Goal: Task Accomplishment & Management: Use online tool/utility

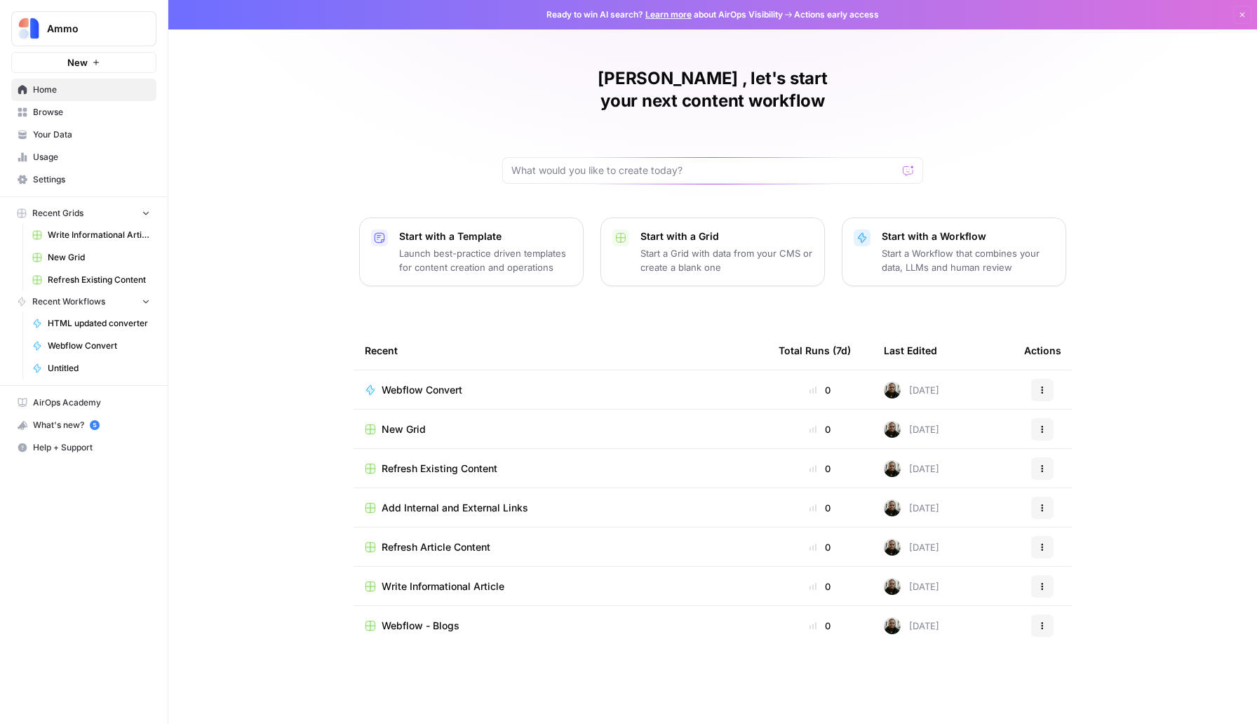
click at [406, 422] on span "New Grid" at bounding box center [403, 429] width 44 height 14
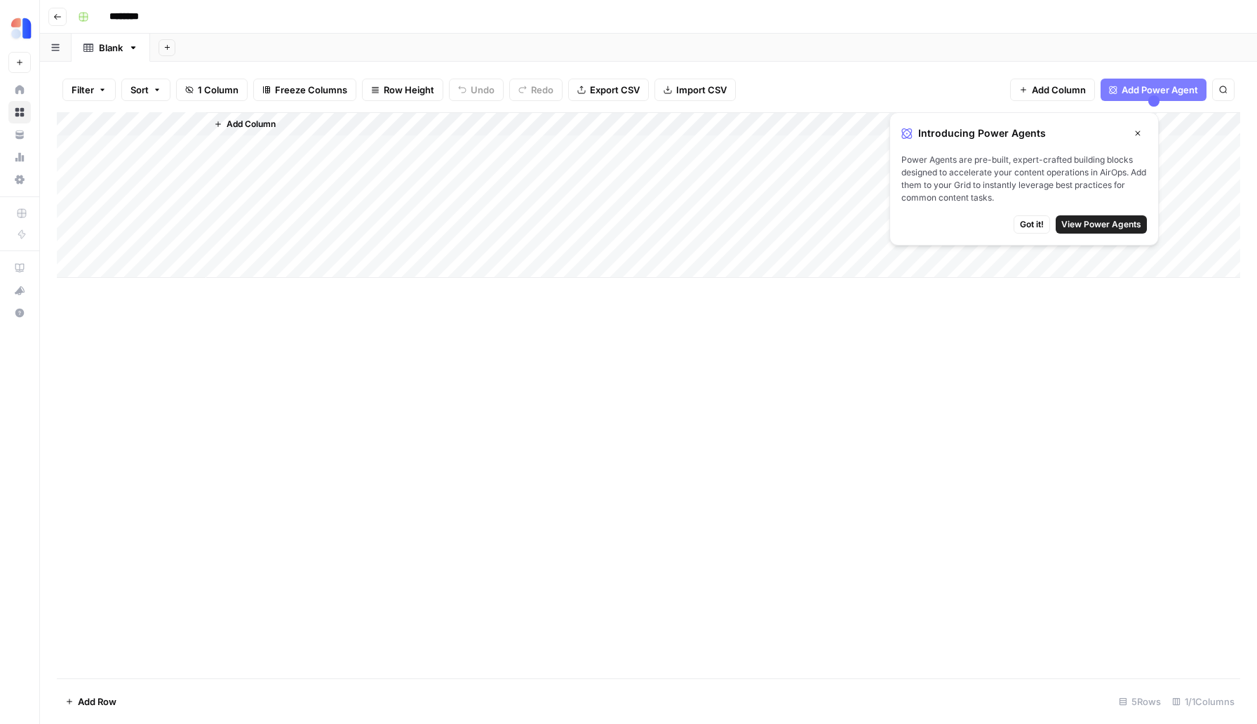
click at [60, 13] on icon "button" at bounding box center [57, 17] width 8 height 8
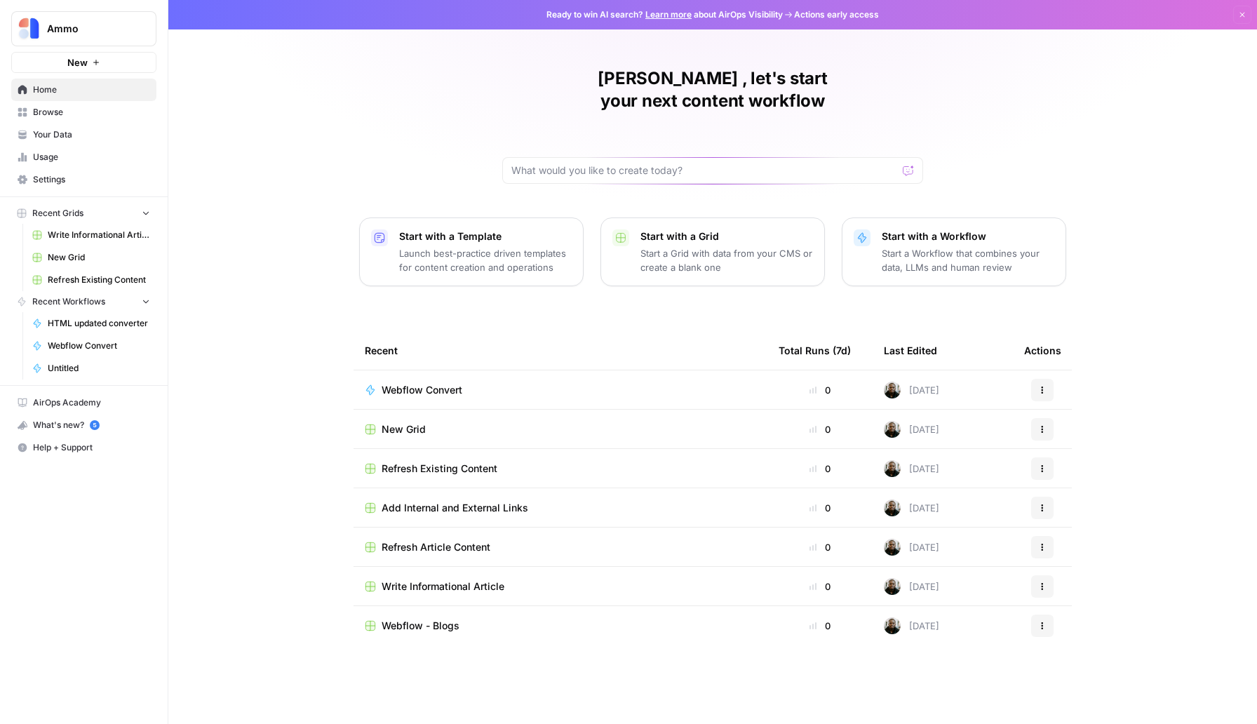
click at [463, 579] on span "Write Informational Article" at bounding box center [442, 586] width 123 height 14
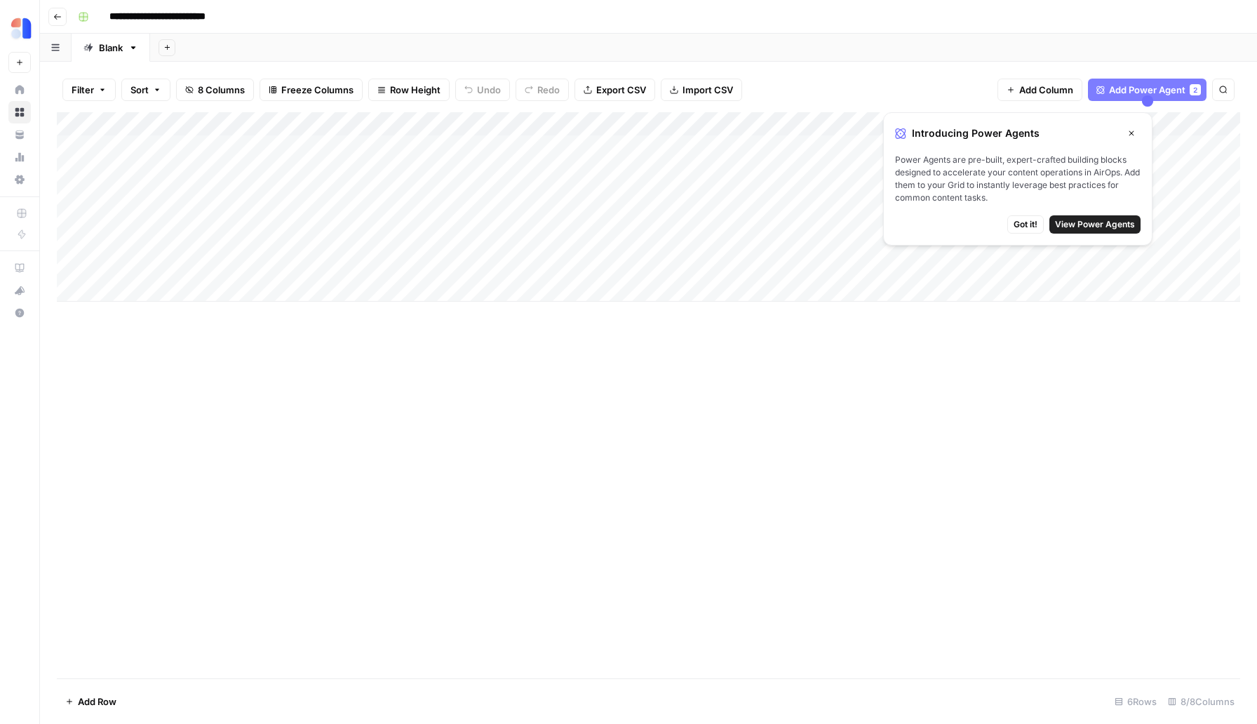
click at [63, 19] on button "Go back" at bounding box center [57, 17] width 18 height 18
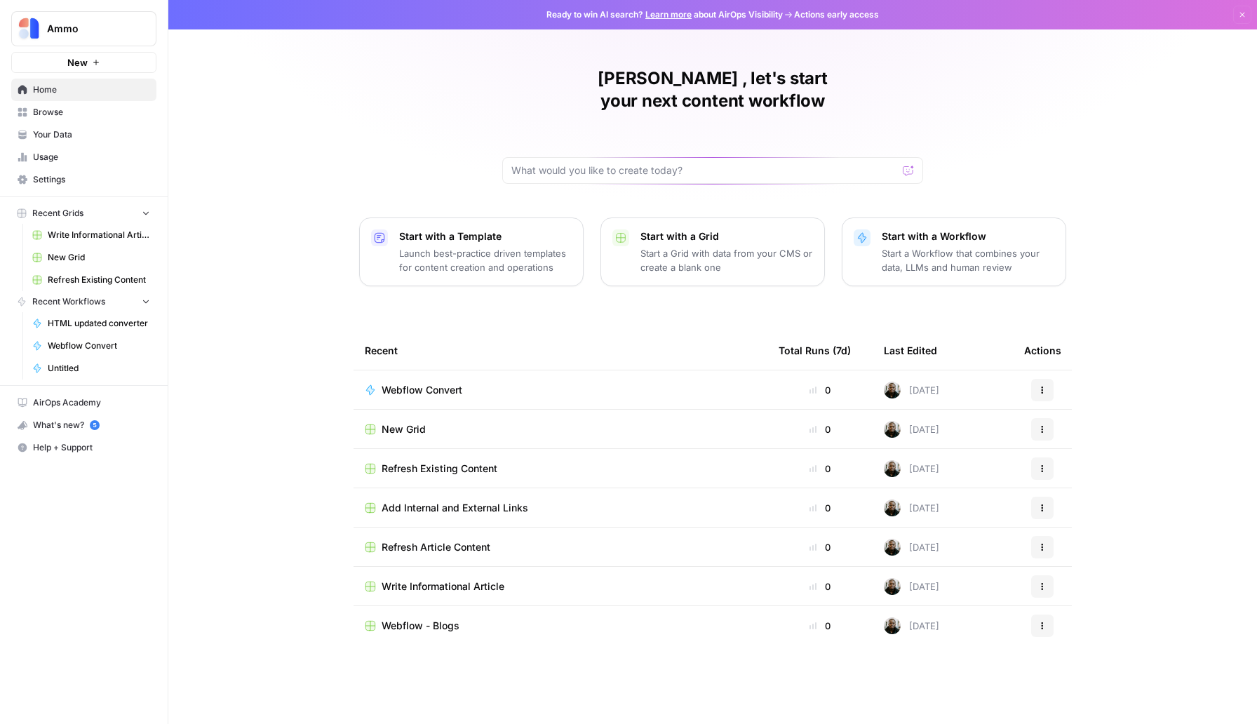
click at [440, 461] on span "Refresh Existing Content" at bounding box center [439, 468] width 116 height 14
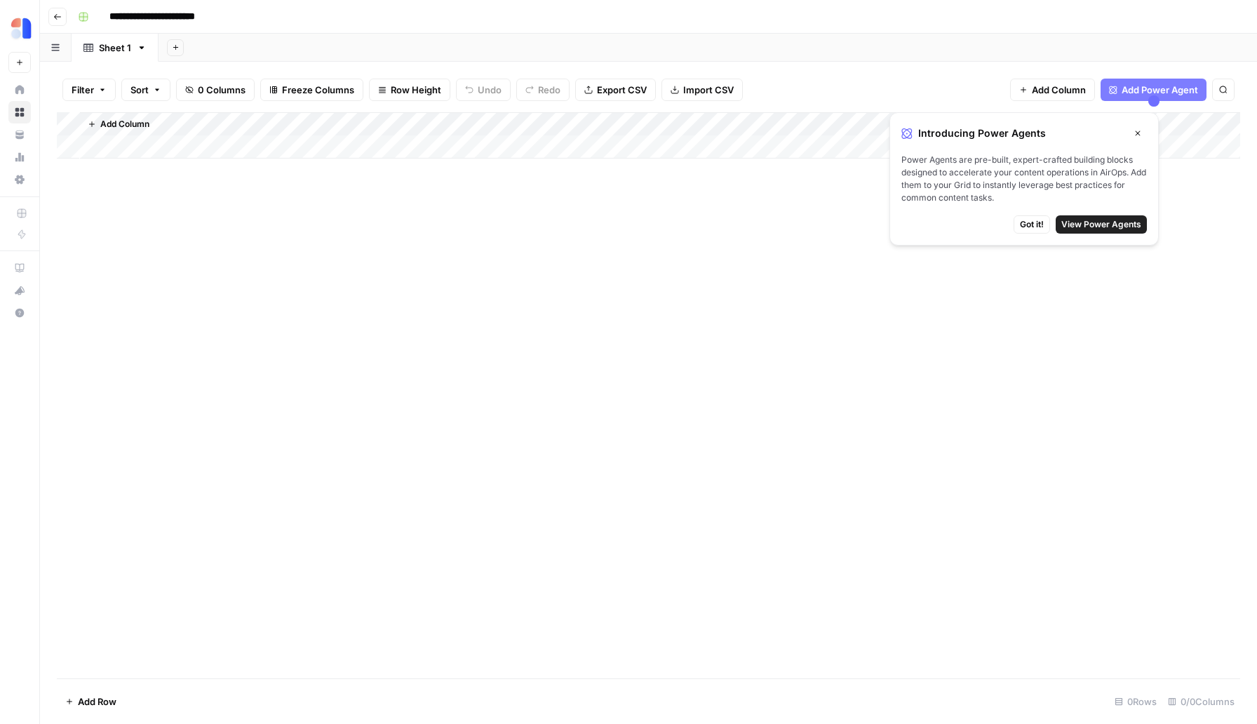
click at [56, 11] on button "Go back" at bounding box center [57, 17] width 18 height 18
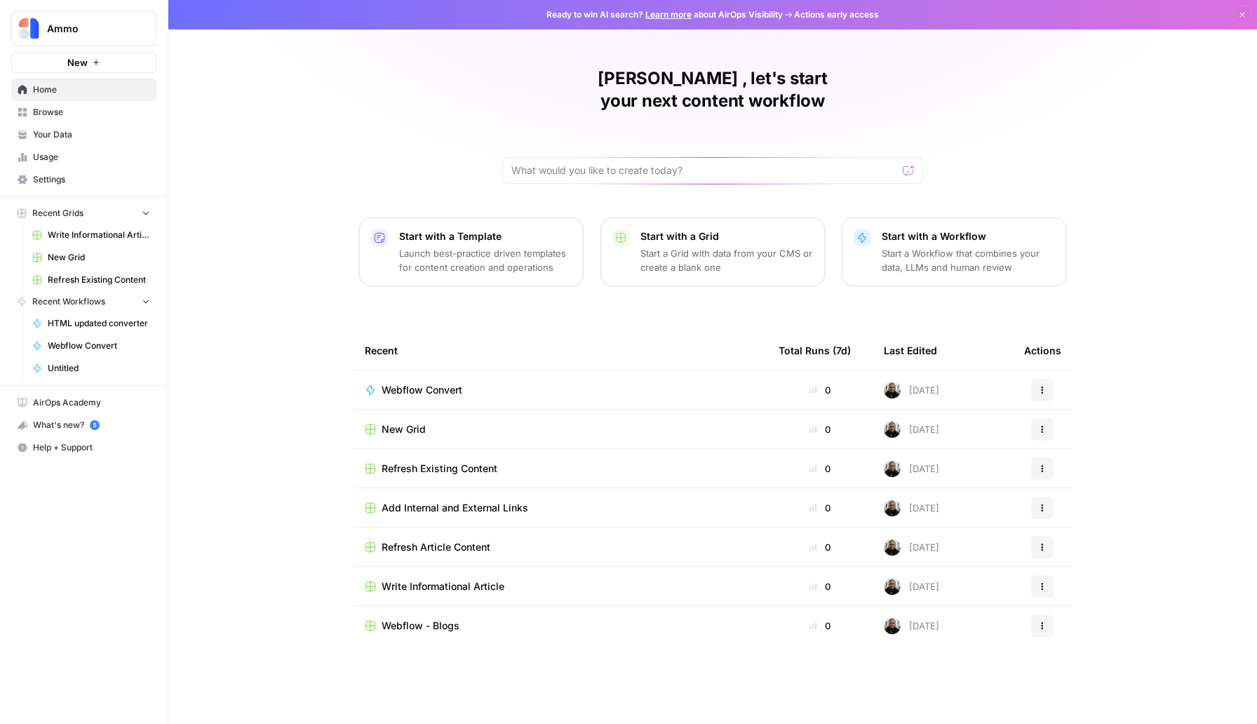
click at [466, 540] on span "Refresh Article Content" at bounding box center [435, 547] width 109 height 14
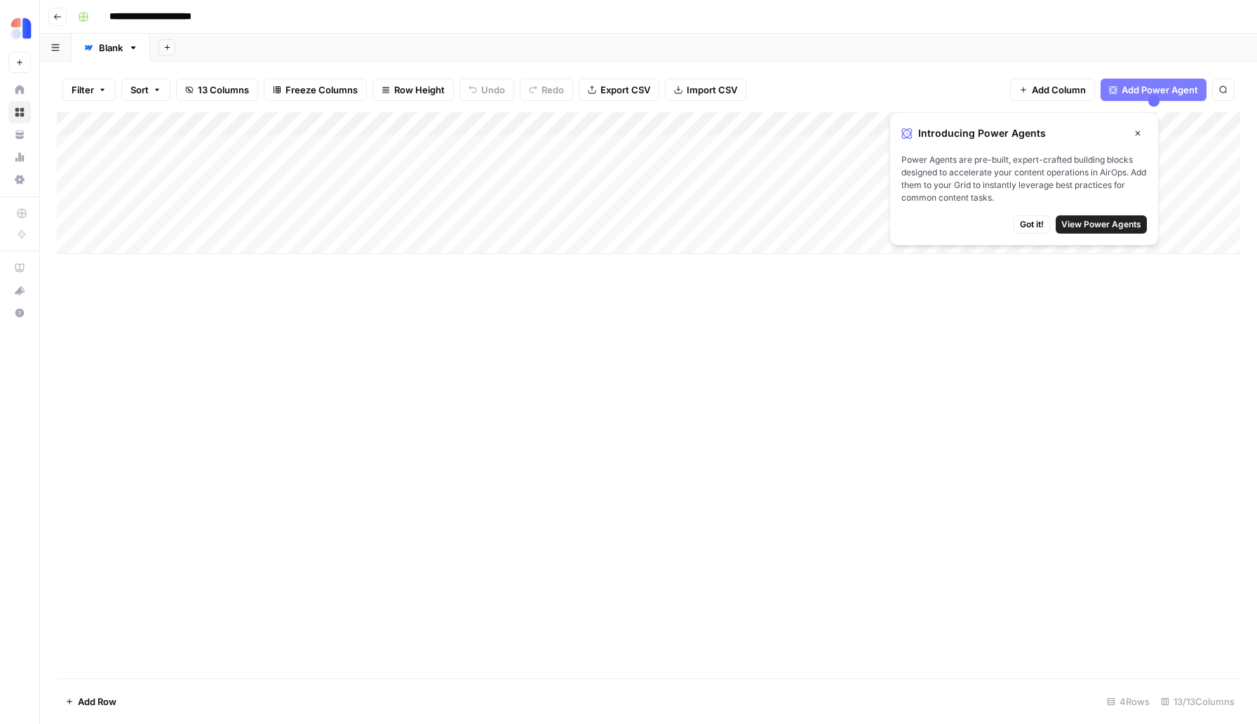
click at [47, 18] on header "**********" at bounding box center [648, 17] width 1217 height 34
click at [57, 13] on icon "button" at bounding box center [57, 17] width 8 height 8
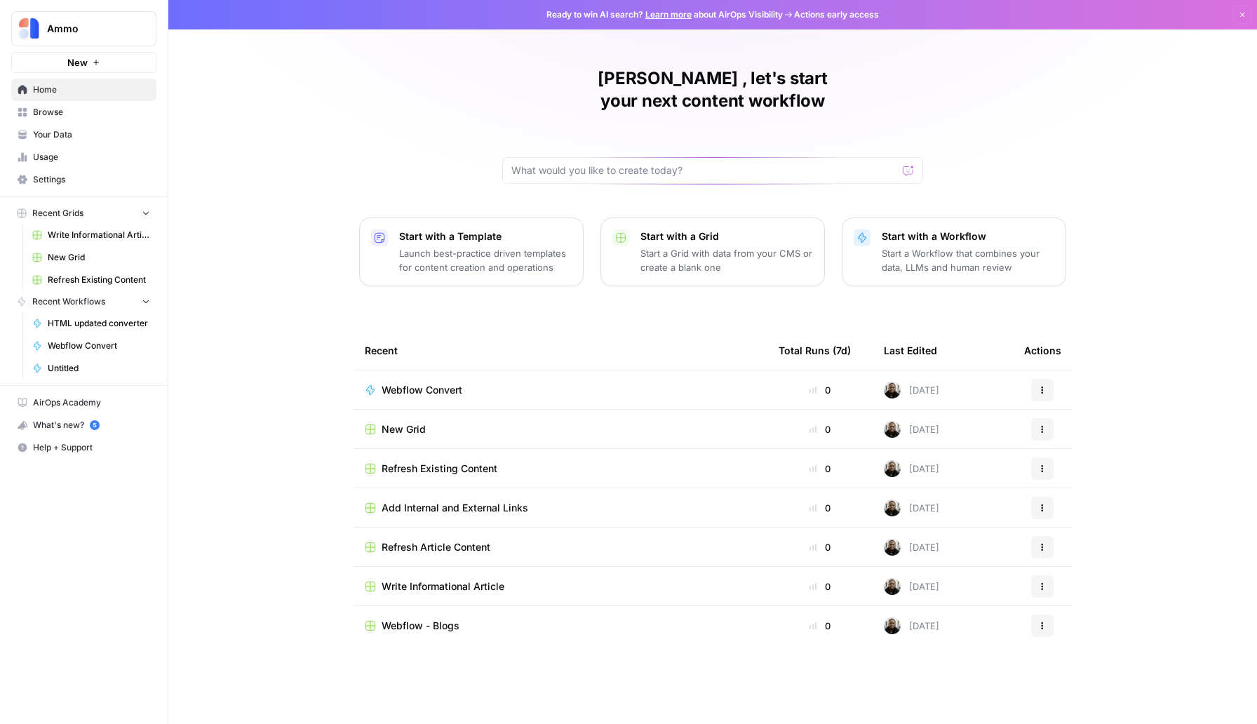
click at [473, 501] on span "Add Internal and External Links" at bounding box center [454, 508] width 147 height 14
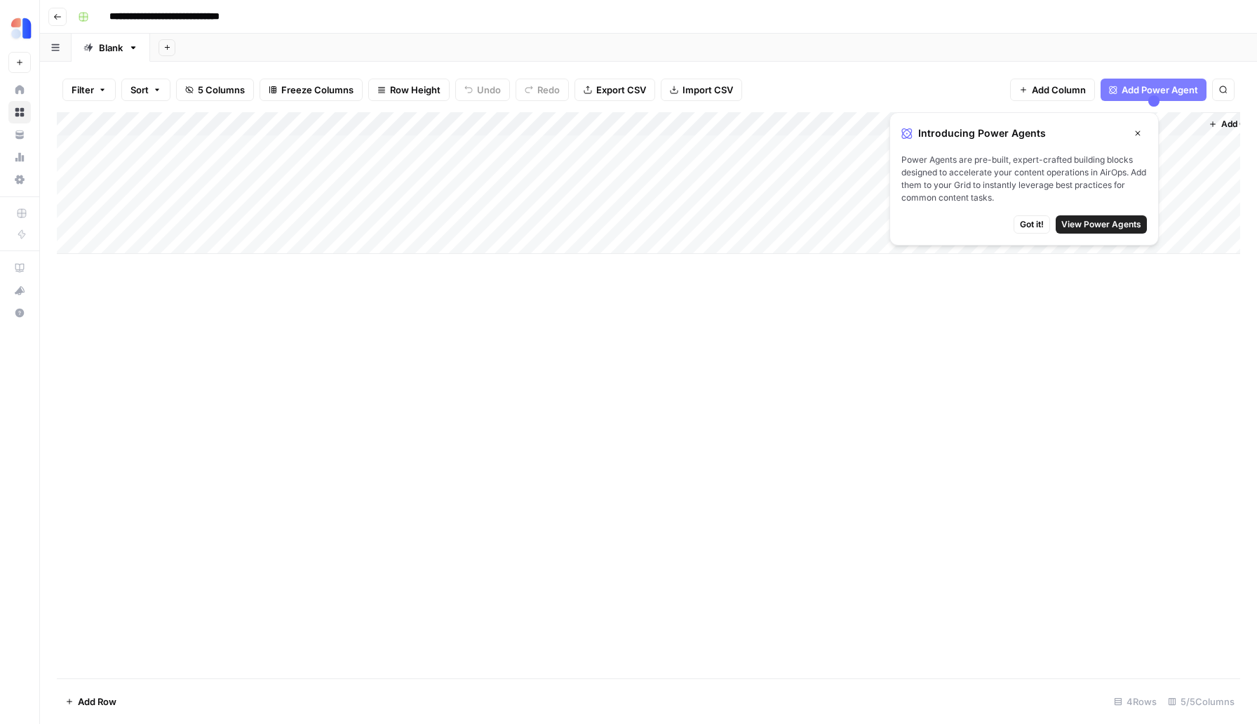
click at [51, 18] on button "Go back" at bounding box center [57, 17] width 18 height 18
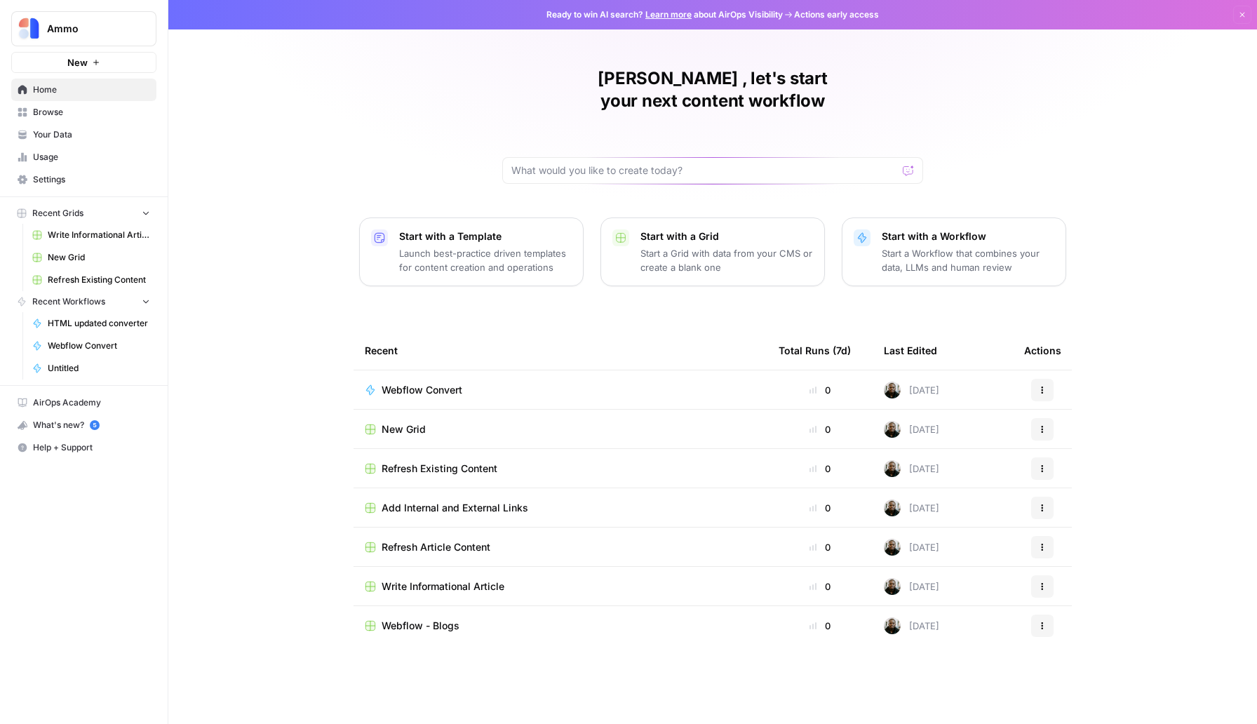
click at [475, 449] on td "Refresh Existing Content" at bounding box center [560, 468] width 414 height 39
click at [481, 461] on span "Refresh Existing Content" at bounding box center [439, 468] width 116 height 14
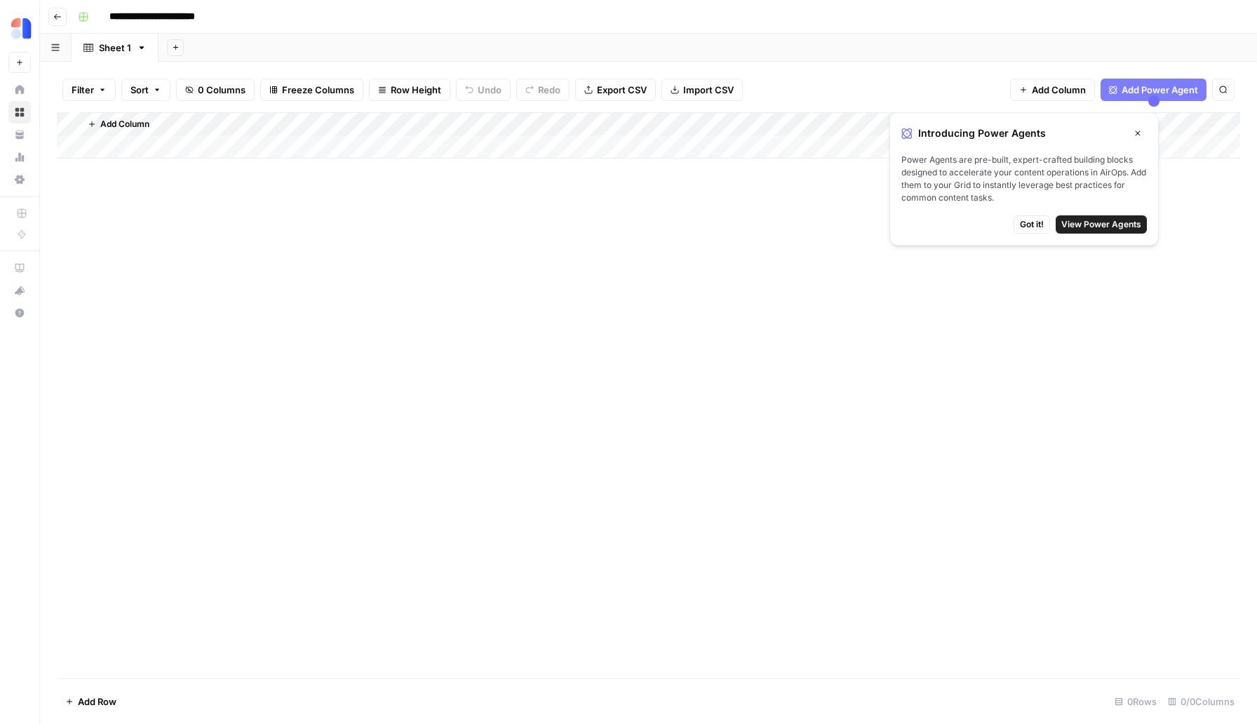
click at [59, 18] on icon "button" at bounding box center [57, 17] width 8 height 8
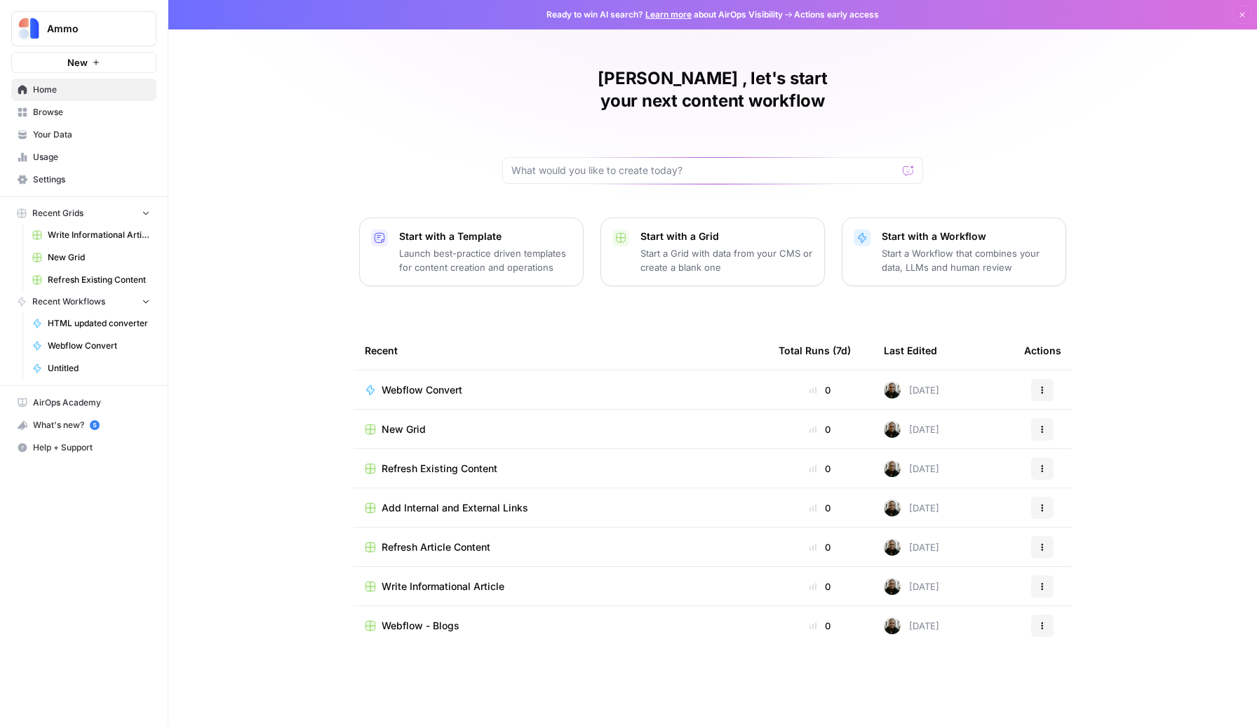
click at [439, 579] on span "Write Informational Article" at bounding box center [442, 586] width 123 height 14
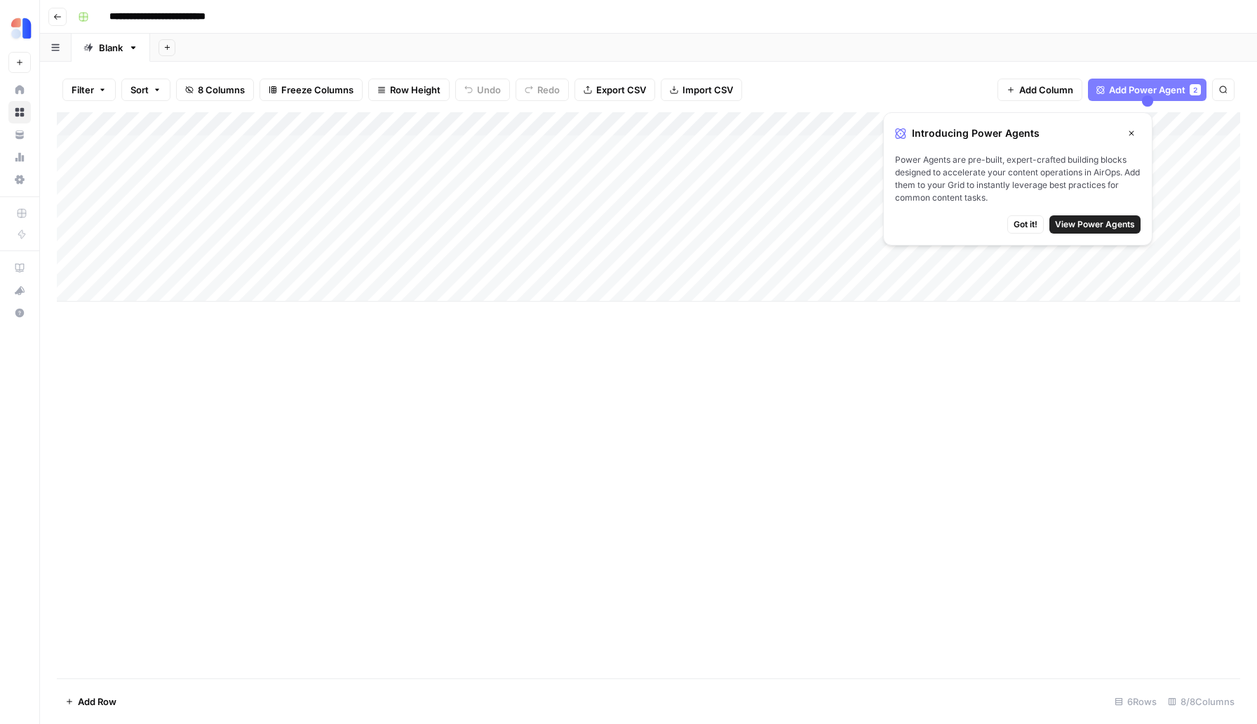
click at [59, 16] on icon "button" at bounding box center [57, 17] width 7 height 6
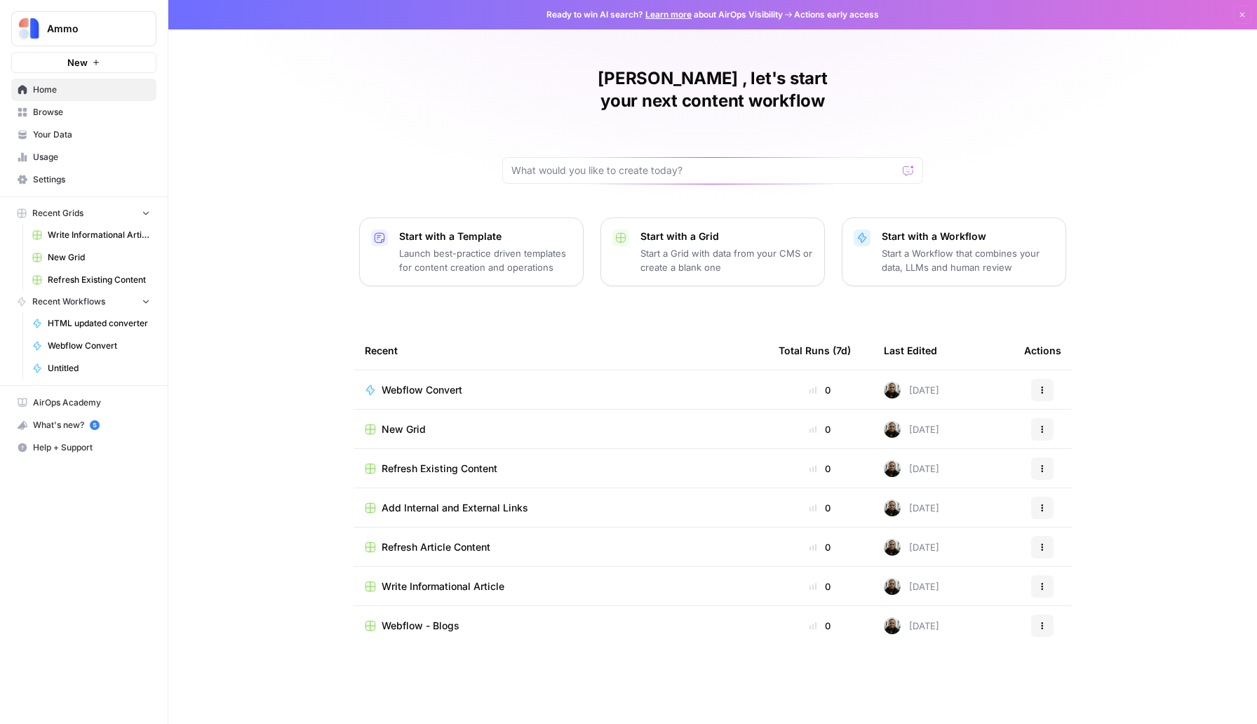
click at [419, 501] on span "Add Internal and External Links" at bounding box center [454, 508] width 147 height 14
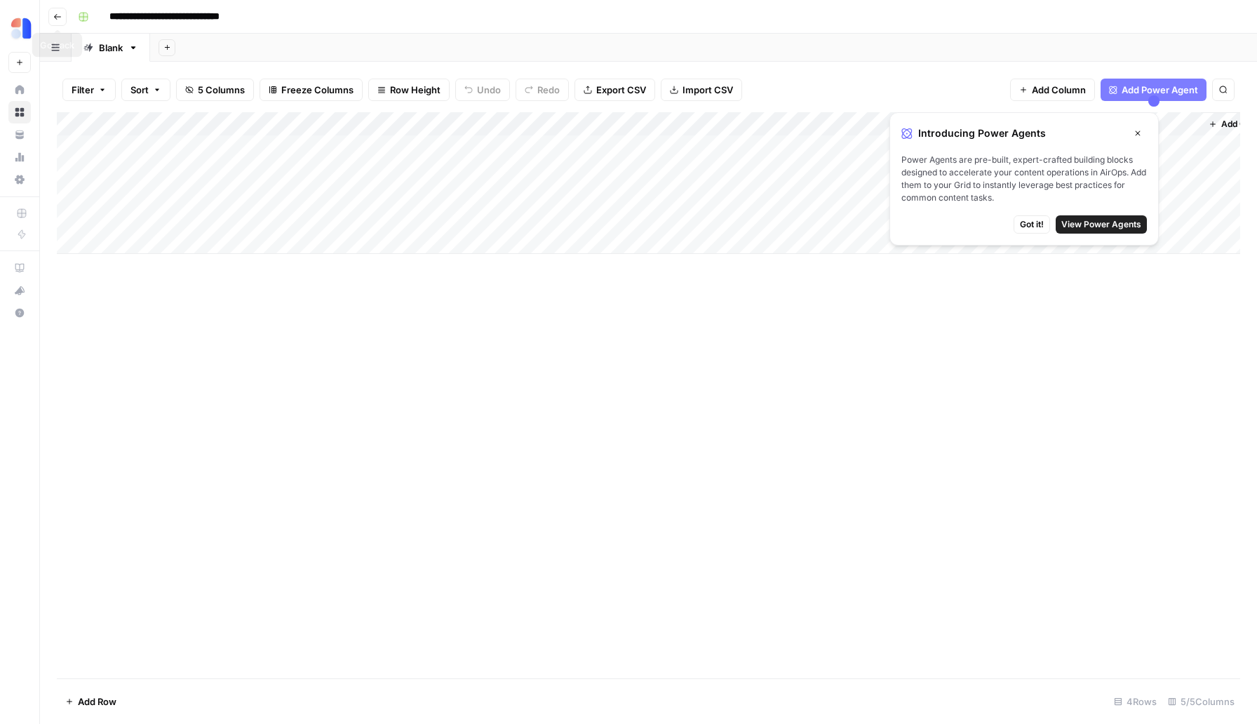
click at [54, 20] on icon "button" at bounding box center [57, 17] width 8 height 8
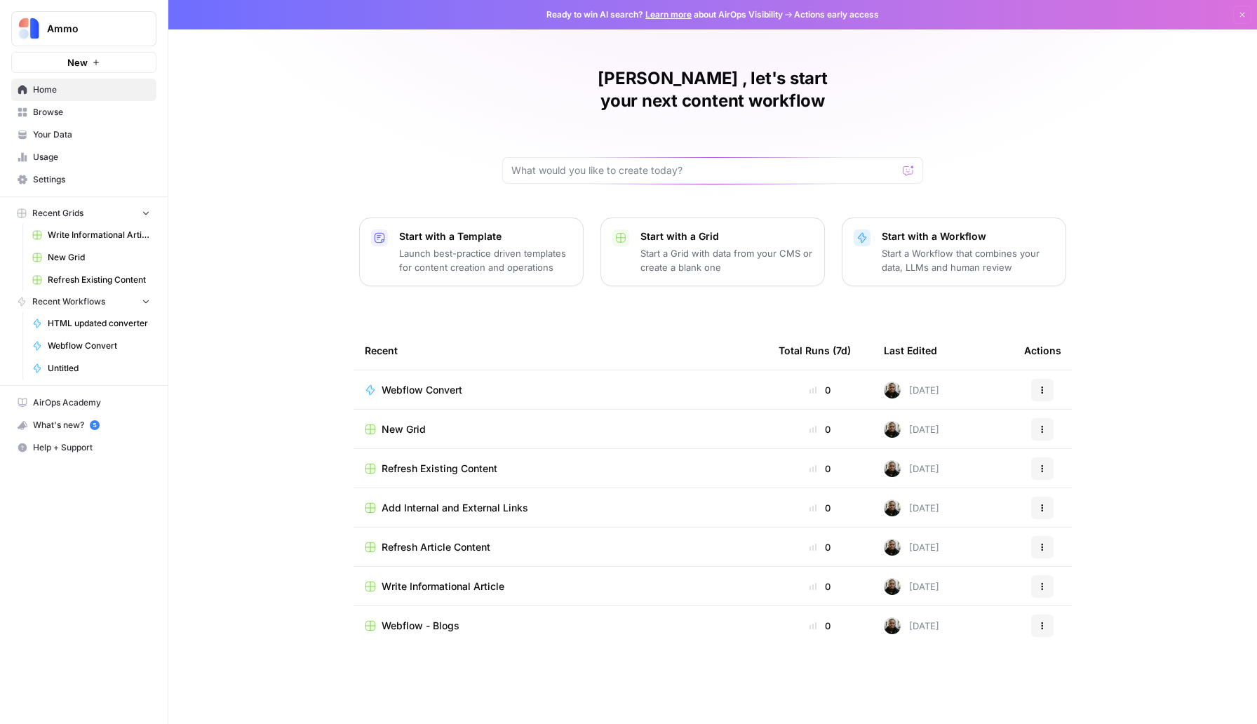
click at [422, 461] on span "Refresh Existing Content" at bounding box center [439, 468] width 116 height 14
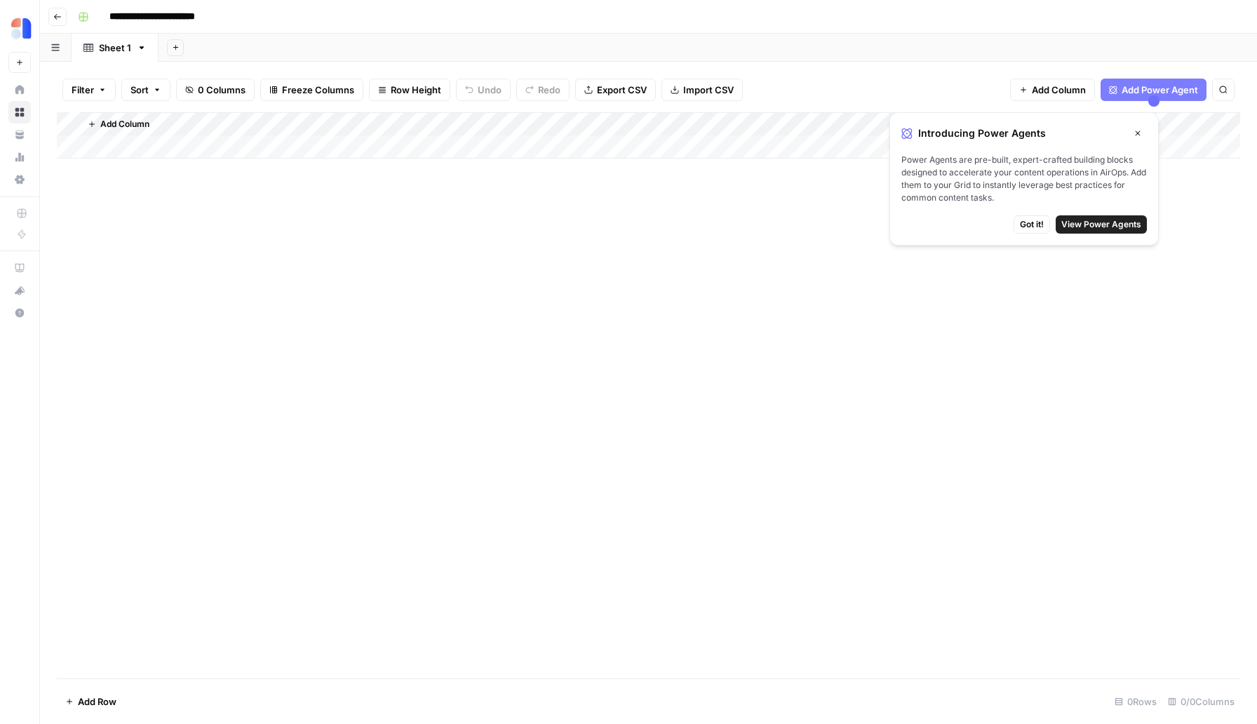
click at [56, 14] on icon "button" at bounding box center [57, 17] width 7 height 6
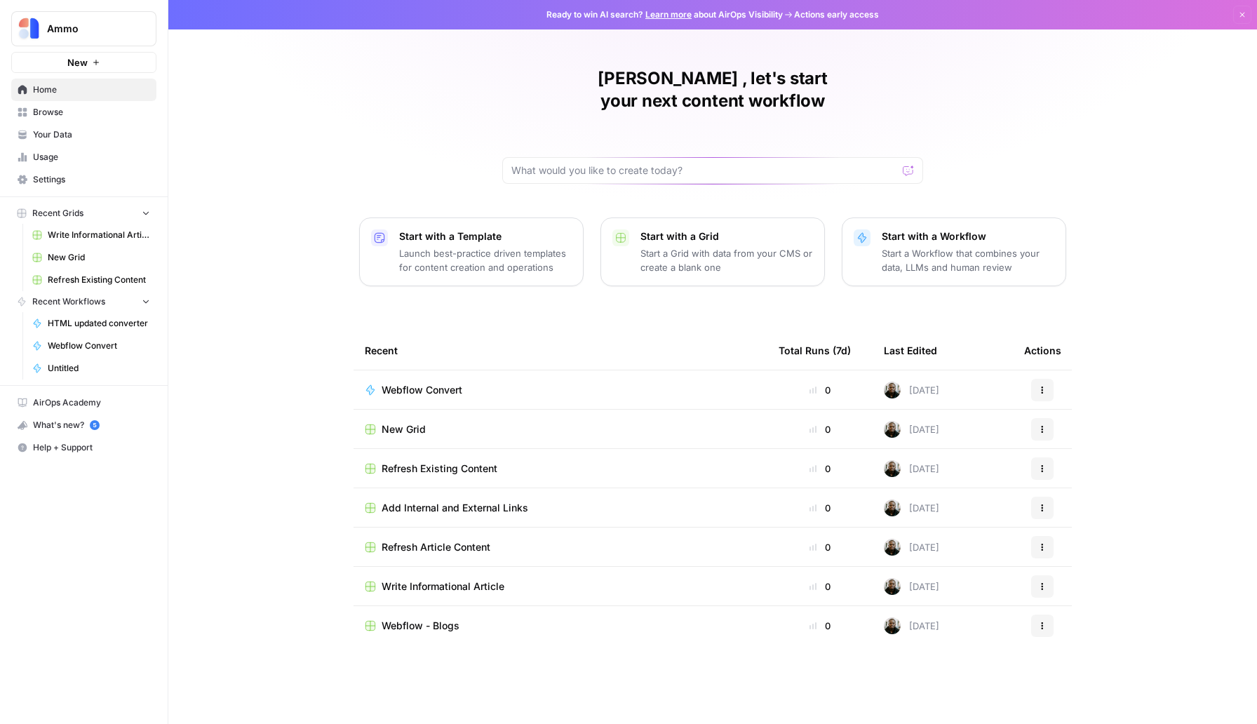
click at [398, 422] on span "New Grid" at bounding box center [403, 429] width 44 height 14
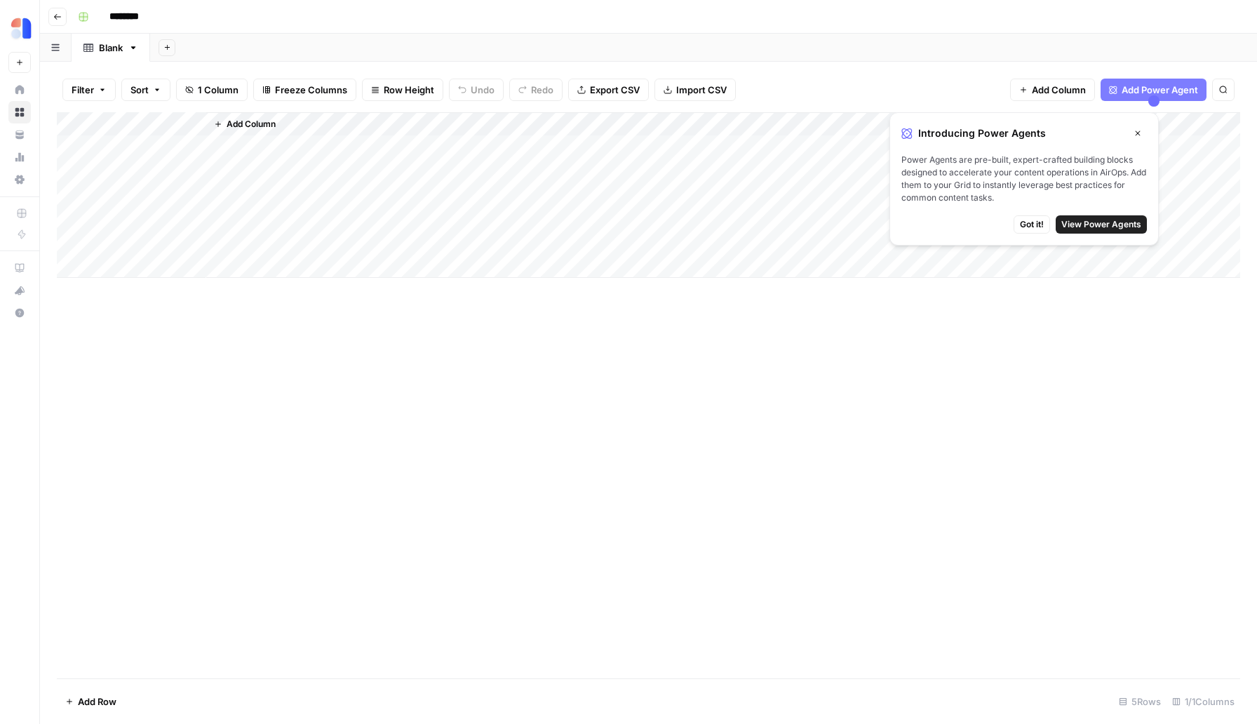
click at [59, 20] on icon "button" at bounding box center [57, 17] width 8 height 8
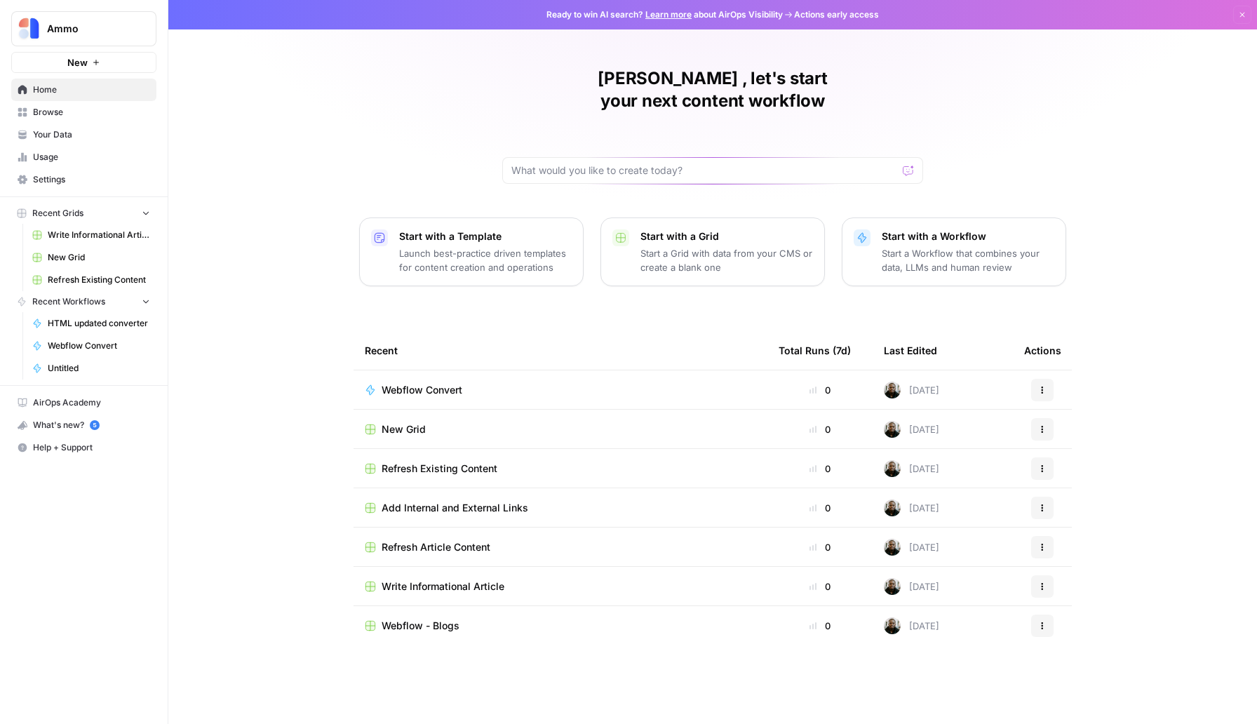
click at [419, 461] on span "Refresh Existing Content" at bounding box center [439, 468] width 116 height 14
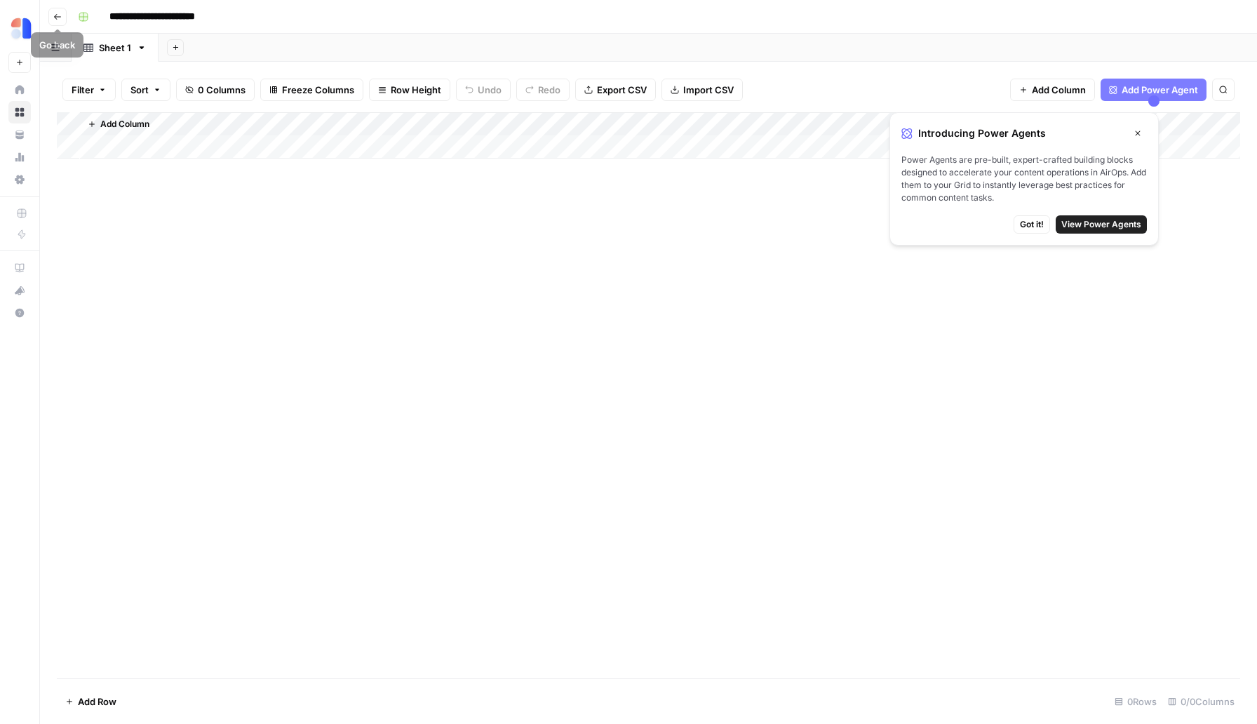
click at [60, 15] on icon "button" at bounding box center [57, 17] width 8 height 8
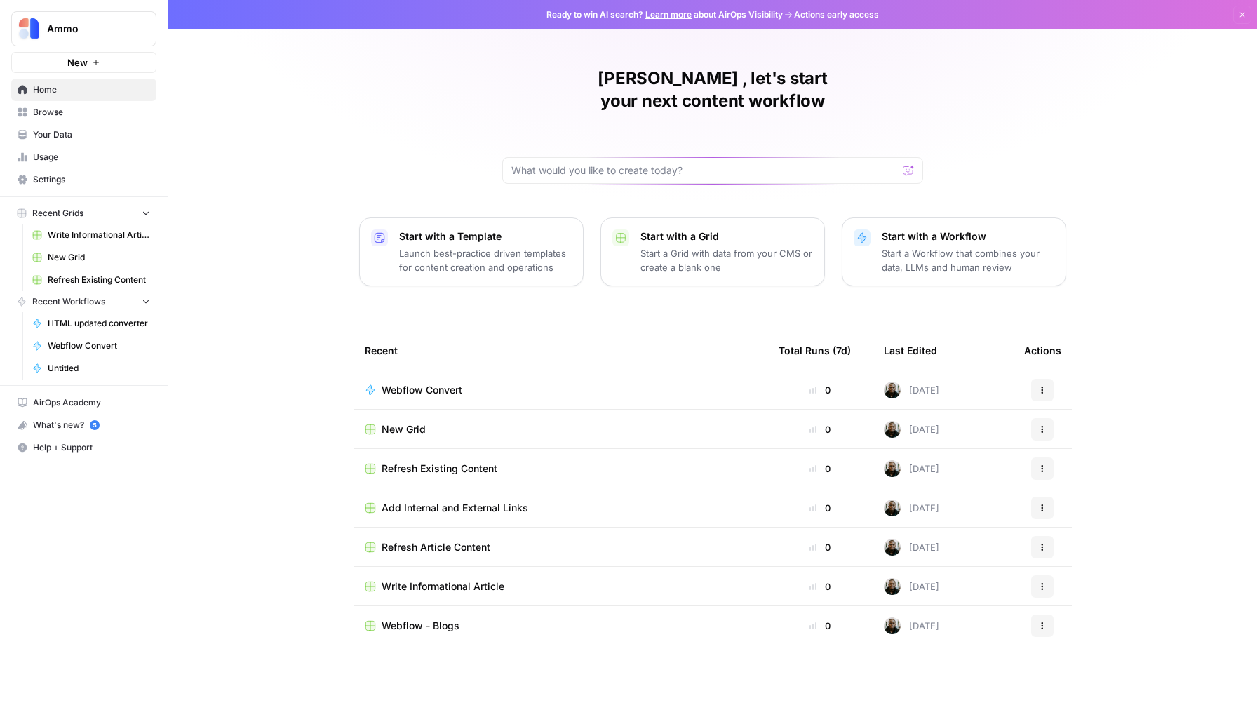
click at [407, 618] on span "Webflow - Blogs" at bounding box center [420, 625] width 78 height 14
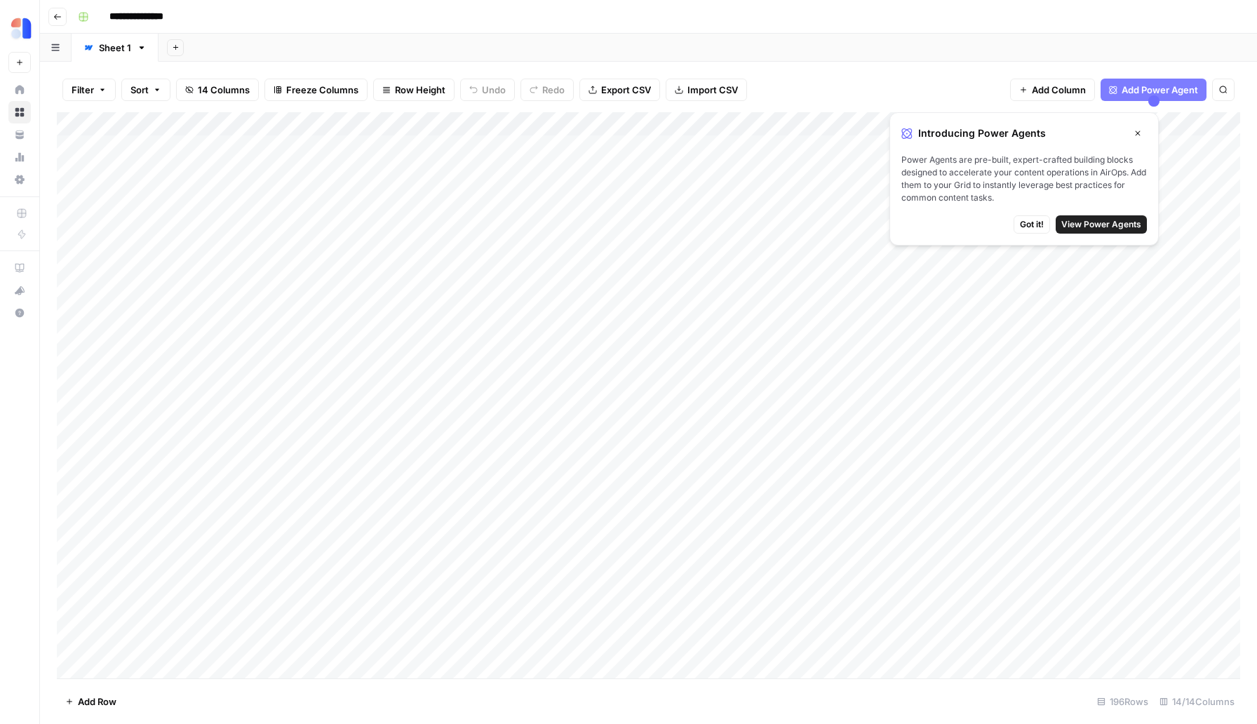
click at [54, 18] on icon "button" at bounding box center [57, 17] width 8 height 8
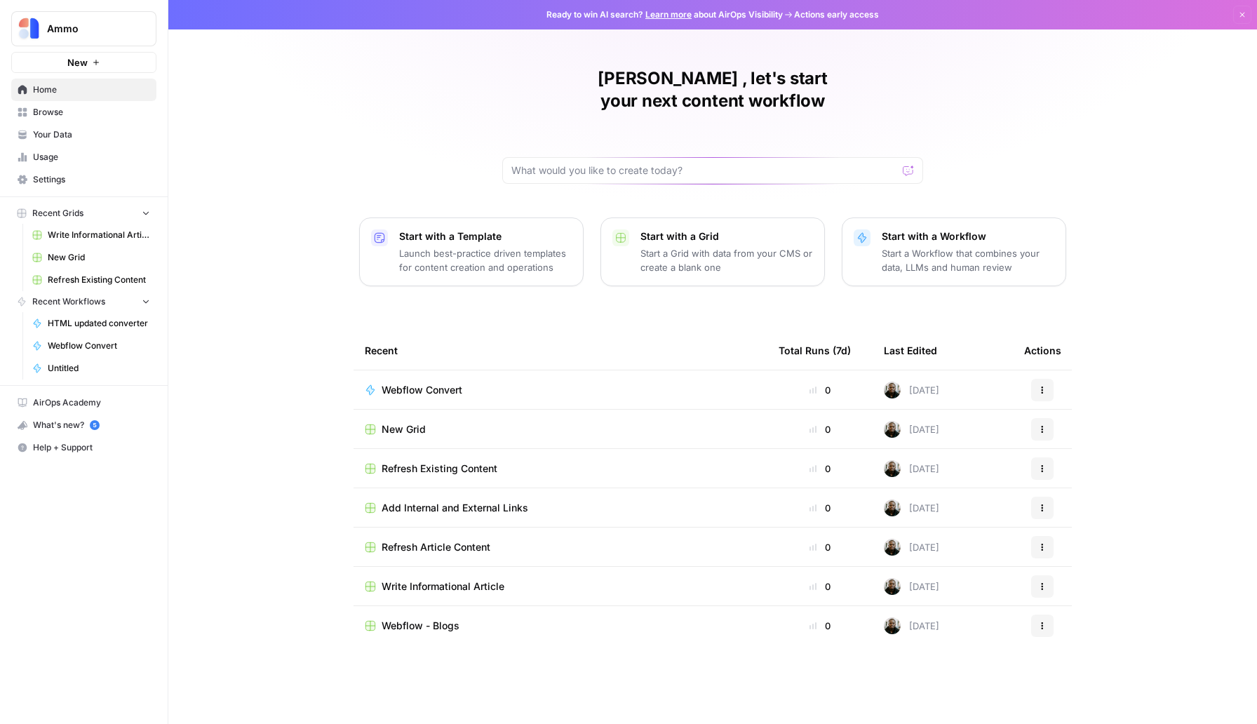
click at [438, 579] on span "Write Informational Article" at bounding box center [442, 586] width 123 height 14
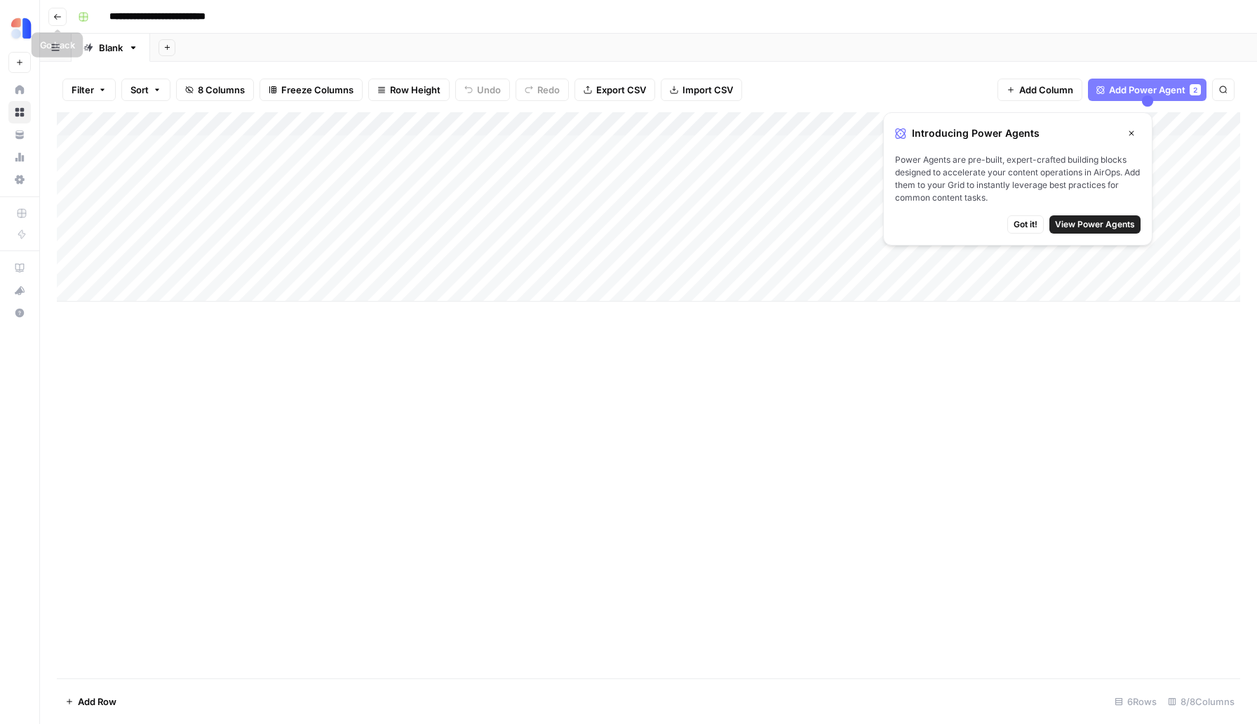
click at [57, 15] on icon "button" at bounding box center [57, 17] width 8 height 8
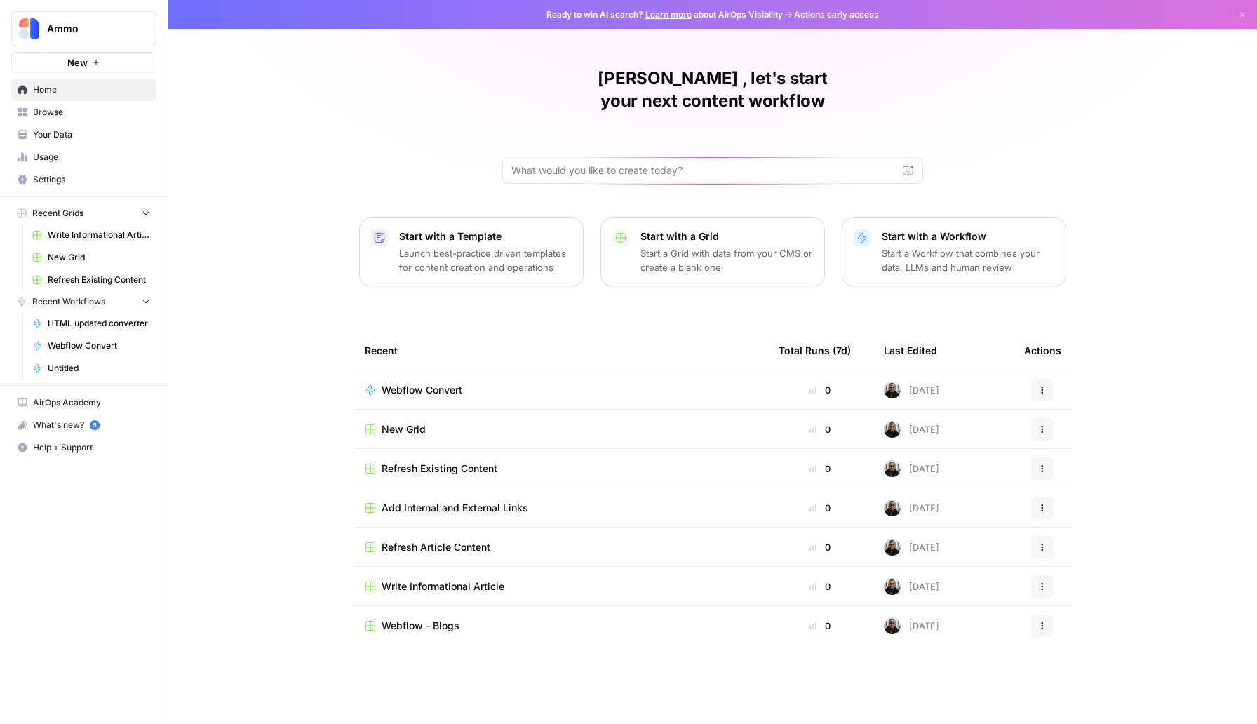
click at [442, 501] on span "Add Internal and External Links" at bounding box center [454, 508] width 147 height 14
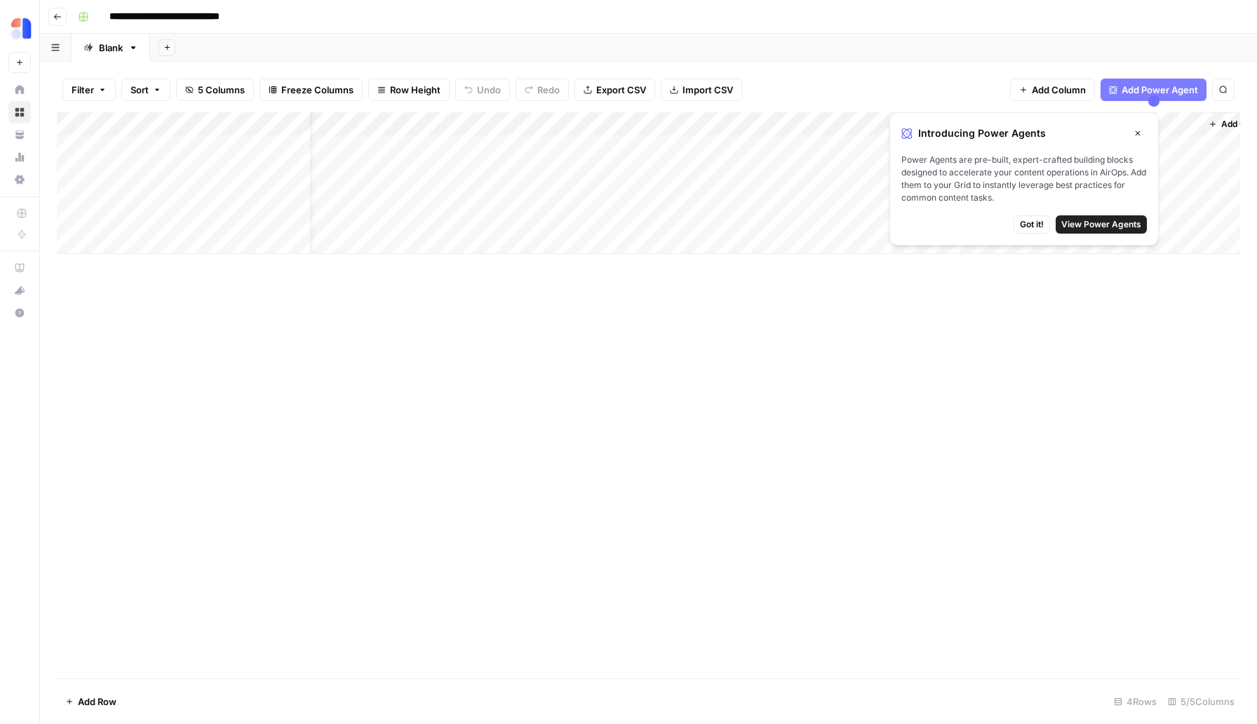
scroll to position [0, 39]
click at [60, 18] on icon "button" at bounding box center [57, 17] width 8 height 8
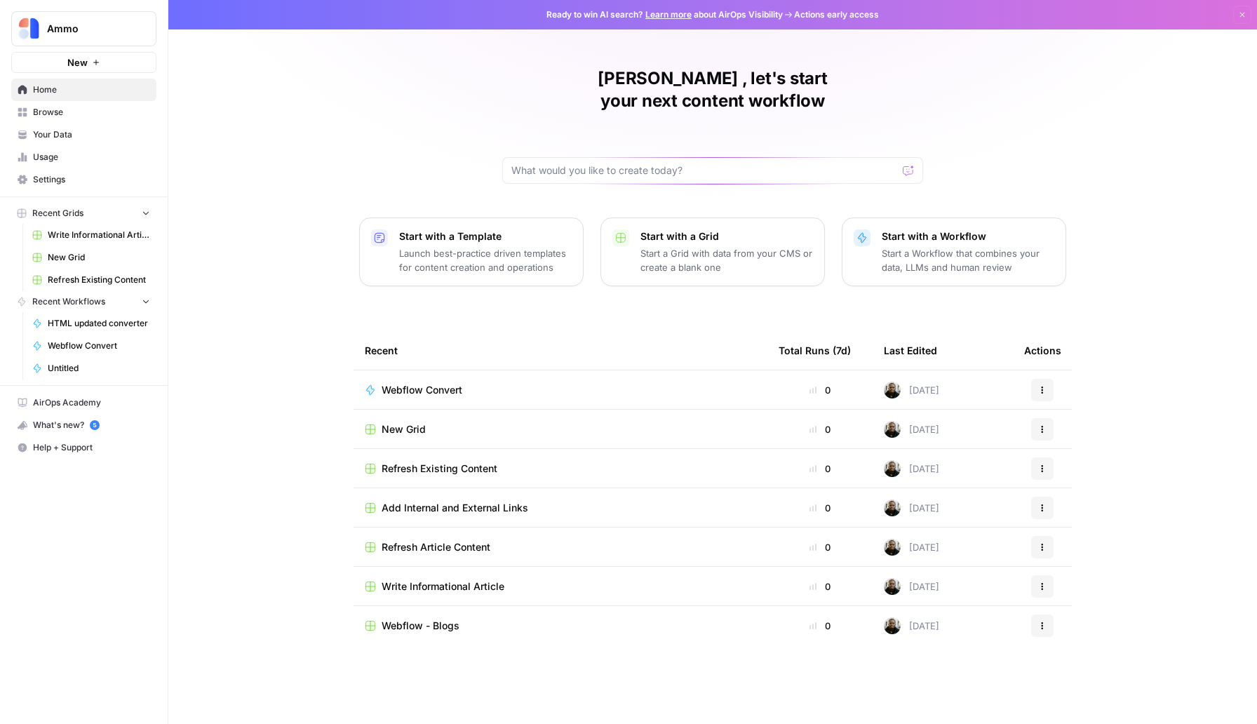
click at [422, 455] on td "Refresh Existing Content" at bounding box center [560, 468] width 414 height 39
click at [420, 370] on td "Webflow Convert" at bounding box center [560, 389] width 414 height 39
click at [423, 383] on span "Webflow Convert" at bounding box center [421, 390] width 81 height 14
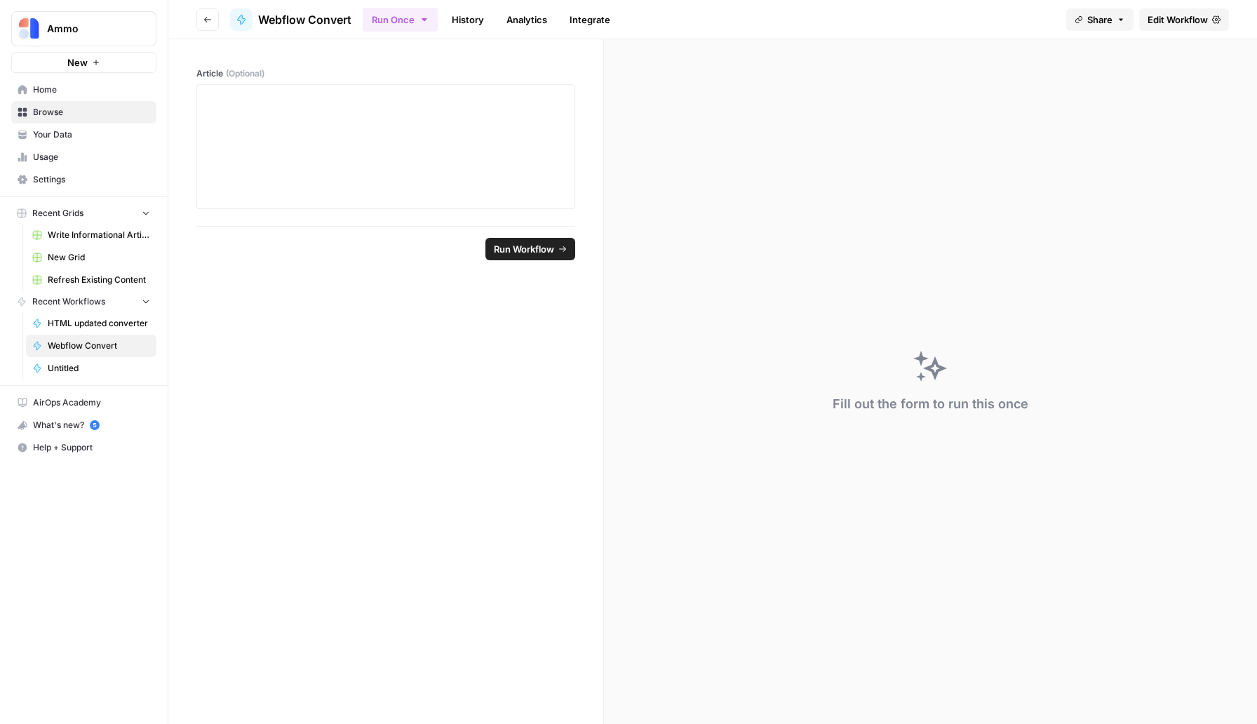
click at [84, 88] on span "Home" at bounding box center [91, 89] width 117 height 13
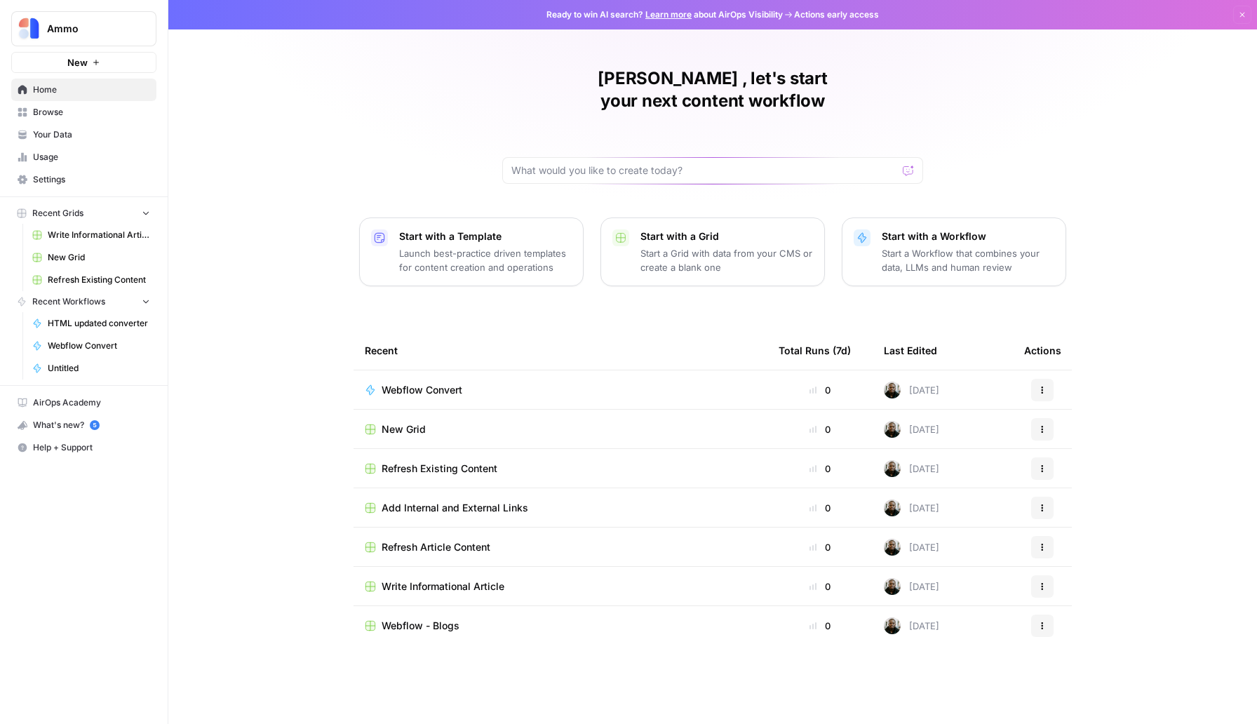
click at [446, 579] on span "Write Informational Article" at bounding box center [442, 586] width 123 height 14
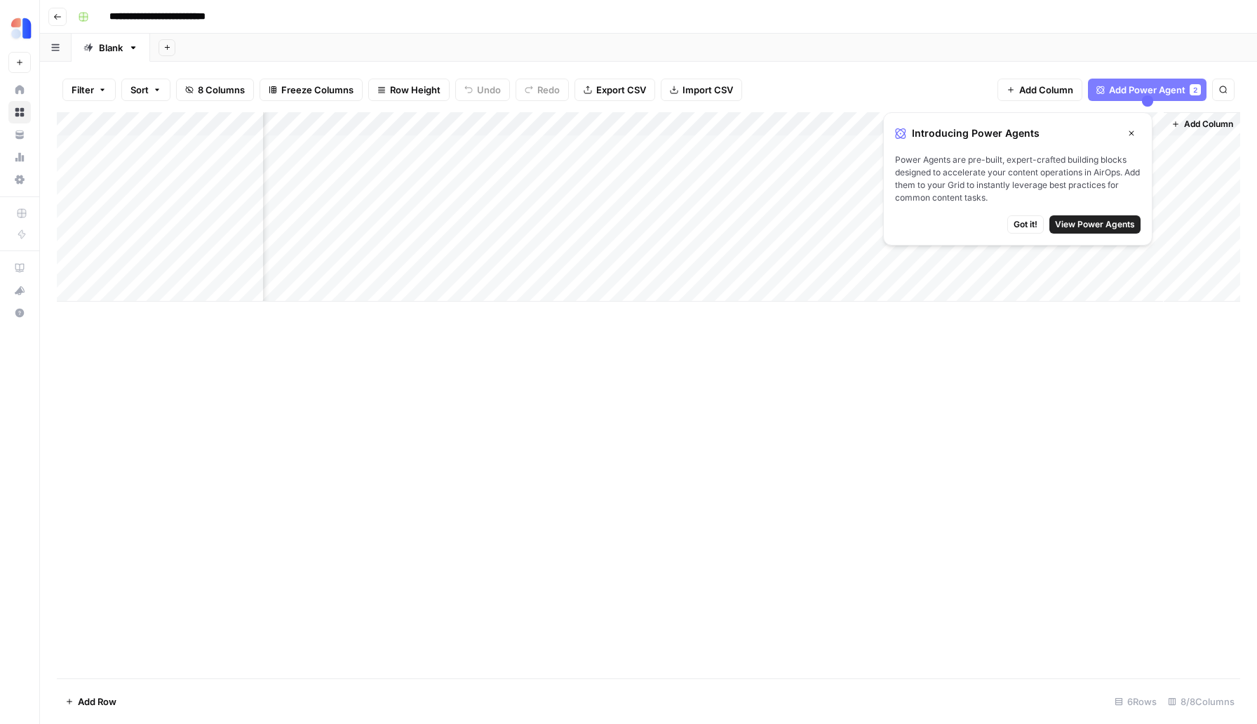
scroll to position [0, 129]
click at [1128, 132] on icon "button" at bounding box center [1131, 133] width 8 height 8
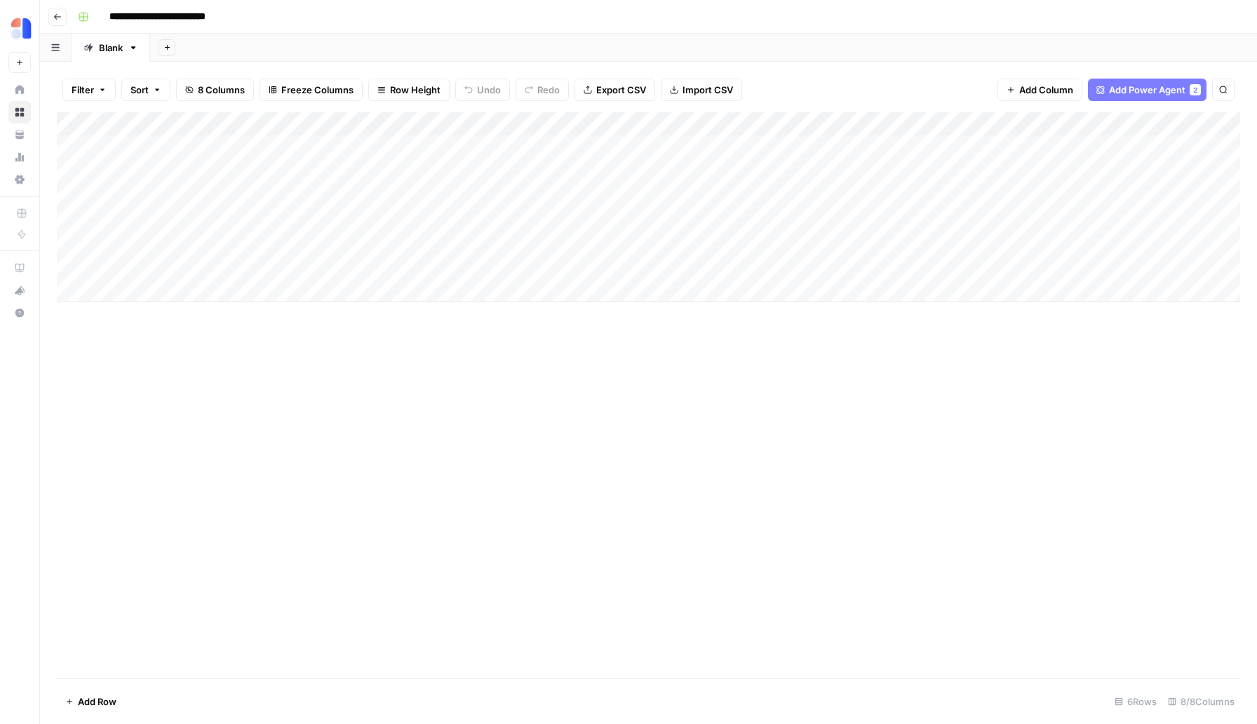
scroll to position [0, 0]
click at [63, 18] on button "Go back" at bounding box center [57, 17] width 18 height 18
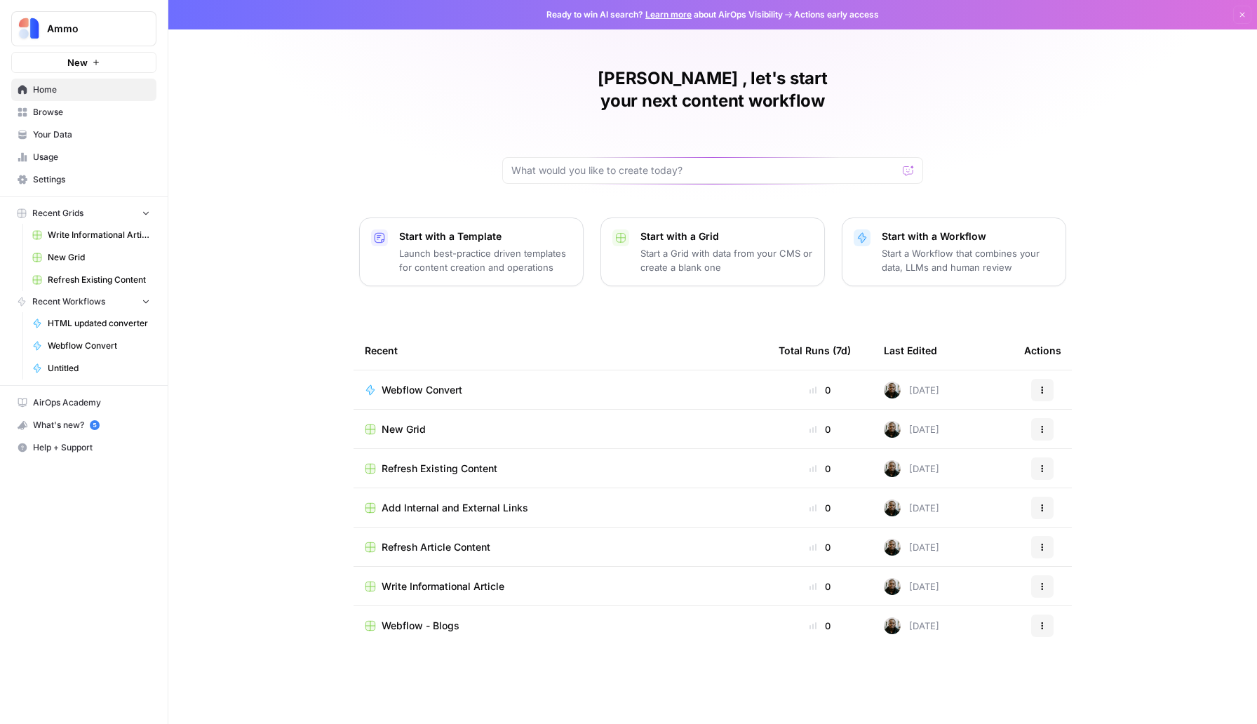
click at [400, 422] on span "New Grid" at bounding box center [403, 429] width 44 height 14
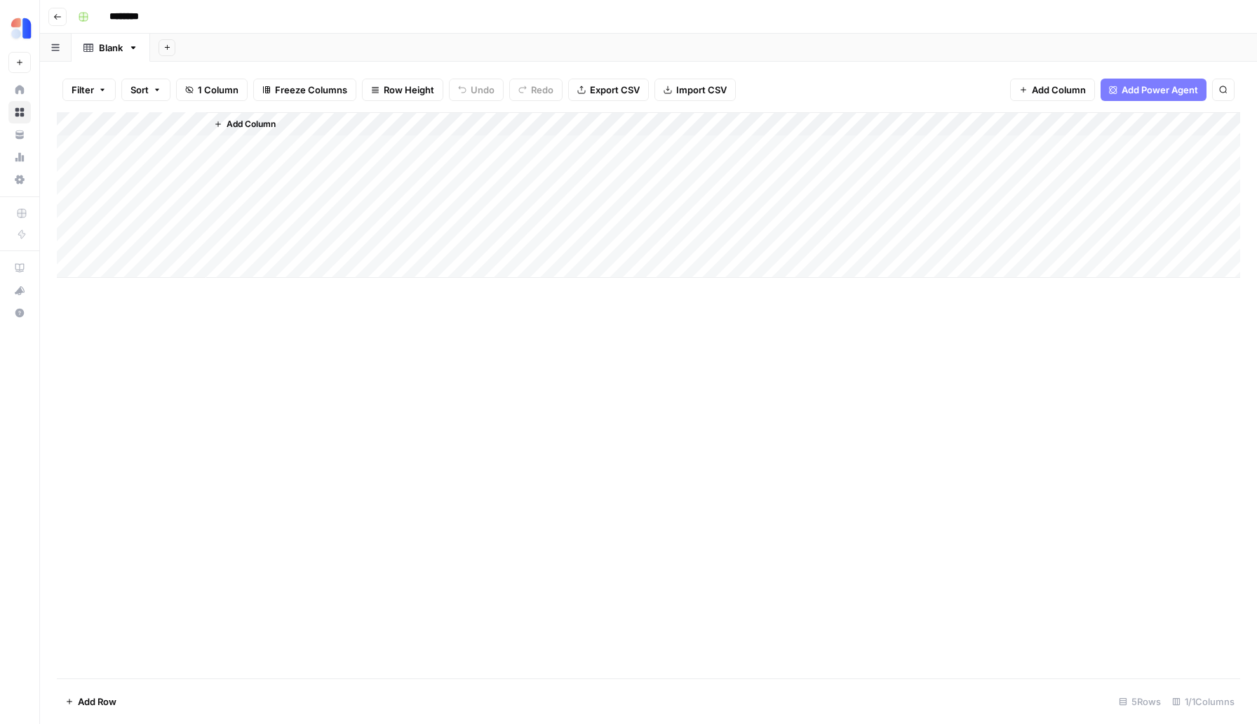
click at [401, 402] on div "Add Column" at bounding box center [648, 395] width 1183 height 566
click at [57, 24] on button "Go back" at bounding box center [57, 17] width 18 height 18
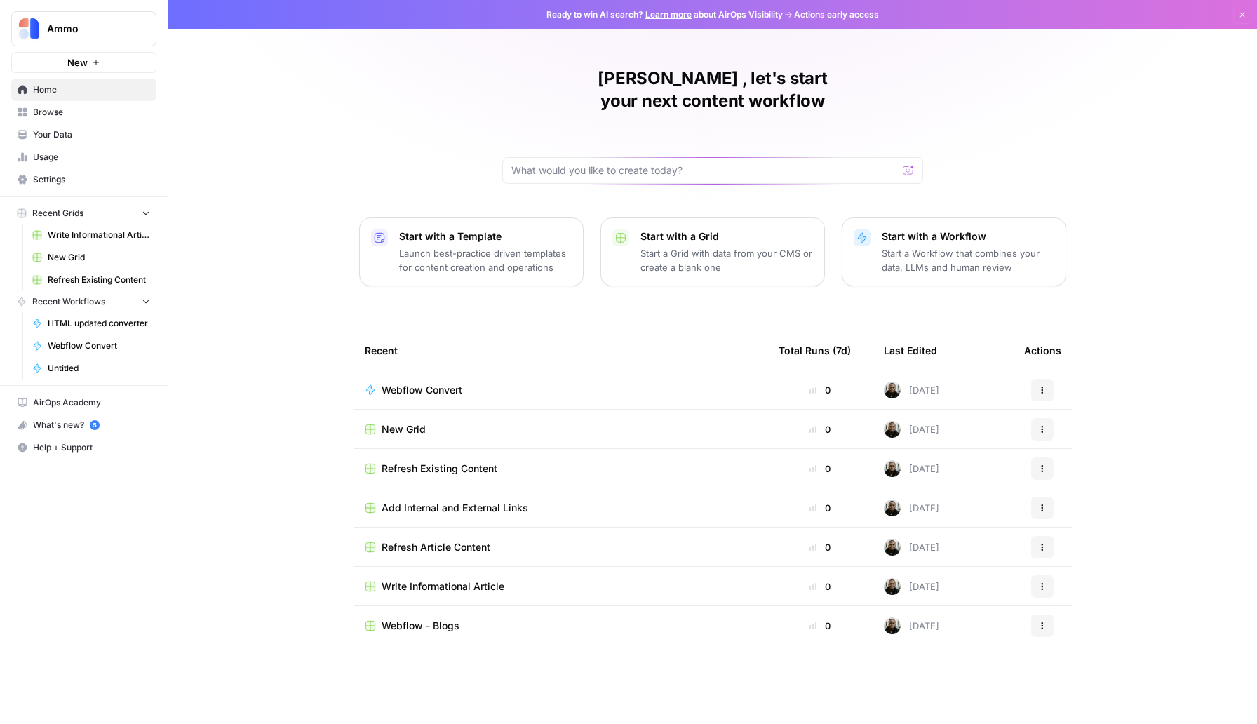
click at [409, 422] on span "New Grid" at bounding box center [403, 429] width 44 height 14
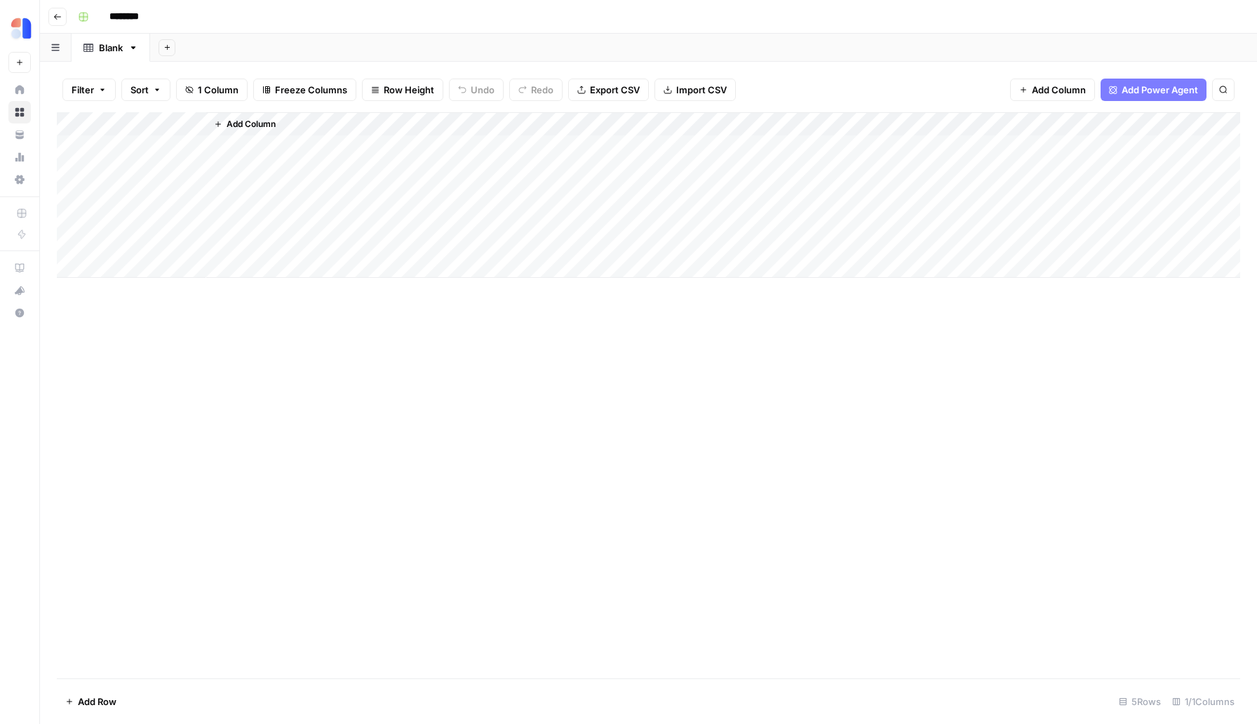
click at [60, 15] on icon "button" at bounding box center [57, 17] width 8 height 8
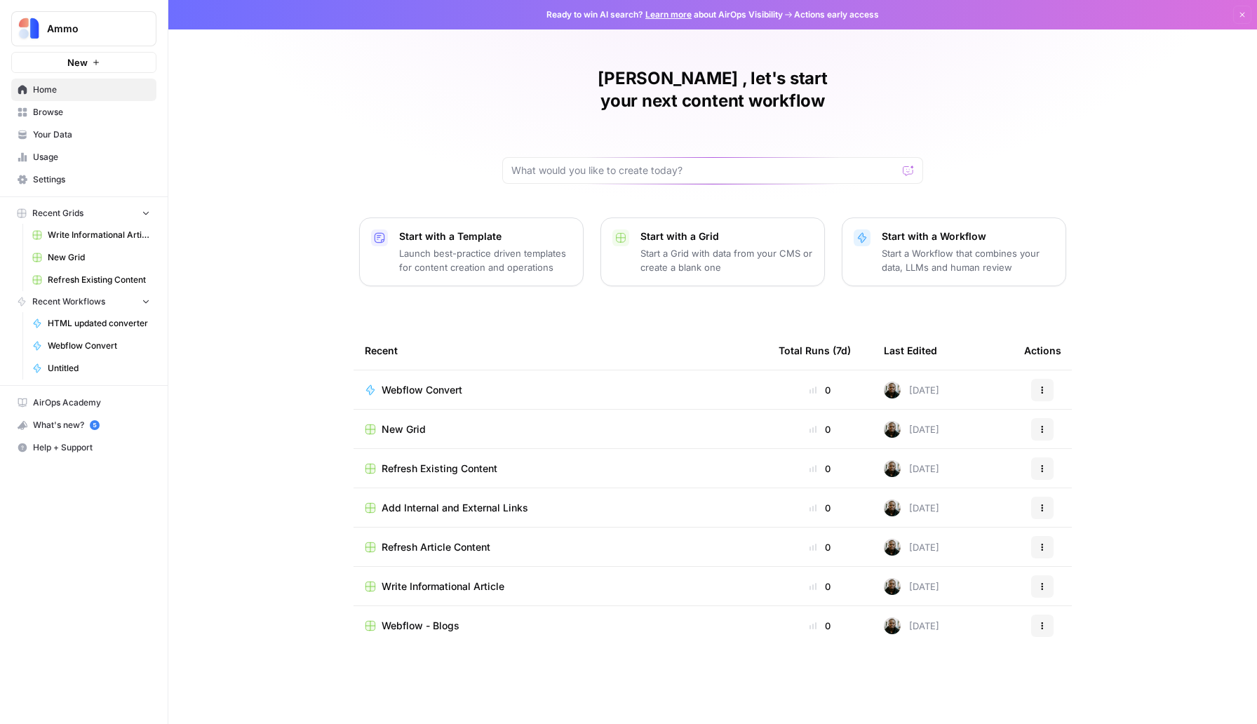
click at [449, 501] on span "Add Internal and External Links" at bounding box center [454, 508] width 147 height 14
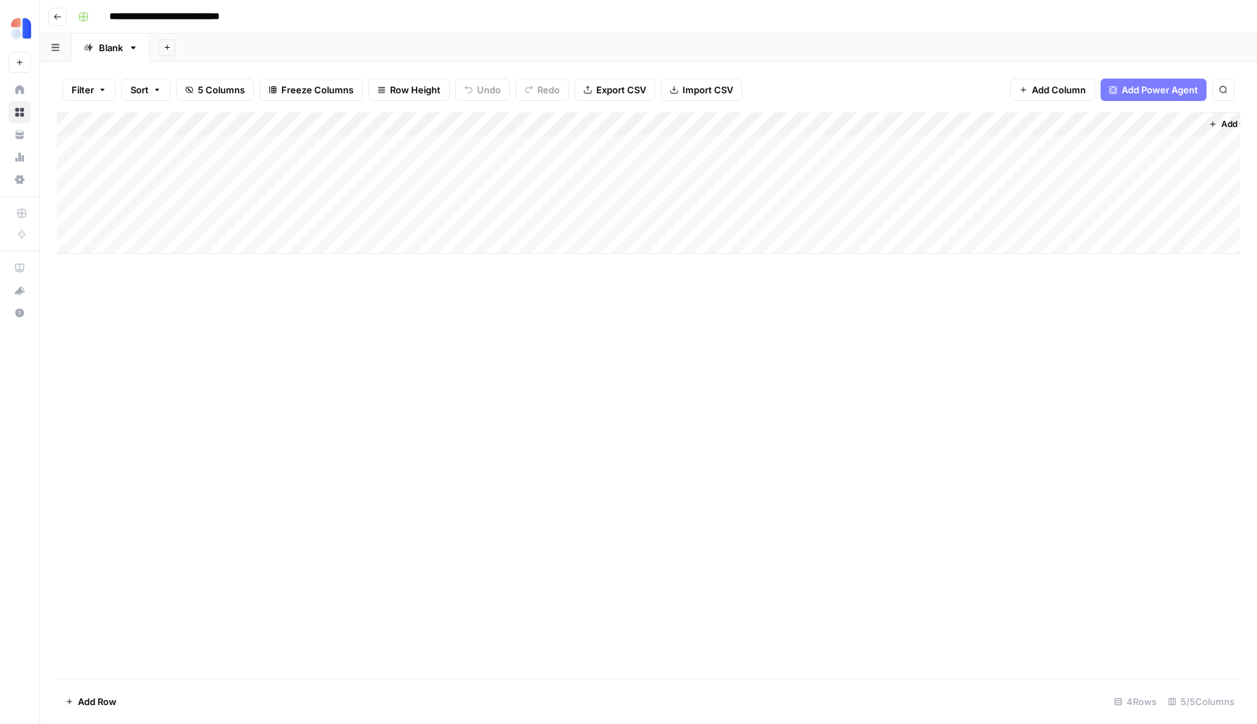
click at [61, 20] on icon "button" at bounding box center [57, 17] width 8 height 8
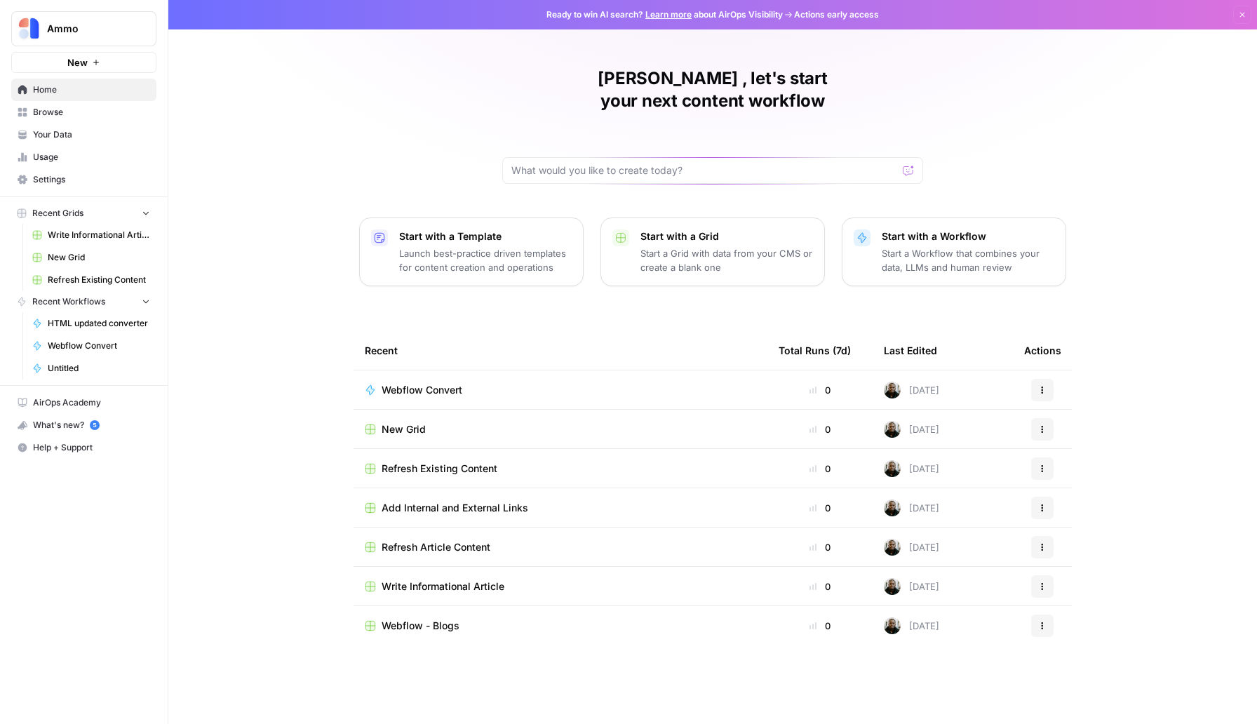
click at [402, 461] on span "Refresh Existing Content" at bounding box center [439, 468] width 116 height 14
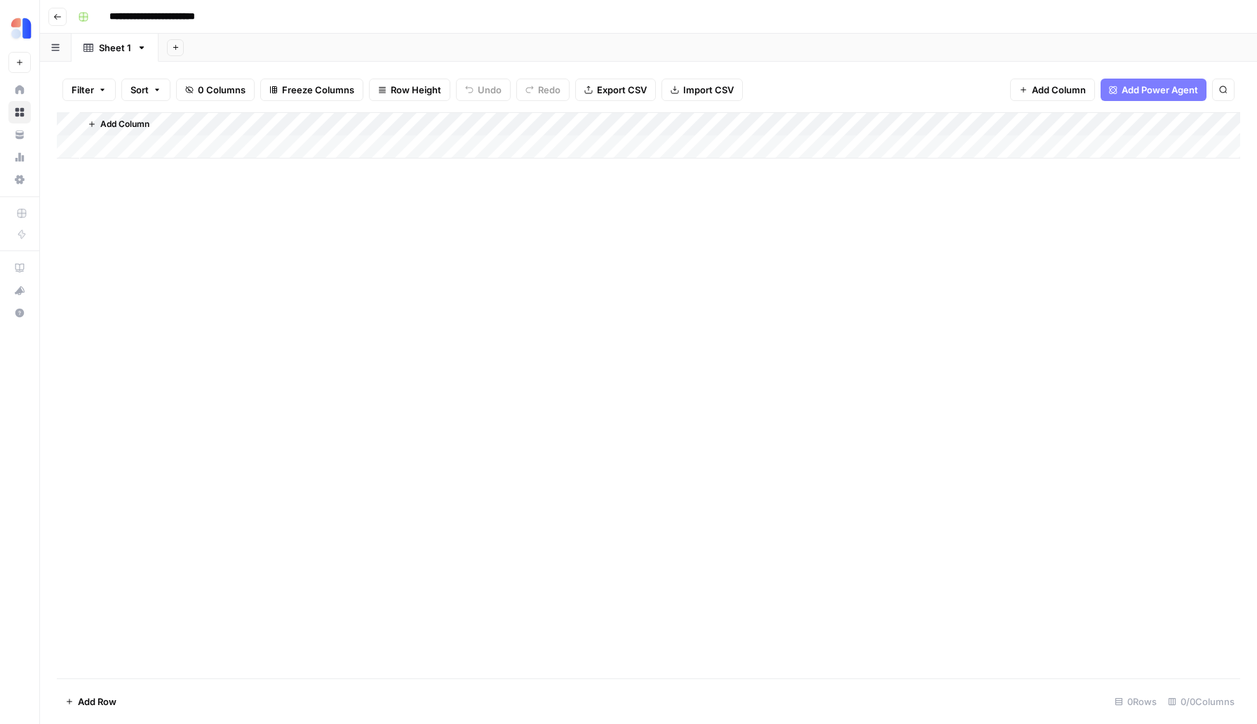
click at [60, 23] on button "Go back" at bounding box center [57, 17] width 18 height 18
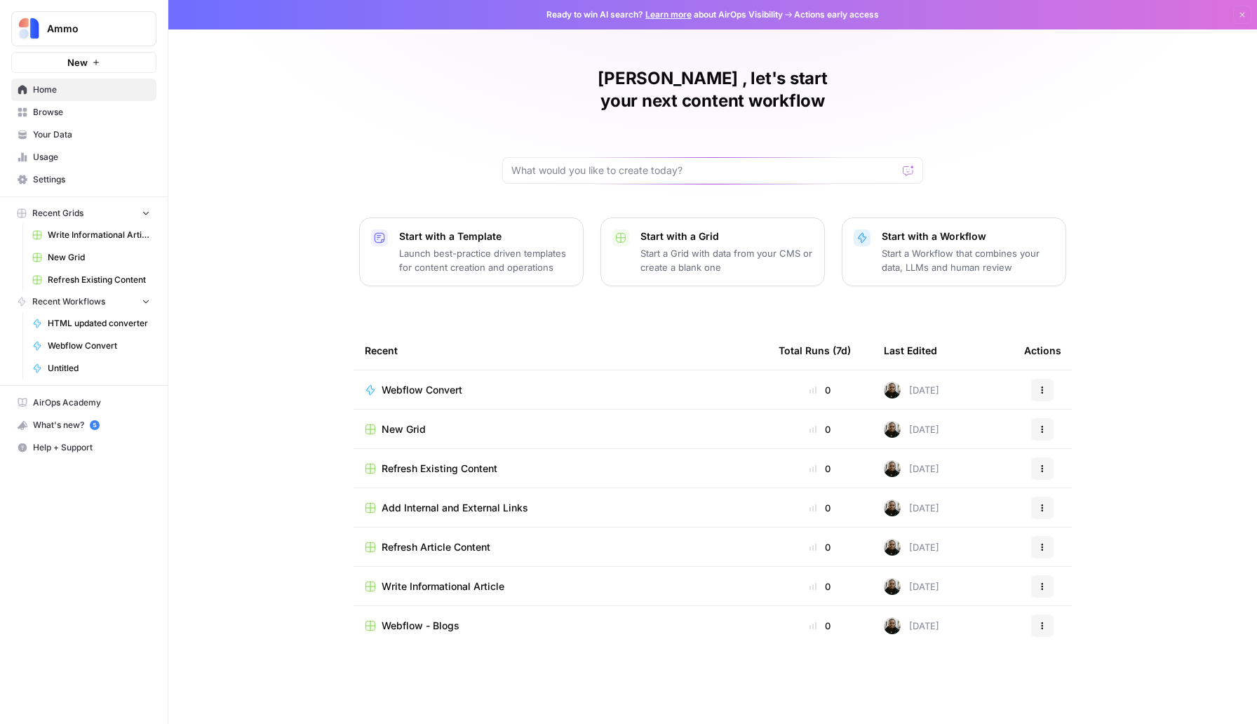
click at [436, 501] on span "Add Internal and External Links" at bounding box center [454, 508] width 147 height 14
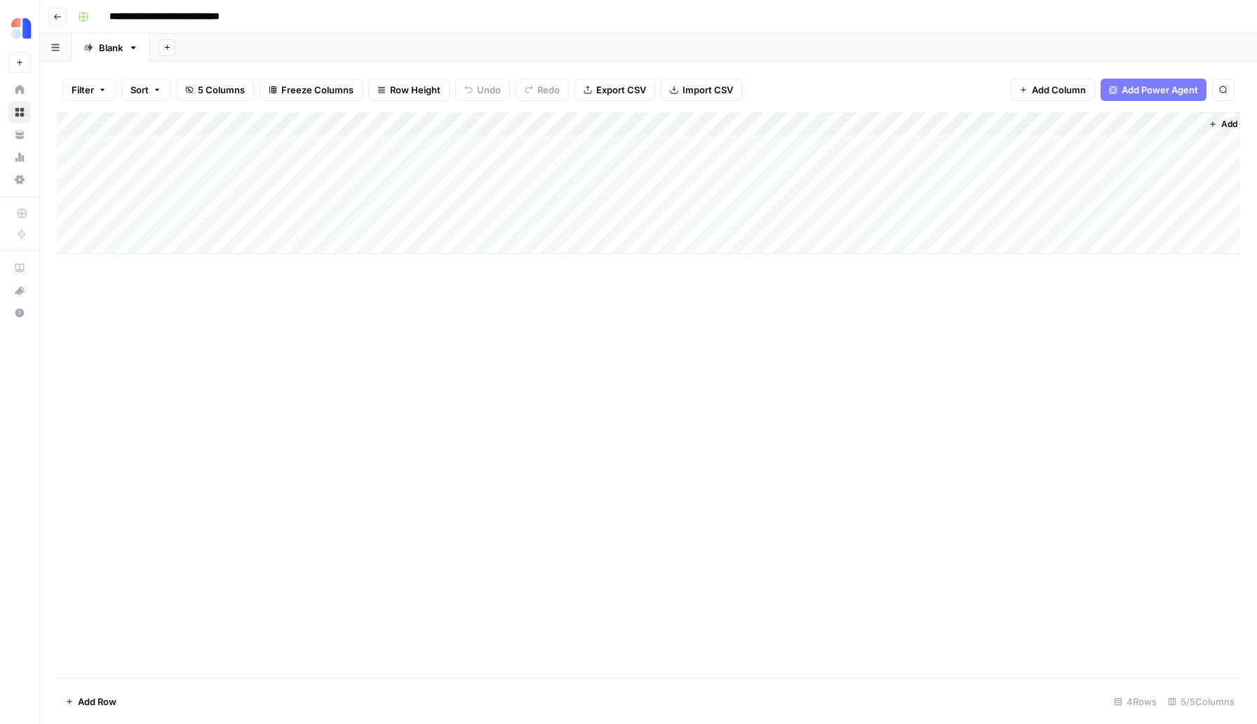
click at [57, 17] on icon "button" at bounding box center [57, 17] width 8 height 8
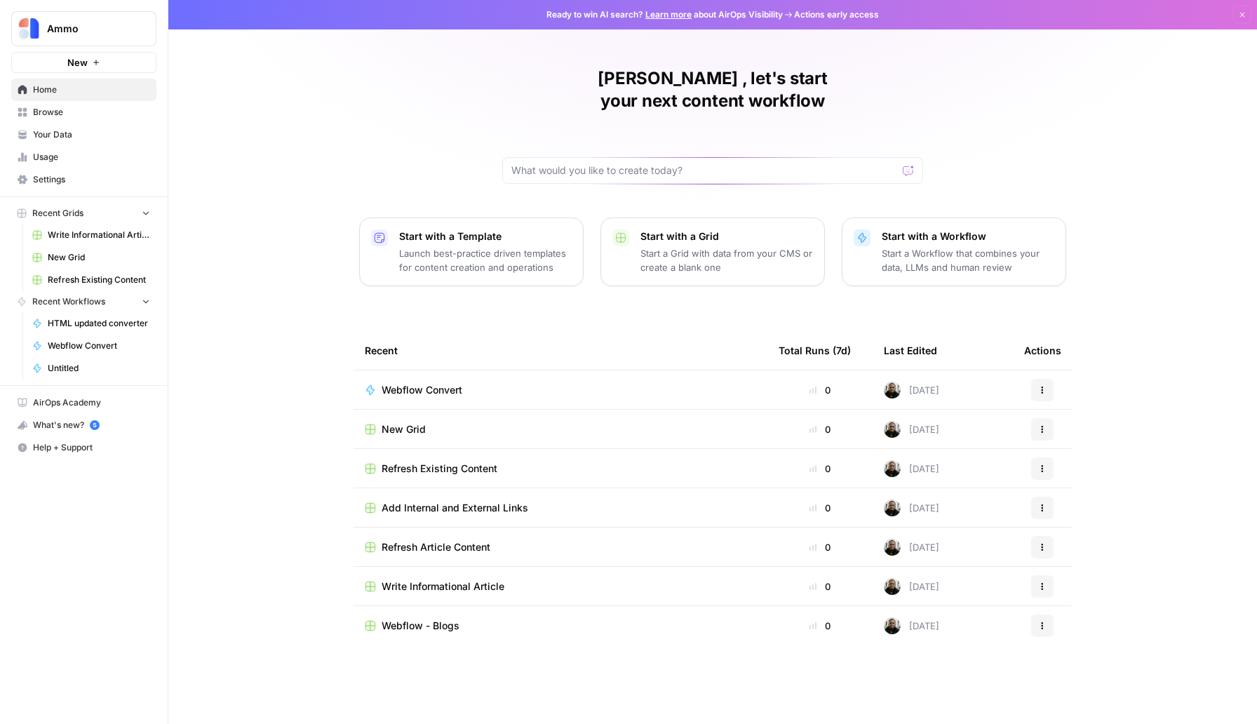
click at [477, 540] on span "Refresh Article Content" at bounding box center [435, 547] width 109 height 14
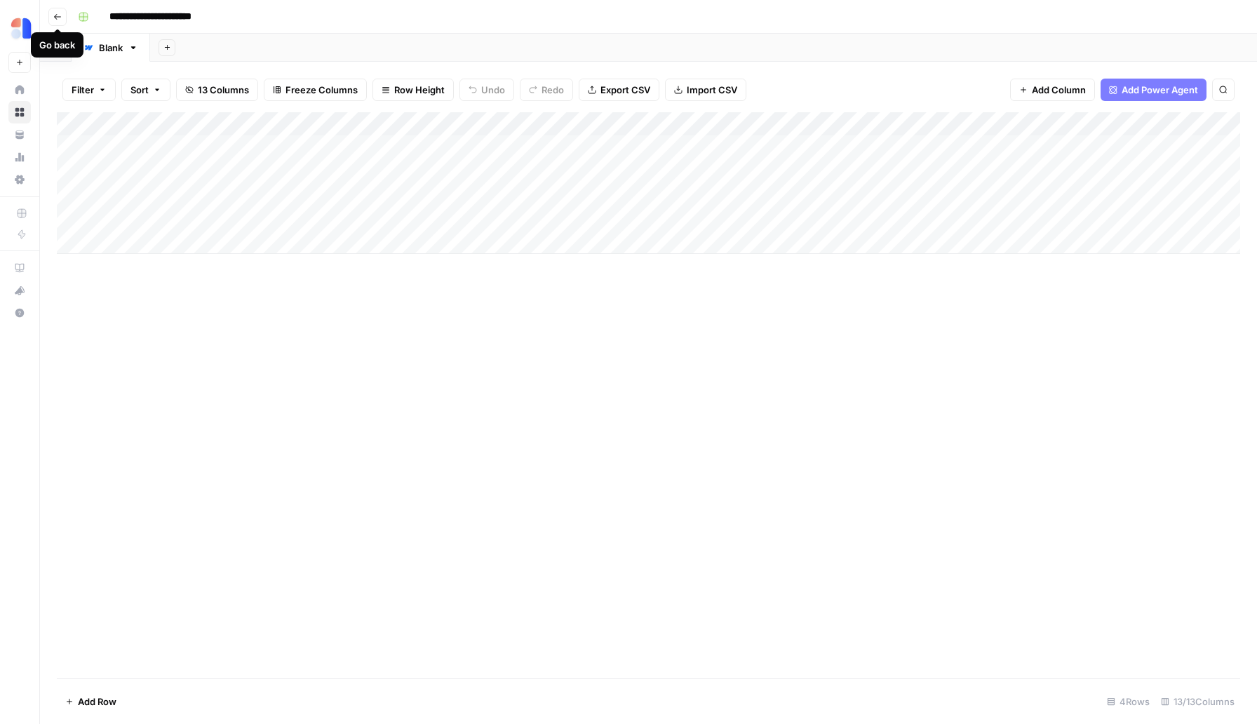
click at [54, 15] on icon "button" at bounding box center [57, 17] width 8 height 8
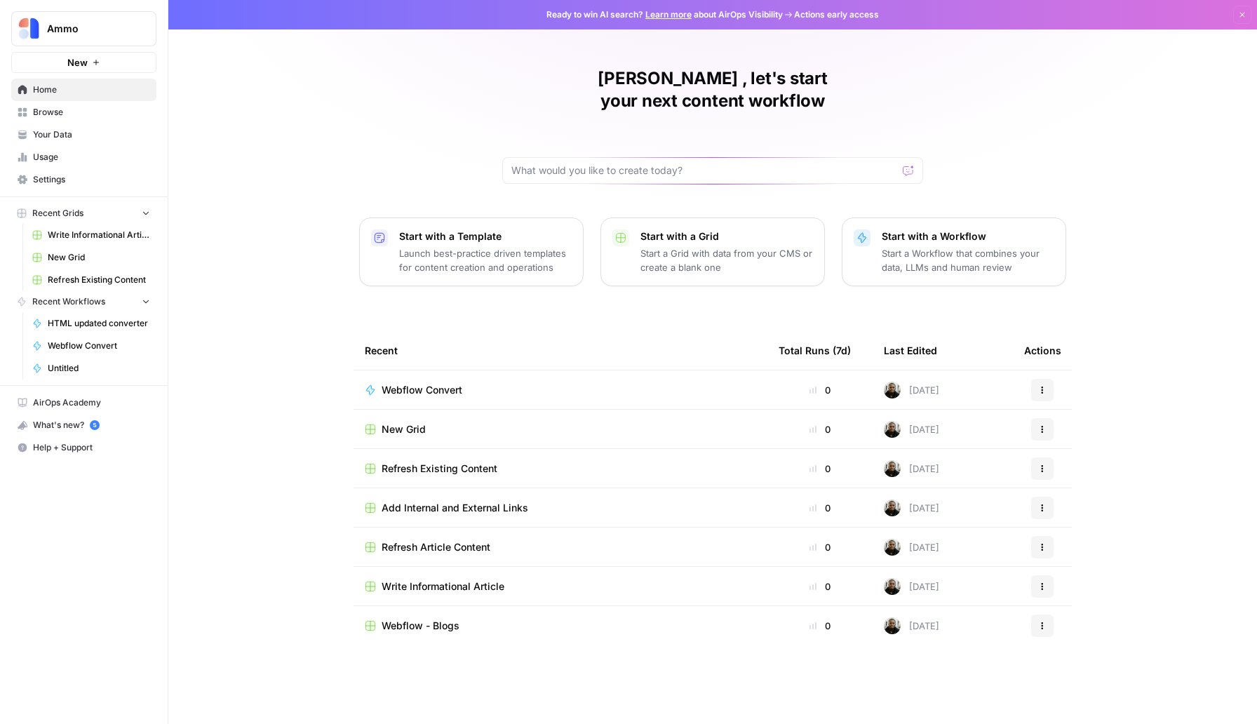
click at [471, 579] on span "Write Informational Article" at bounding box center [442, 586] width 123 height 14
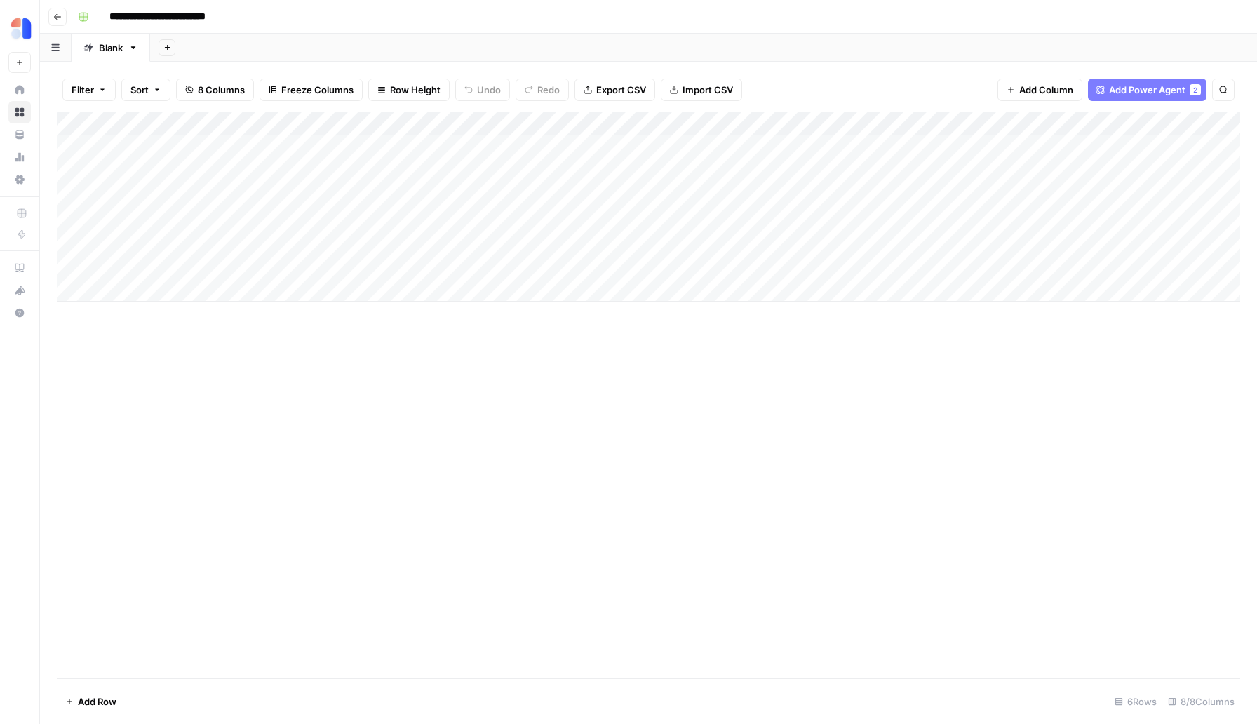
click at [54, 18] on icon "button" at bounding box center [57, 17] width 8 height 8
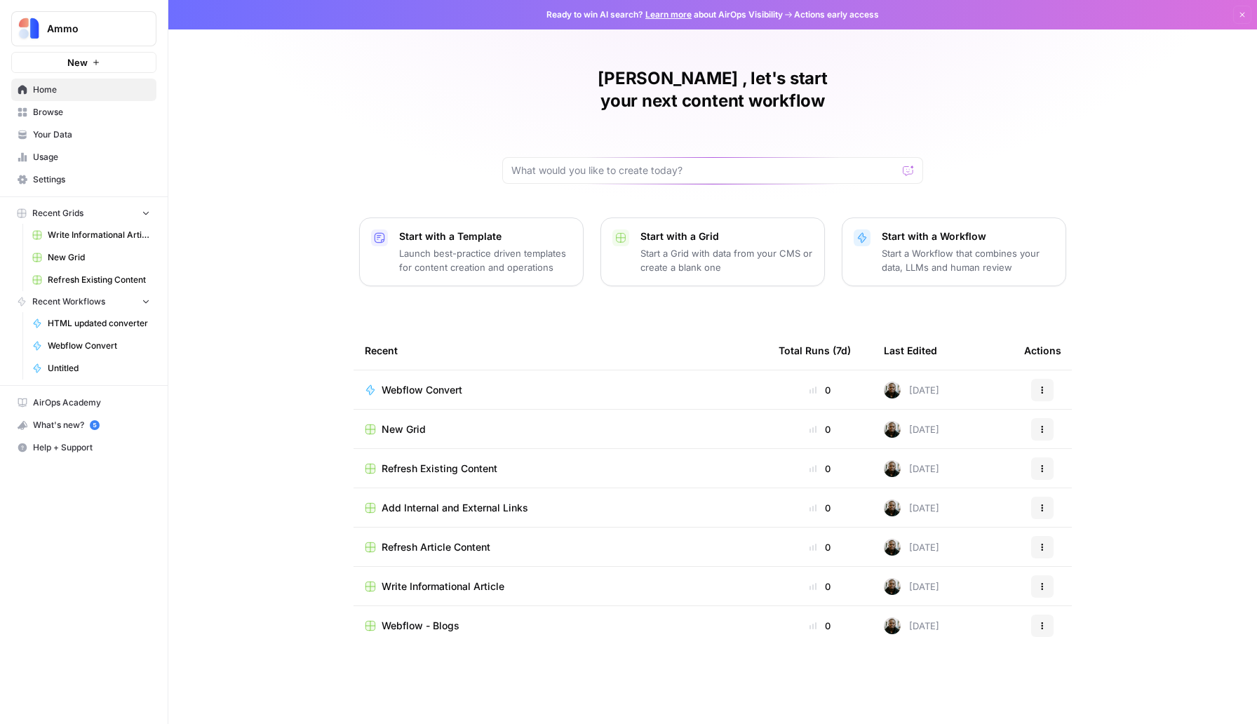
click at [438, 618] on span "Webflow - Blogs" at bounding box center [420, 625] width 78 height 14
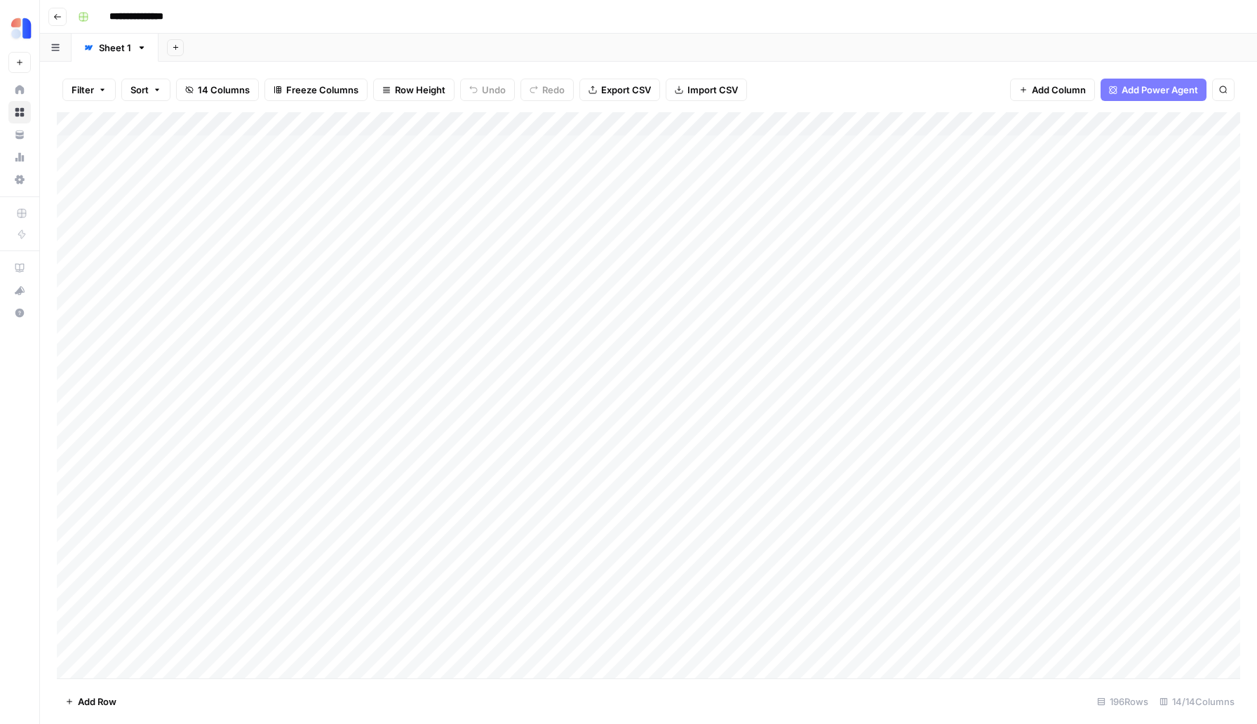
click at [66, 18] on button "Go back" at bounding box center [57, 17] width 18 height 18
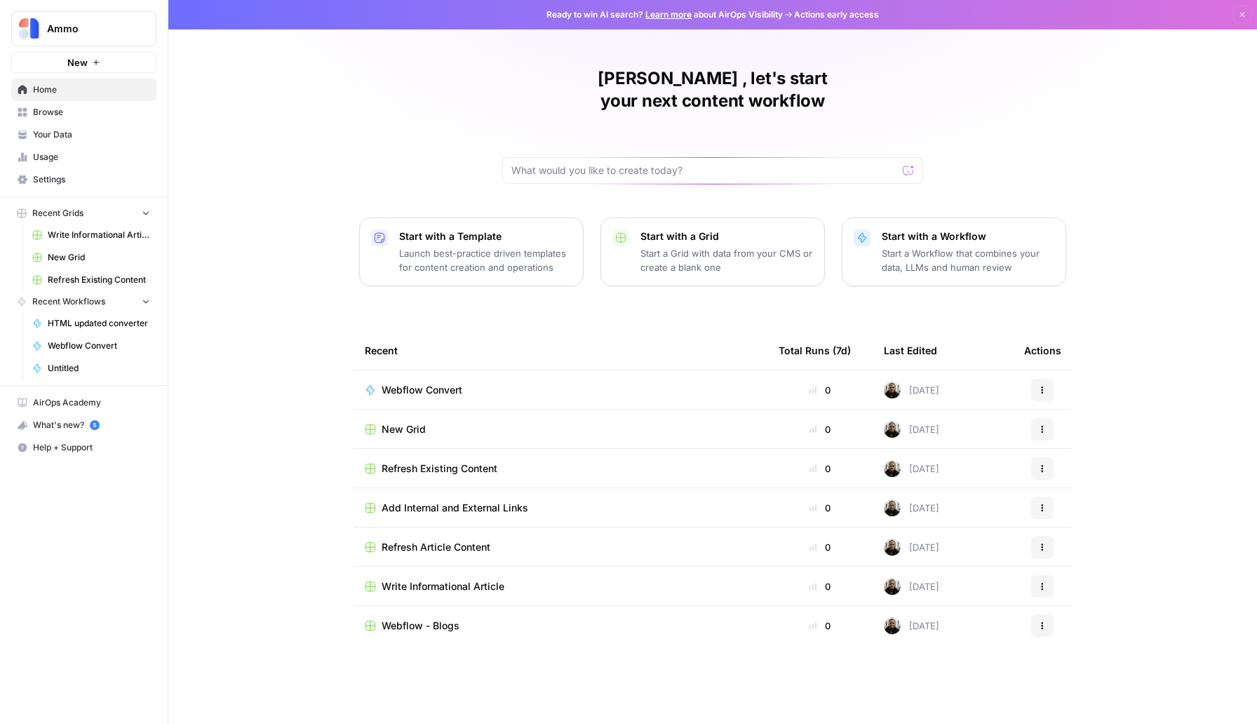
click at [407, 540] on span "Refresh Article Content" at bounding box center [435, 547] width 109 height 14
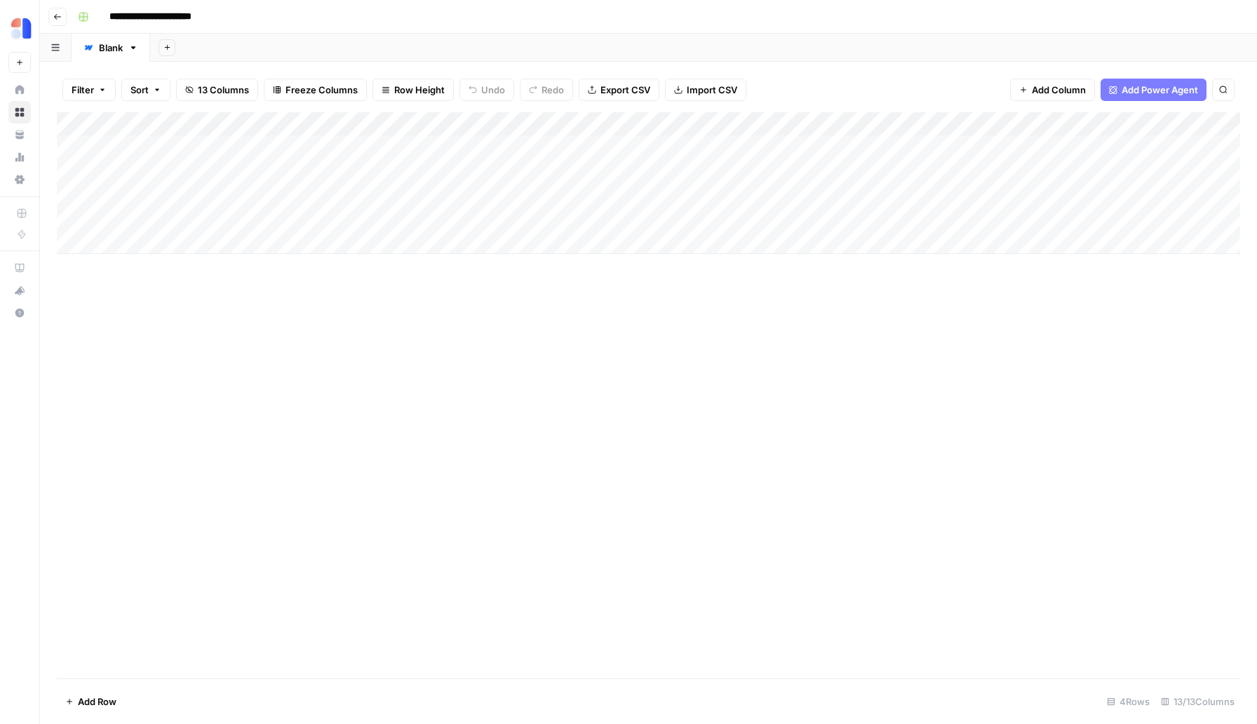
click at [53, 21] on button "Go back" at bounding box center [57, 17] width 18 height 18
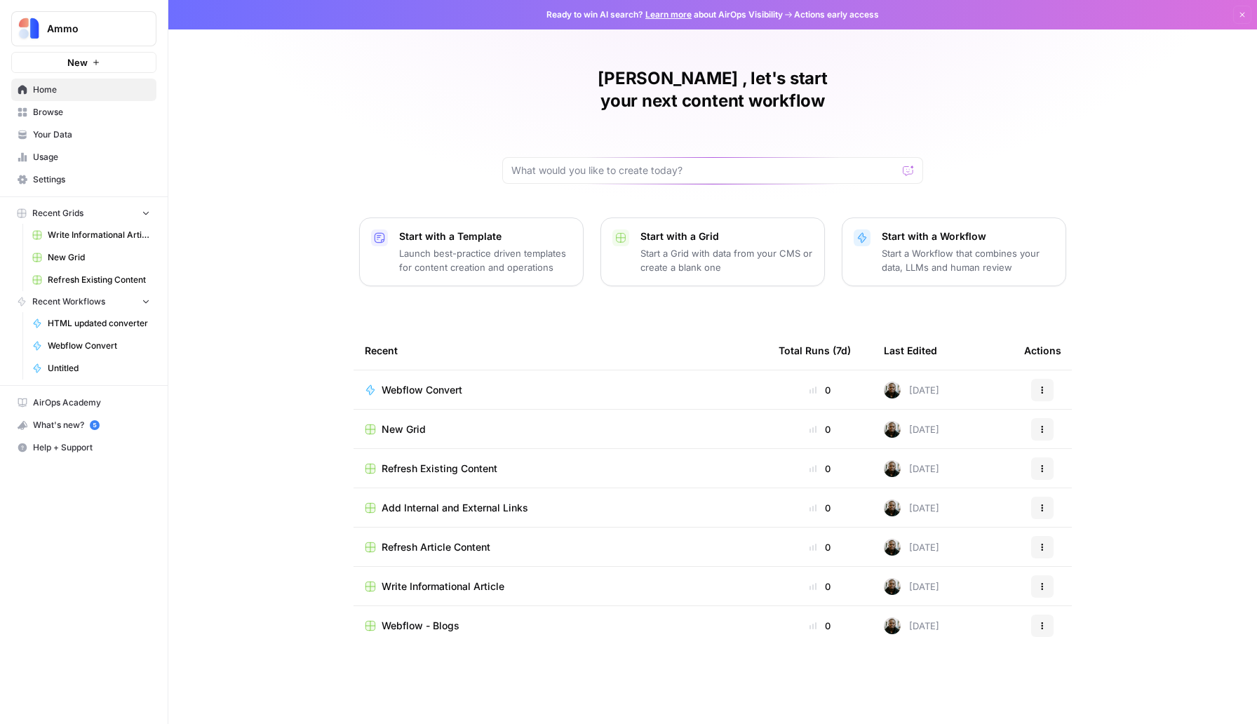
click at [64, 27] on span "Ammo" at bounding box center [89, 29] width 85 height 14
click at [65, 27] on span "Ammo" at bounding box center [89, 29] width 85 height 14
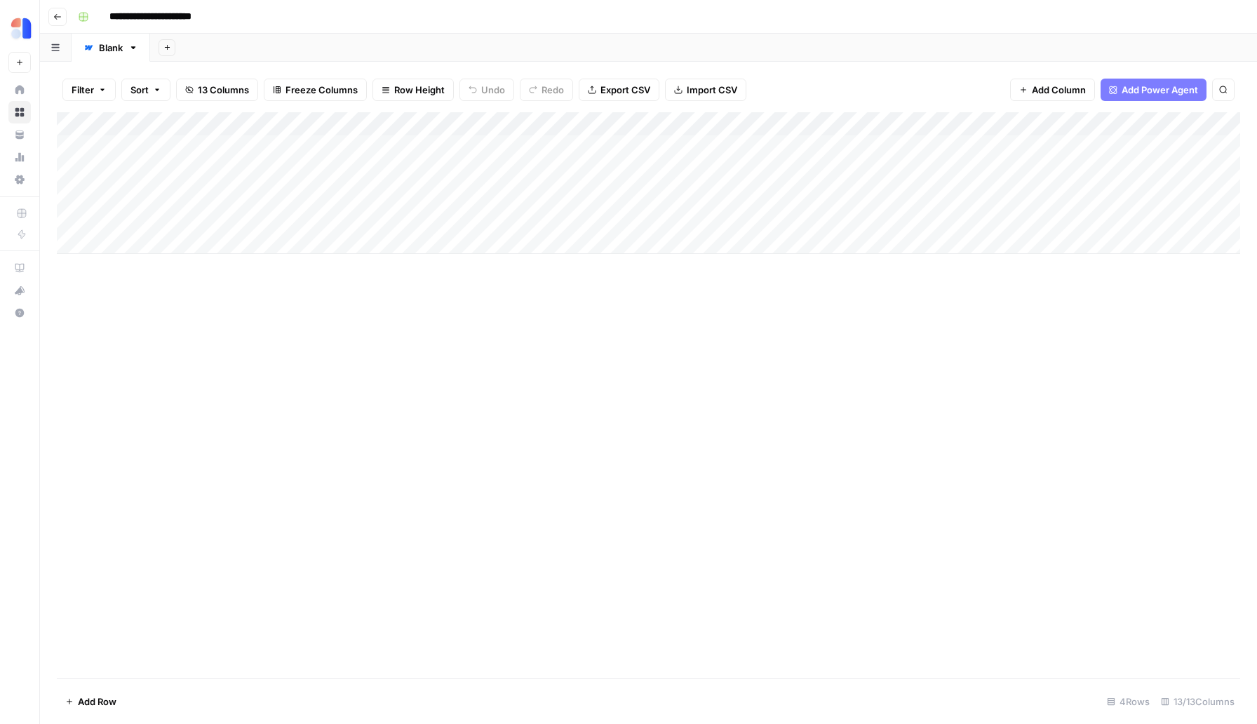
click at [52, 21] on button "Go back" at bounding box center [57, 17] width 18 height 18
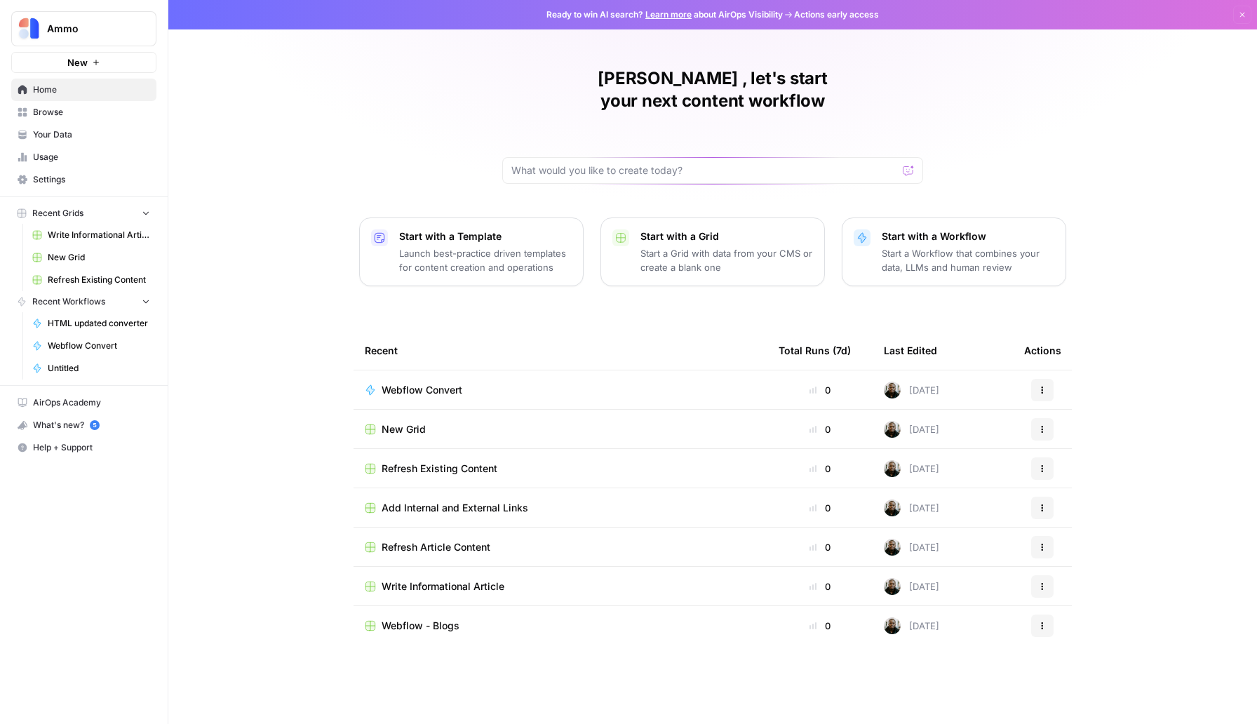
click at [447, 579] on span "Write Informational Article" at bounding box center [442, 586] width 123 height 14
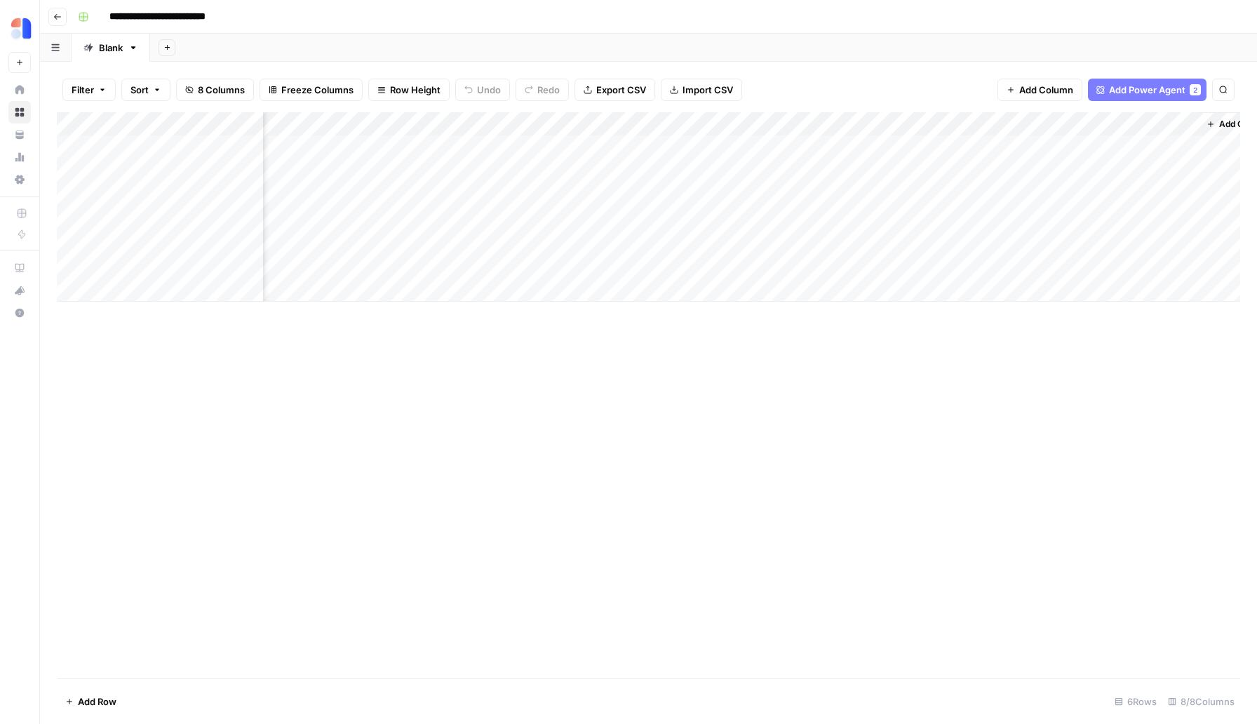
scroll to position [0, 113]
click at [60, 25] on button "Go back" at bounding box center [57, 17] width 18 height 18
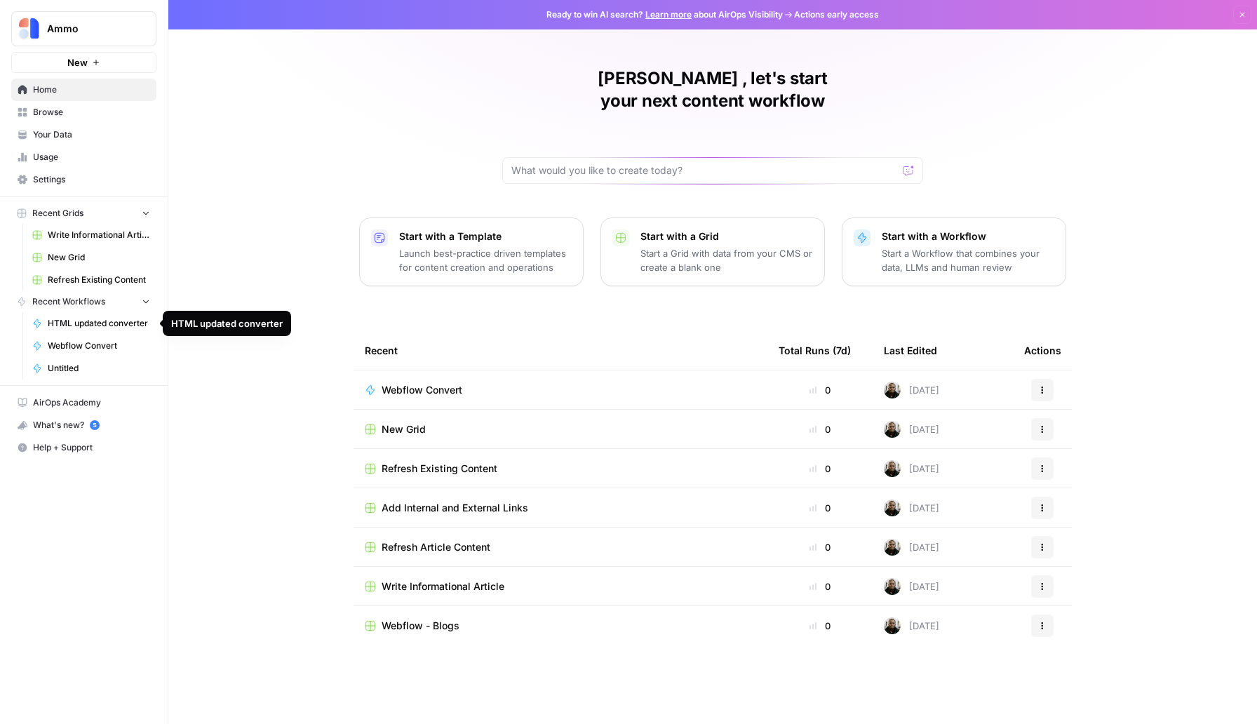
click at [113, 330] on link "HTML updated converter" at bounding box center [91, 323] width 130 height 22
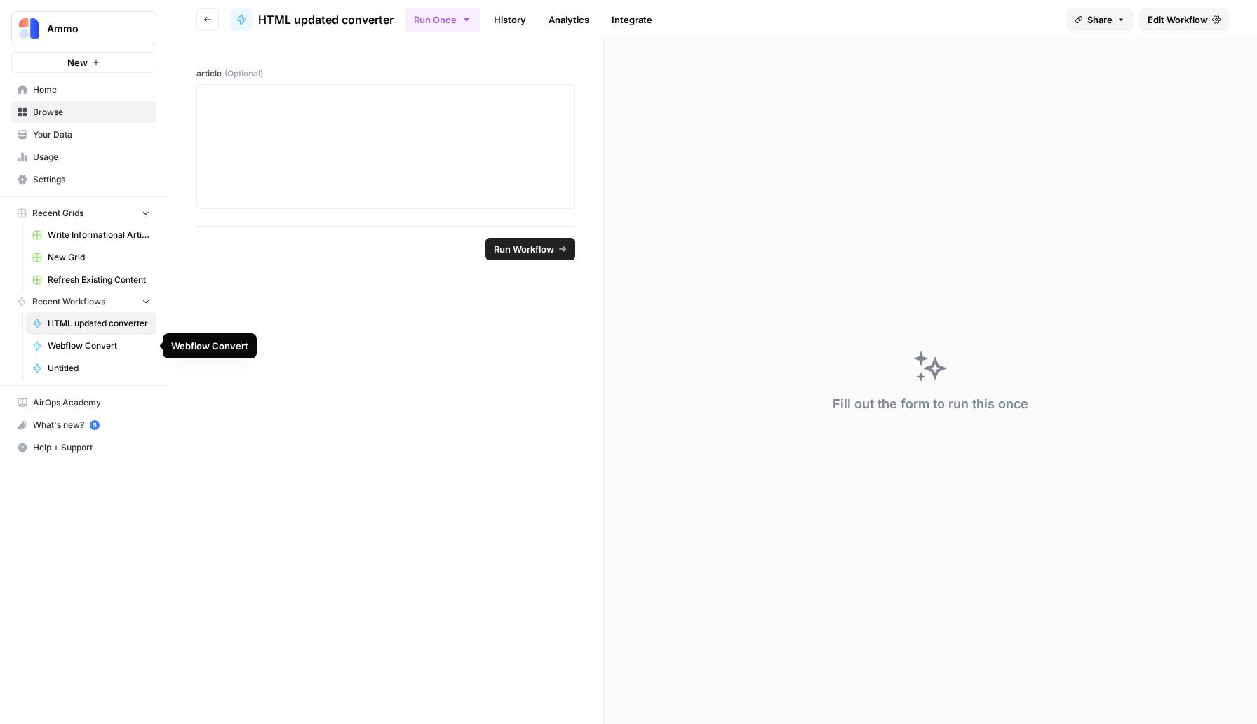
click at [113, 344] on span "Webflow Convert" at bounding box center [99, 345] width 102 height 13
click at [110, 362] on span "Untitled" at bounding box center [99, 368] width 102 height 13
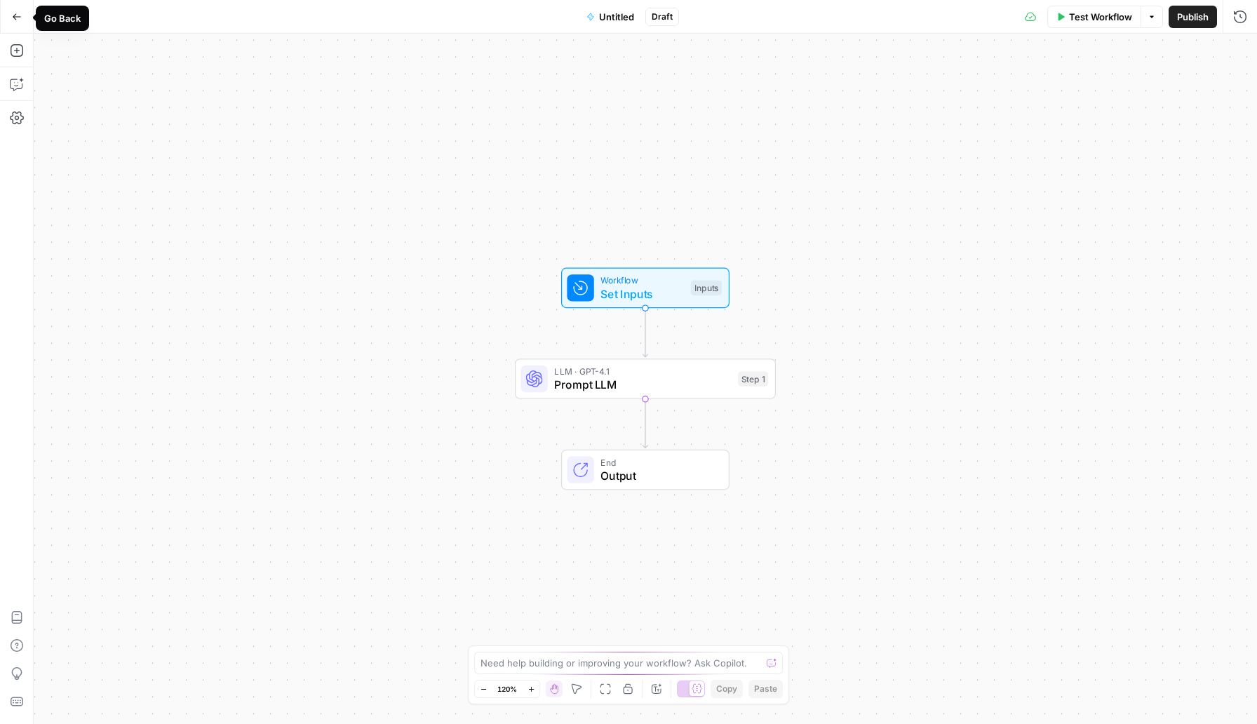
click at [20, 19] on icon "button" at bounding box center [17, 17] width 10 height 10
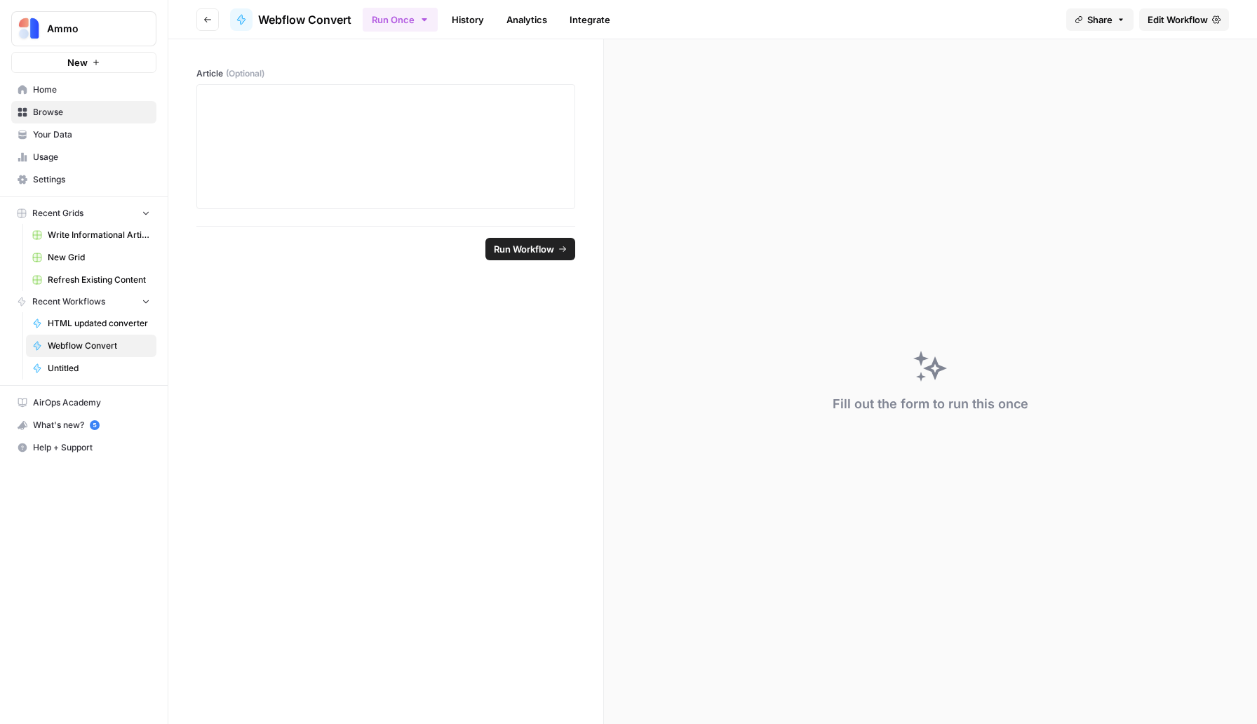
click at [91, 236] on span "Write Informational Article" at bounding box center [99, 235] width 102 height 13
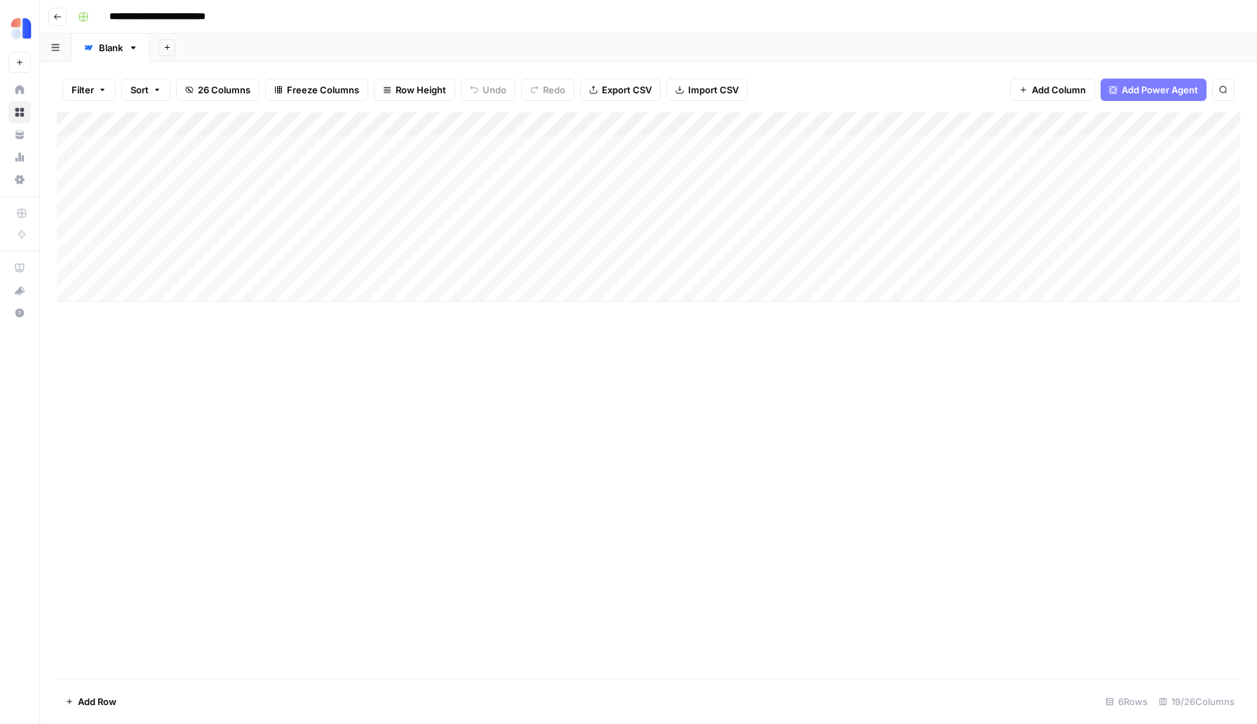
click at [142, 288] on div "Add Column" at bounding box center [648, 206] width 1183 height 189
type textarea "**********"
click at [412, 372] on div "Add Column" at bounding box center [648, 395] width 1183 height 566
click at [372, 285] on div "Add Column" at bounding box center [648, 218] width 1183 height 213
click at [365, 265] on div "Add Column" at bounding box center [648, 218] width 1183 height 213
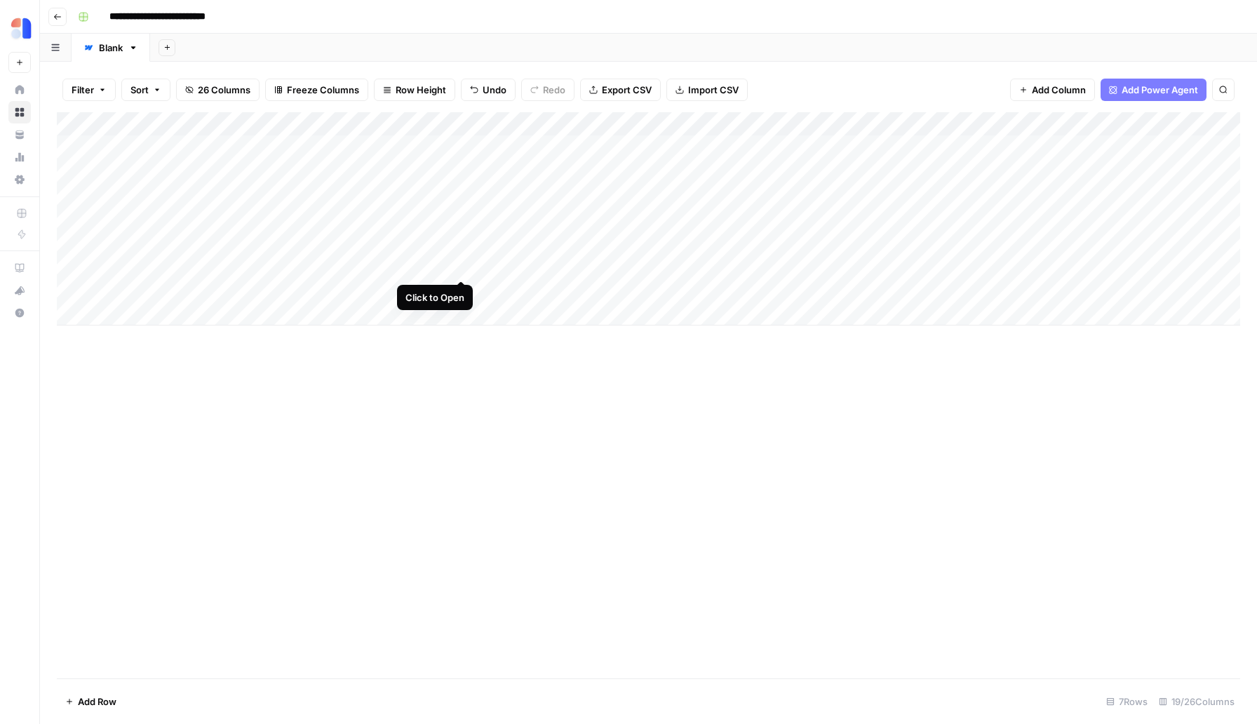
click at [458, 263] on div "Add Column" at bounding box center [648, 218] width 1183 height 213
click at [458, 263] on div "Add Column" at bounding box center [357, 218] width 600 height 213
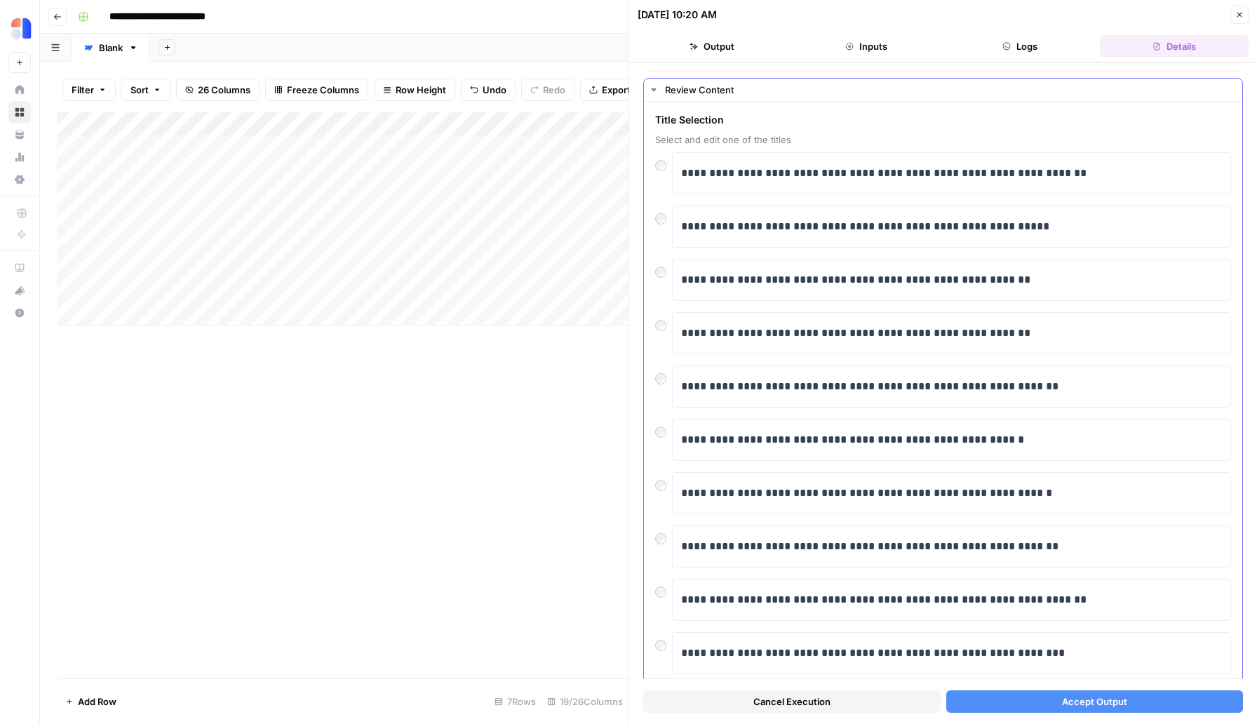
scroll to position [14, 0]
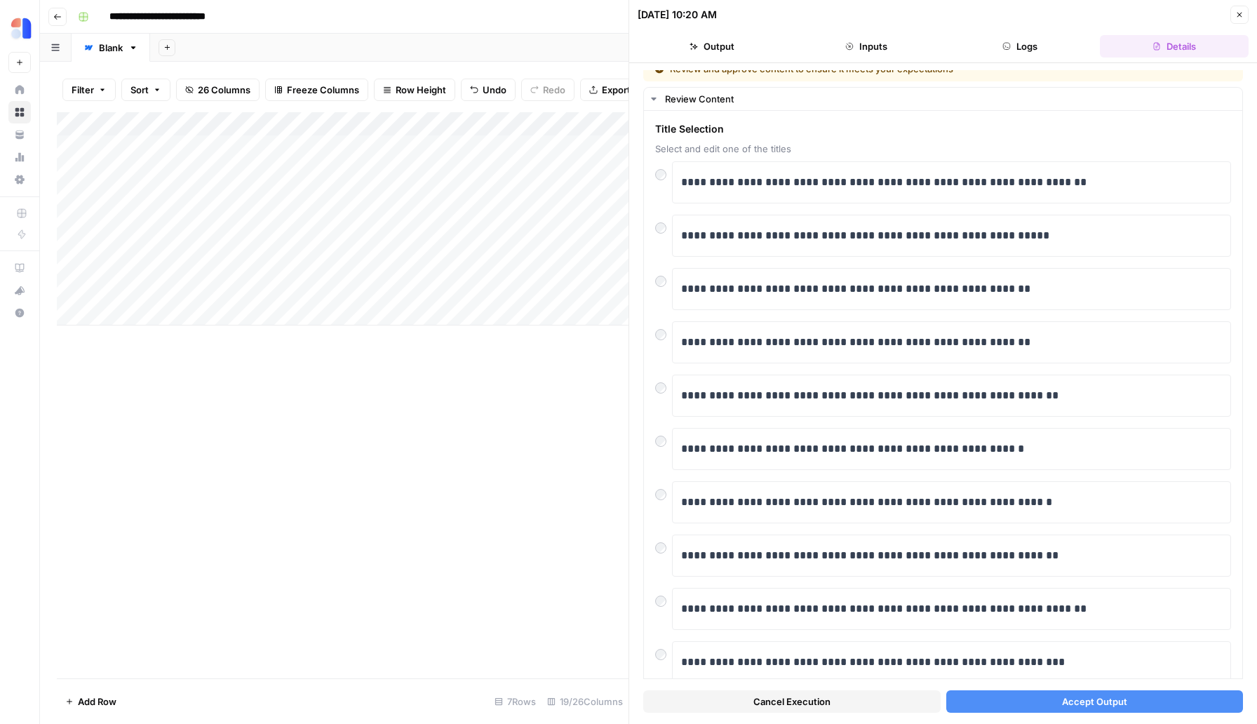
click at [1059, 697] on button "Accept Output" at bounding box center [1094, 701] width 297 height 22
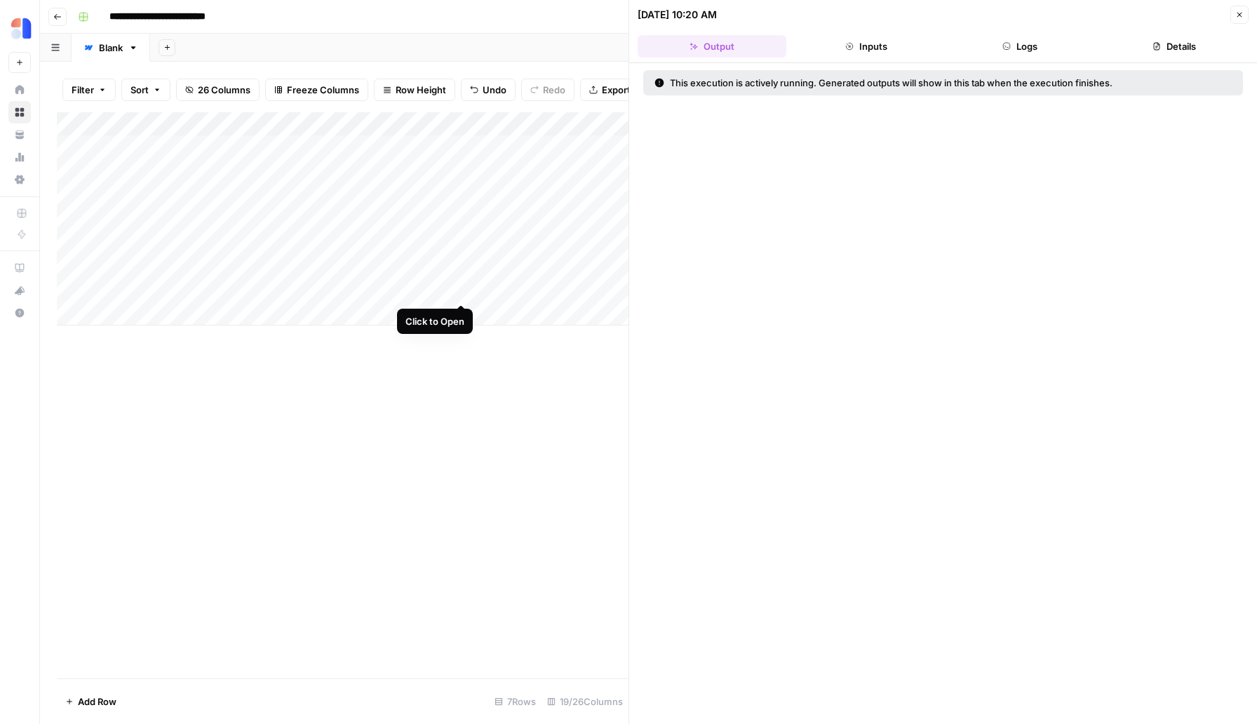
click at [456, 292] on div "Add Column" at bounding box center [342, 218] width 571 height 213
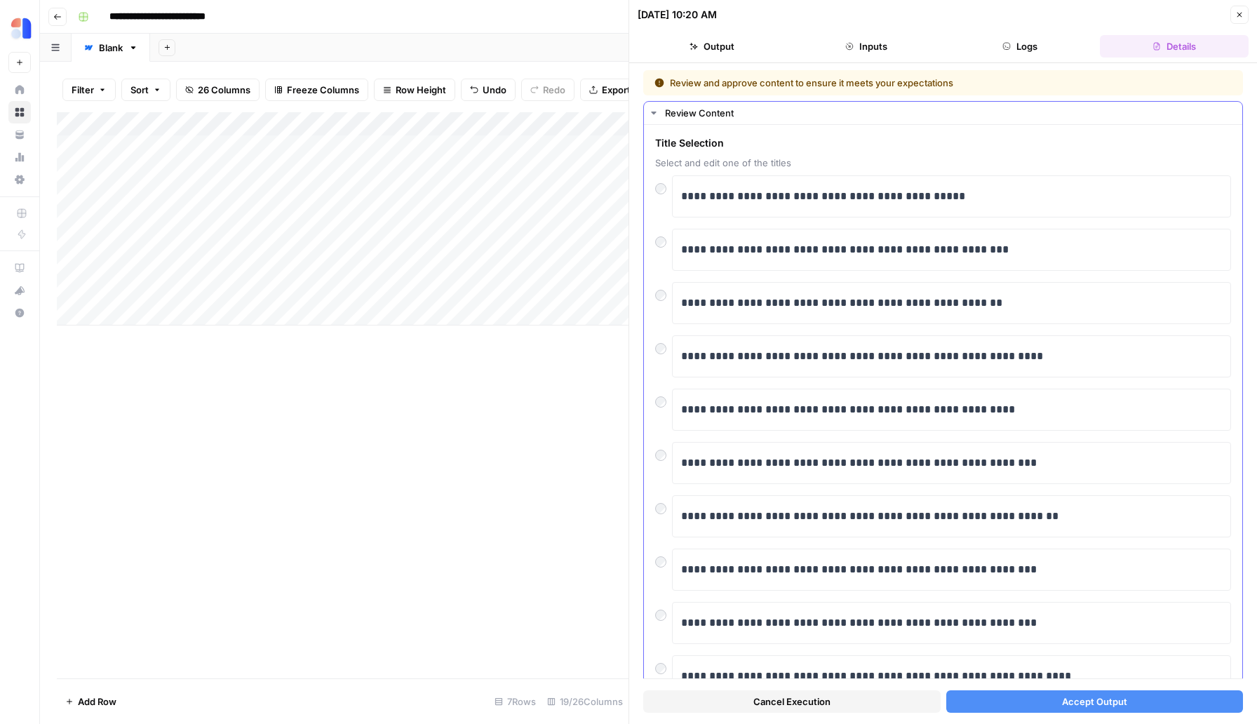
scroll to position [60, 0]
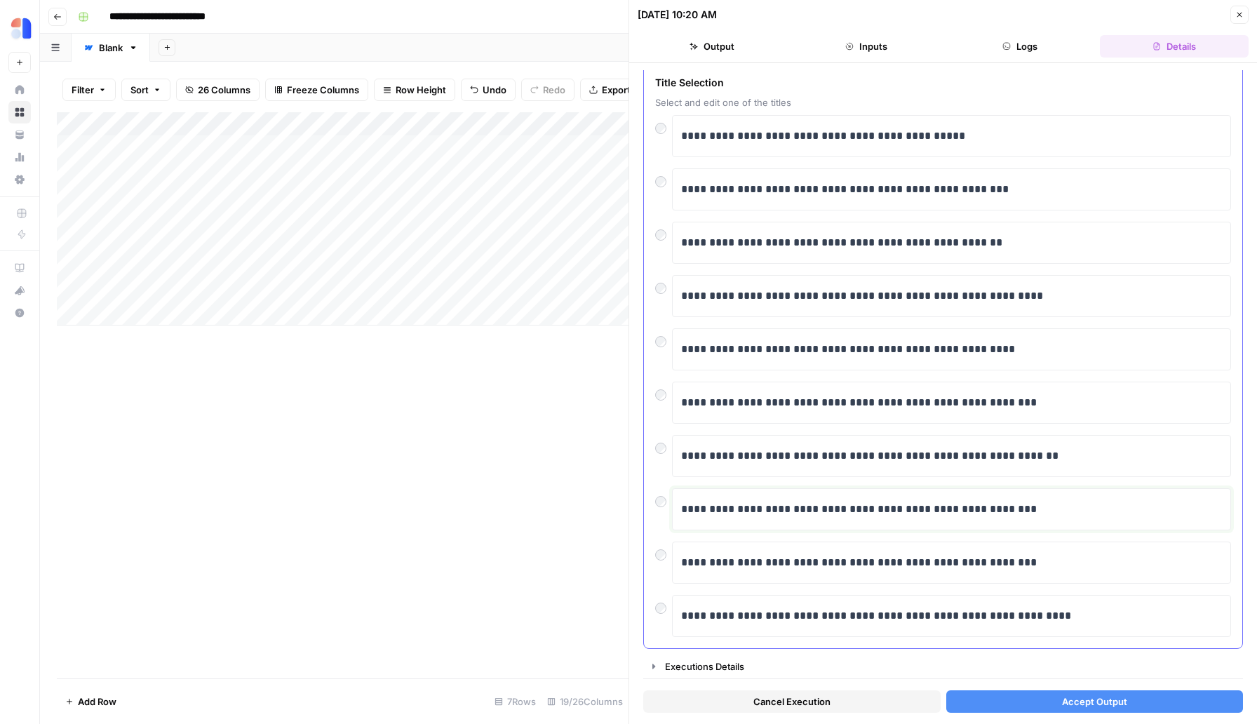
click at [1043, 510] on p "**********" at bounding box center [951, 509] width 541 height 18
click at [1140, 701] on button "Accept Output" at bounding box center [1094, 701] width 297 height 22
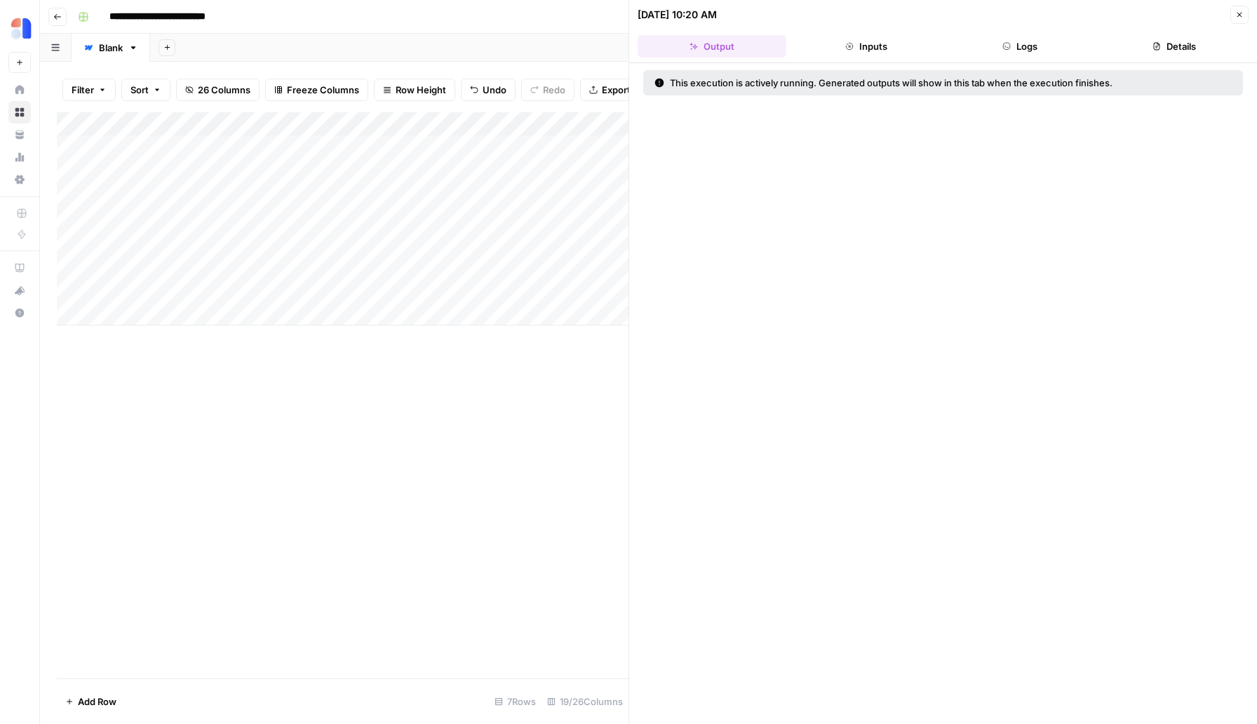
click at [1236, 15] on icon "button" at bounding box center [1239, 15] width 8 height 8
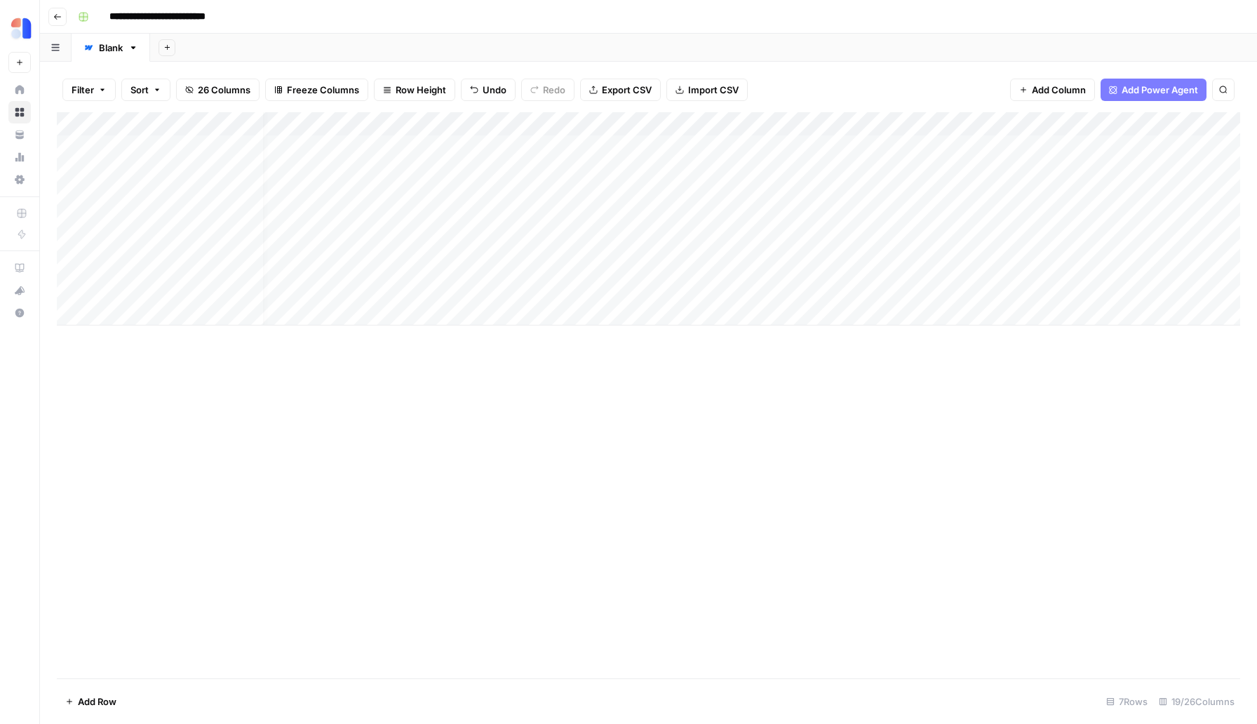
scroll to position [0, 18]
click at [681, 267] on div "Add Column" at bounding box center [648, 218] width 1183 height 213
click at [521, 287] on div "Add Column" at bounding box center [648, 218] width 1183 height 213
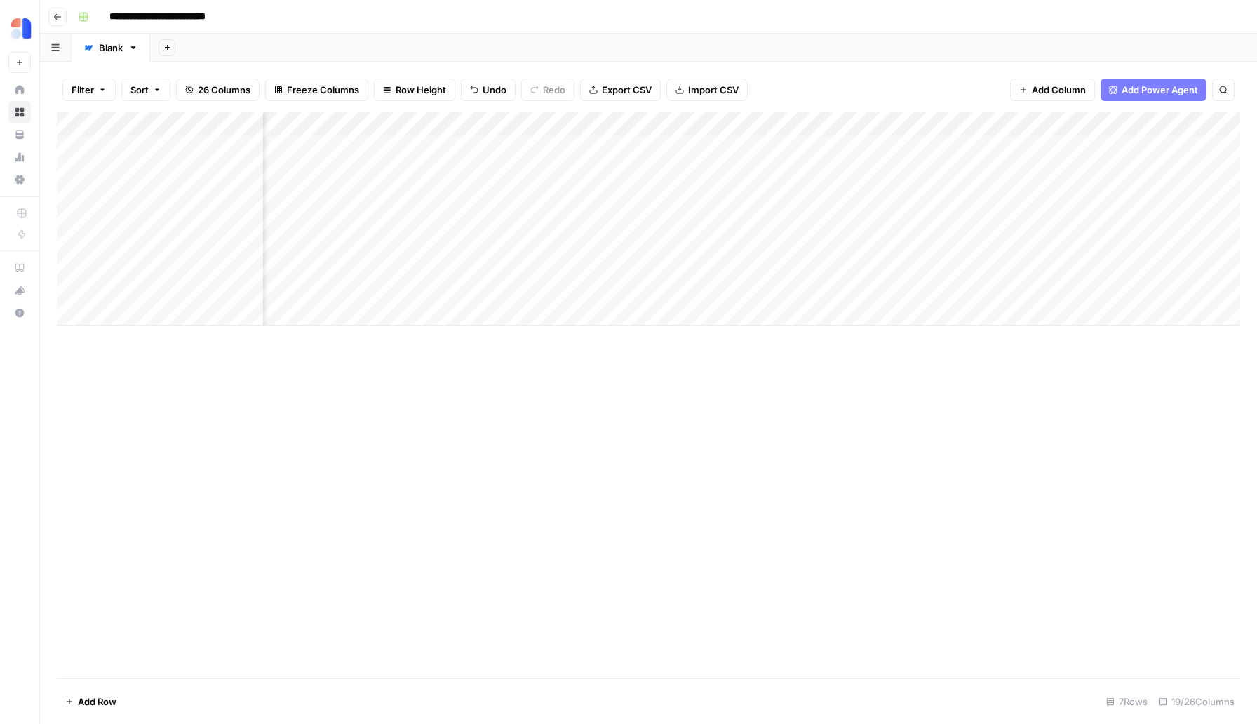
click at [625, 266] on div "Add Column" at bounding box center [648, 218] width 1183 height 213
click at [625, 297] on div "Add Column" at bounding box center [648, 218] width 1183 height 213
click at [584, 265] on div "Add Column" at bounding box center [648, 218] width 1183 height 213
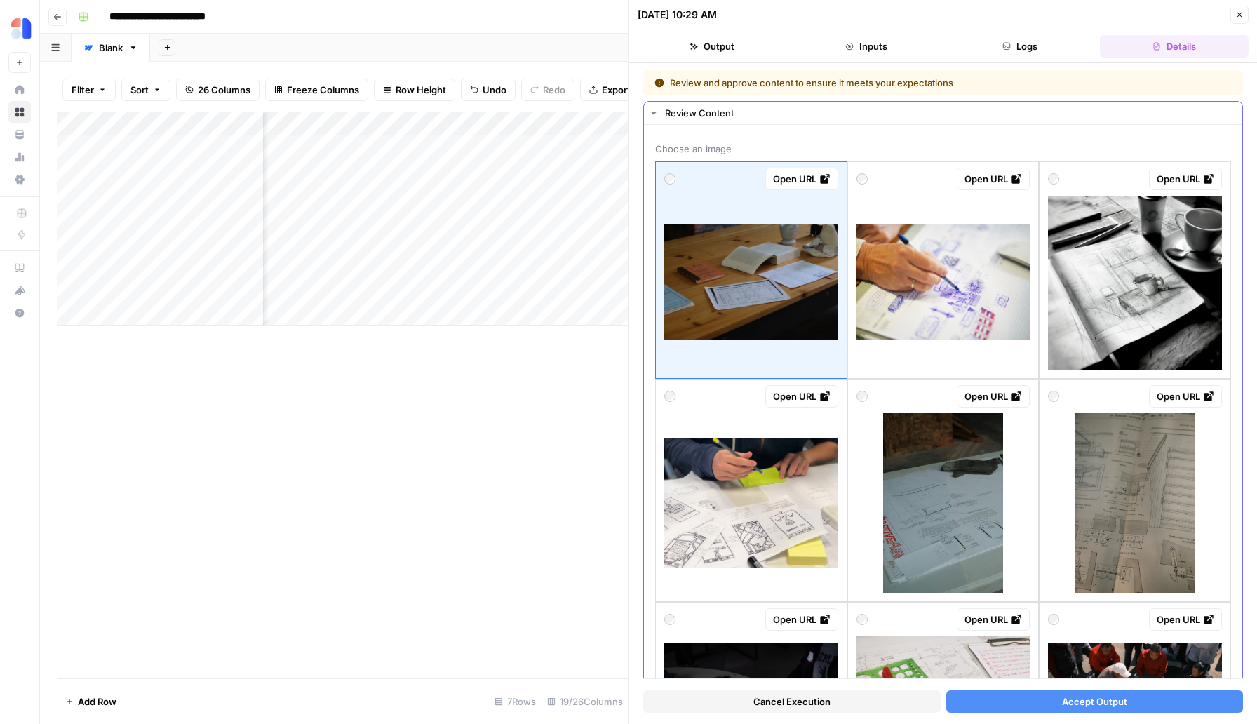
click at [991, 277] on img at bounding box center [943, 282] width 174 height 116
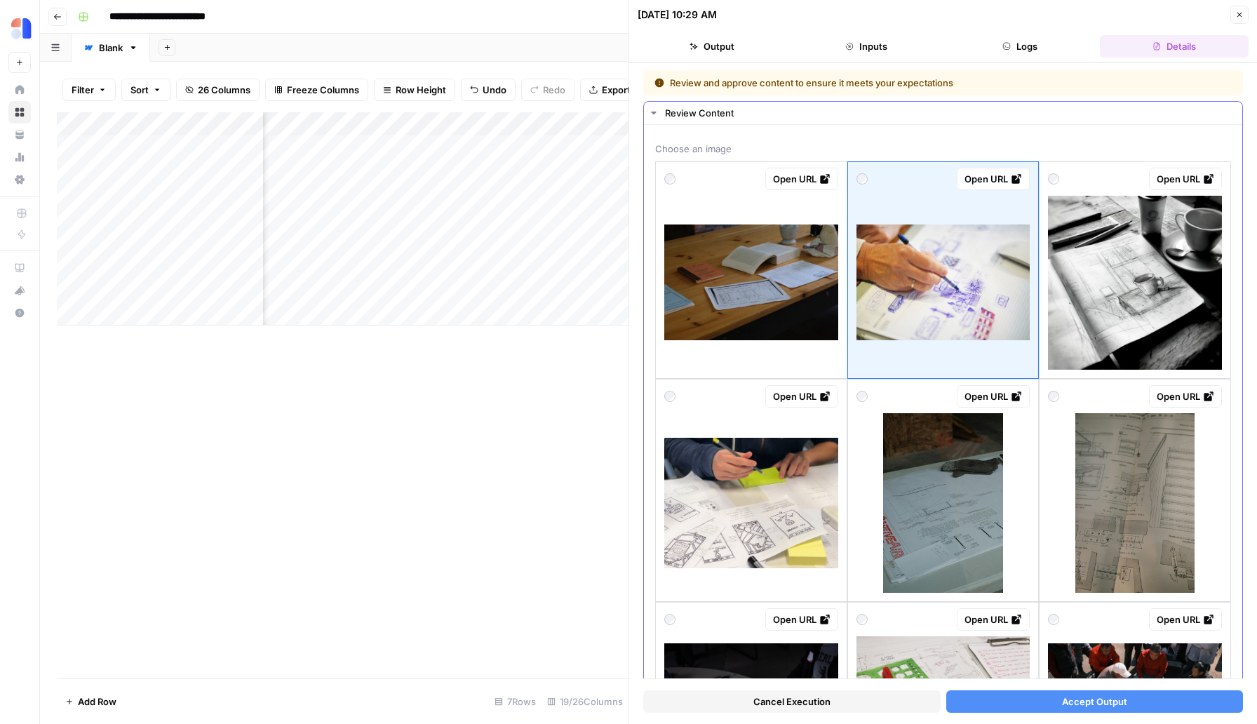
click at [792, 325] on img at bounding box center [751, 282] width 174 height 116
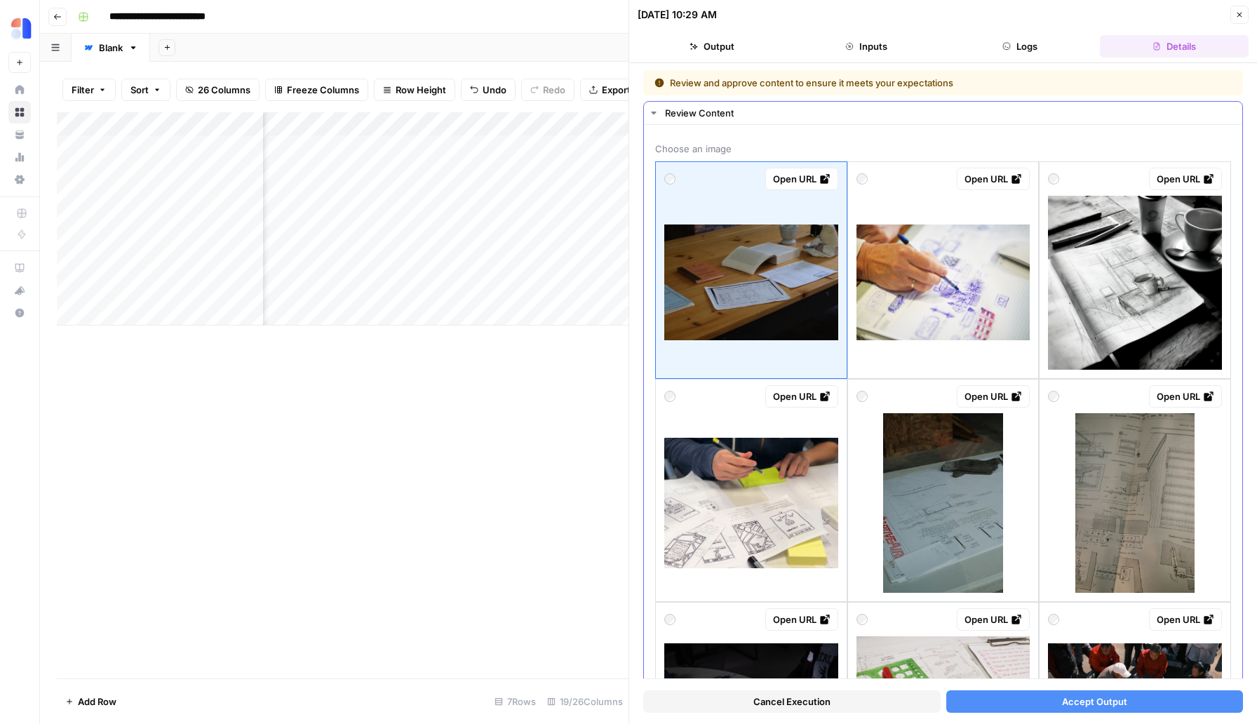
click at [974, 288] on img at bounding box center [943, 282] width 174 height 116
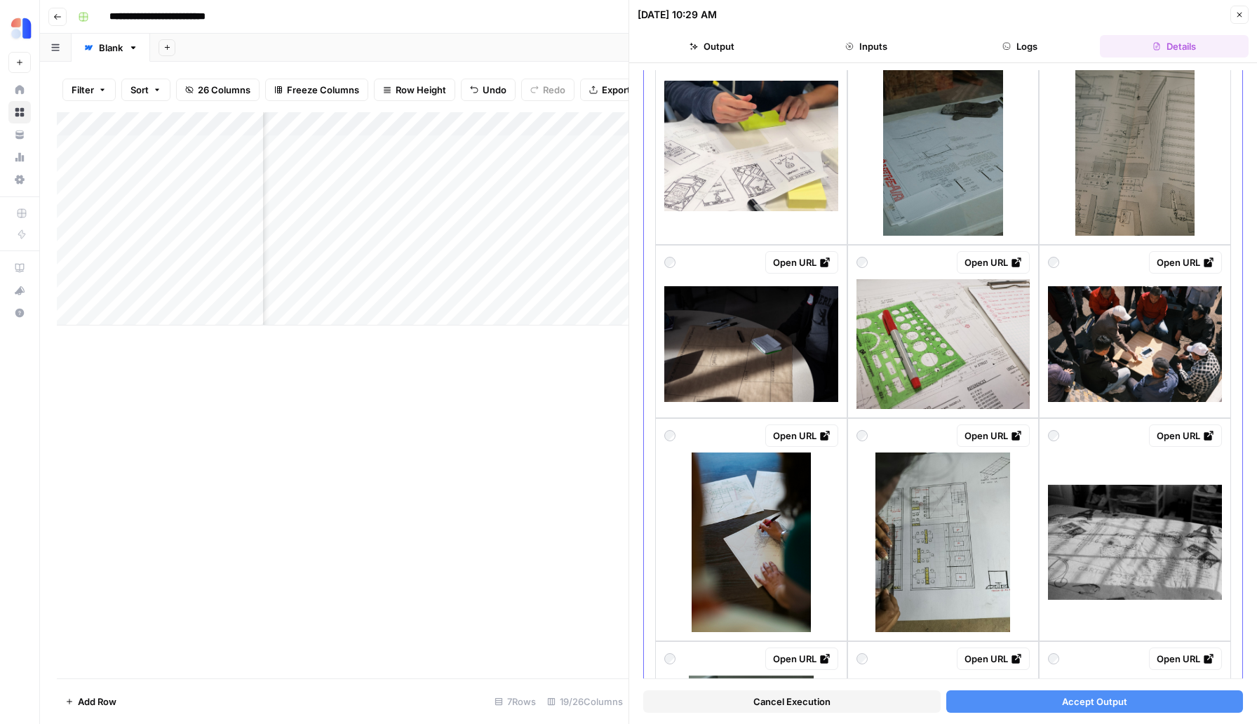
scroll to position [510, 0]
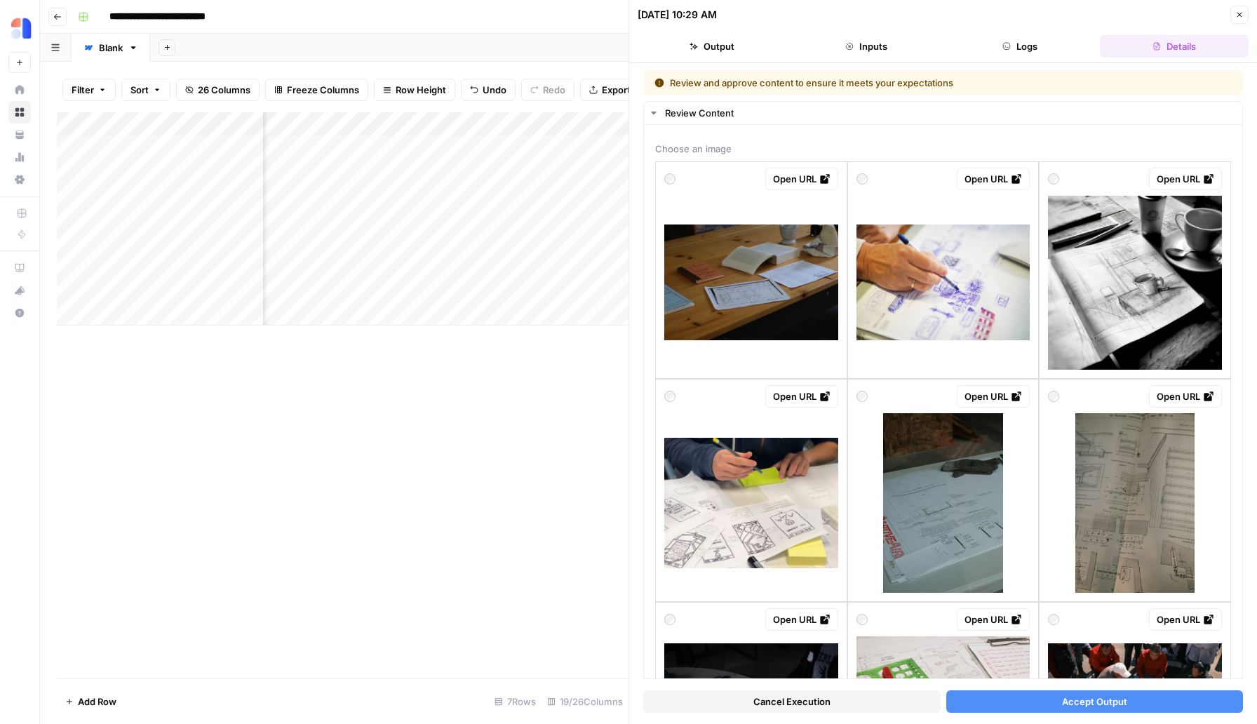
click at [1109, 693] on button "Accept Output" at bounding box center [1094, 701] width 297 height 22
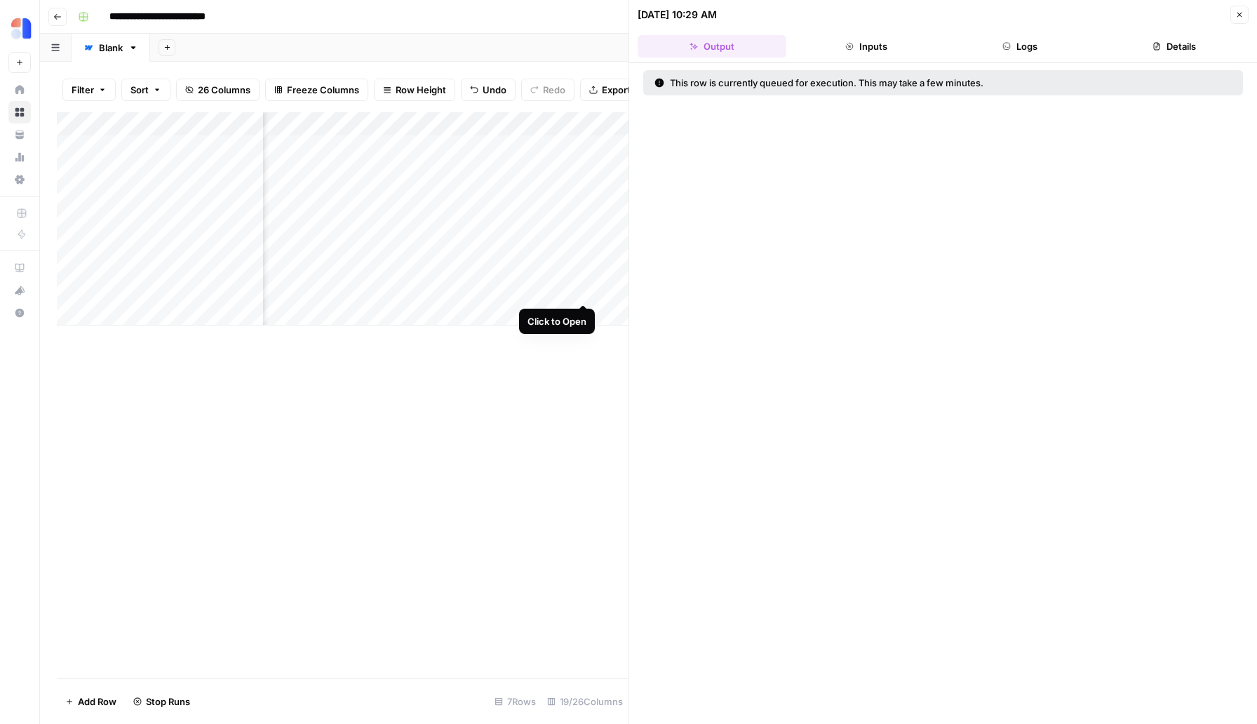
click at [580, 292] on div "Add Column" at bounding box center [342, 218] width 571 height 213
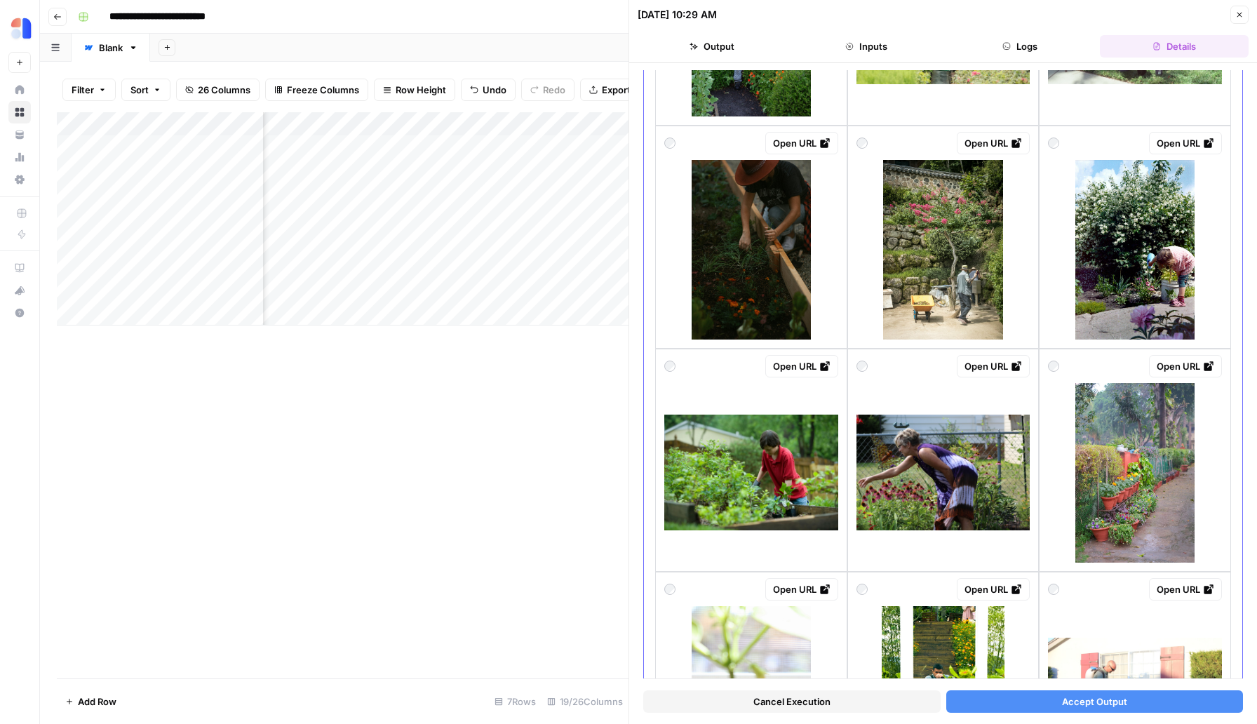
scroll to position [1754, 0]
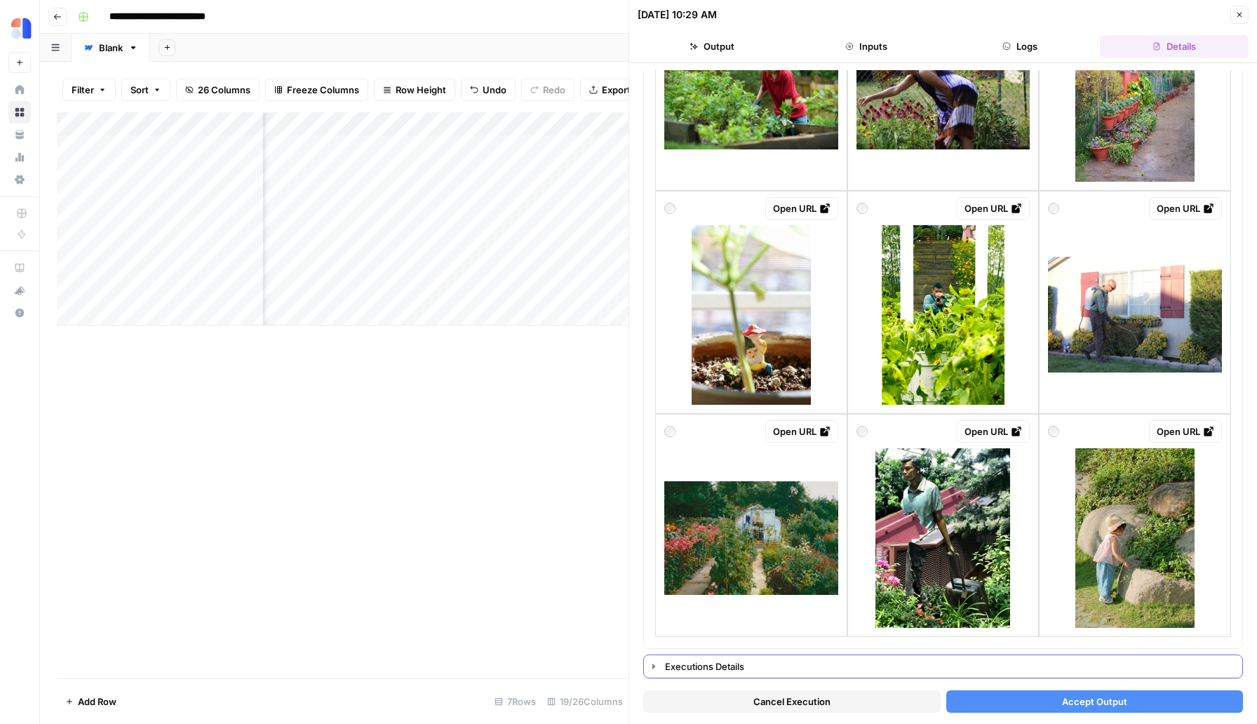
click at [691, 668] on div "Executions Details" at bounding box center [949, 666] width 569 height 14
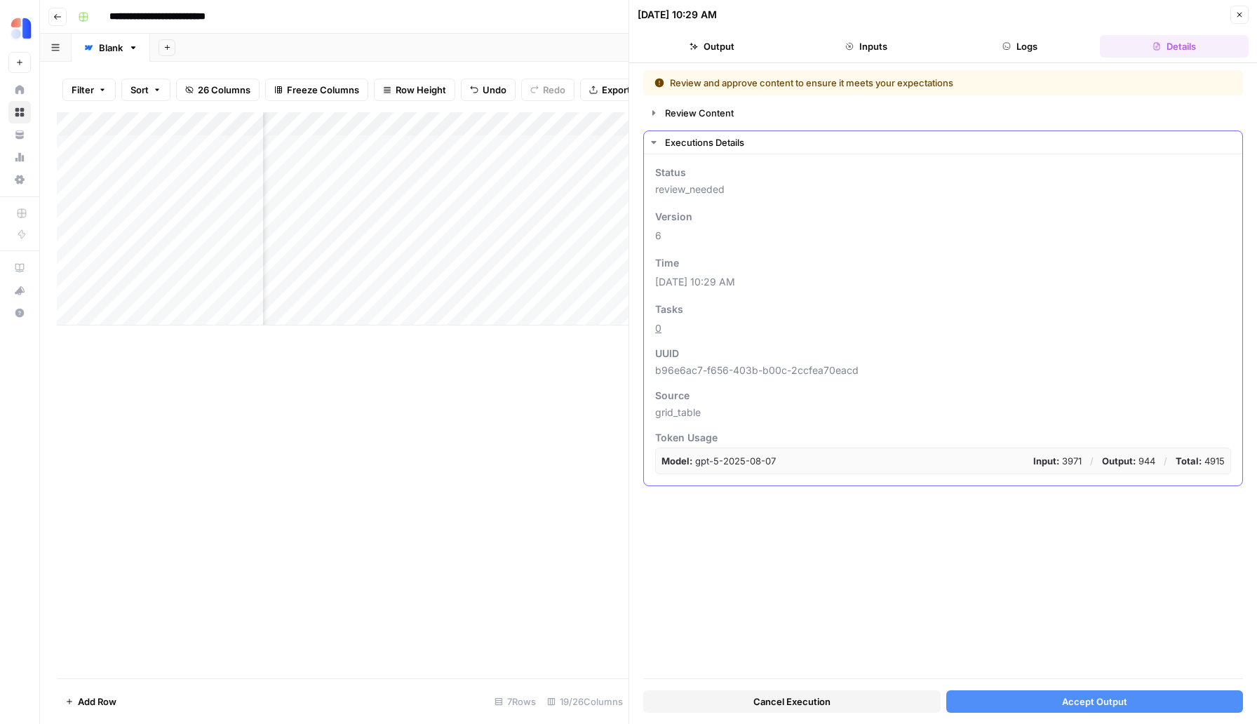
click at [652, 144] on icon "button" at bounding box center [653, 142] width 11 height 11
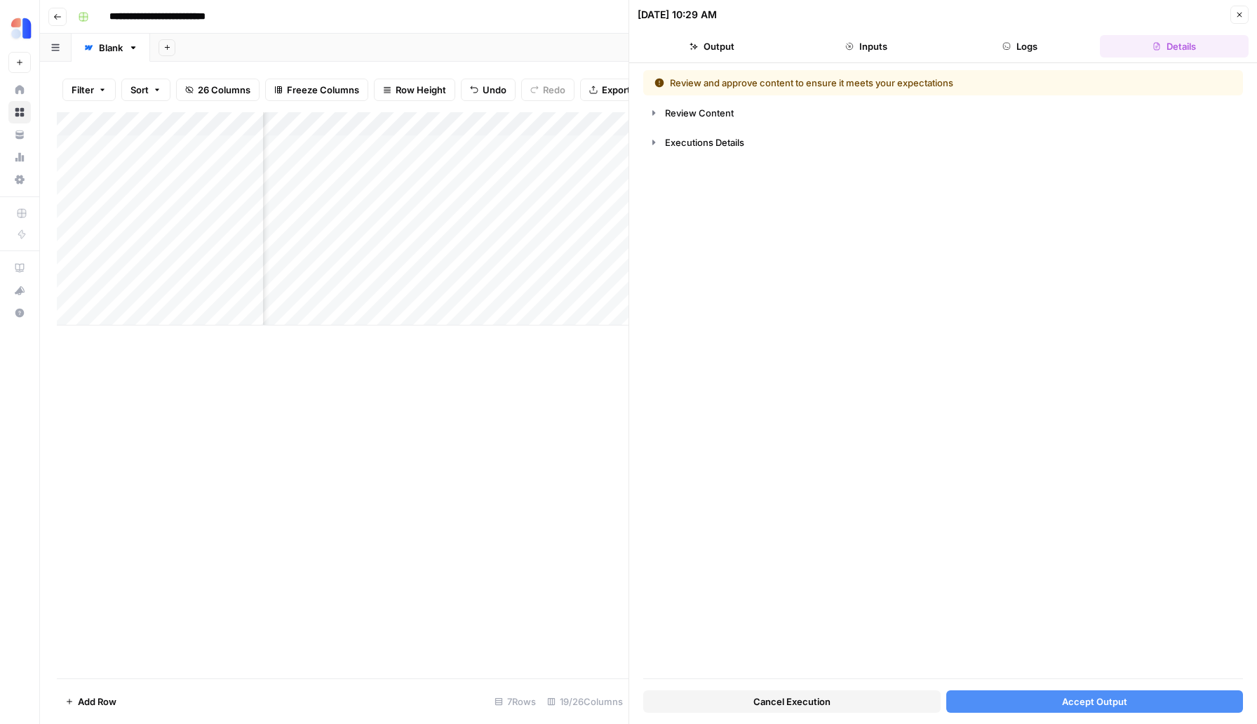
click at [841, 125] on div "Review and approve content to ensure it meets your expectations Review Content …" at bounding box center [943, 374] width 600 height 608
click at [802, 117] on div "Review Content" at bounding box center [949, 113] width 569 height 14
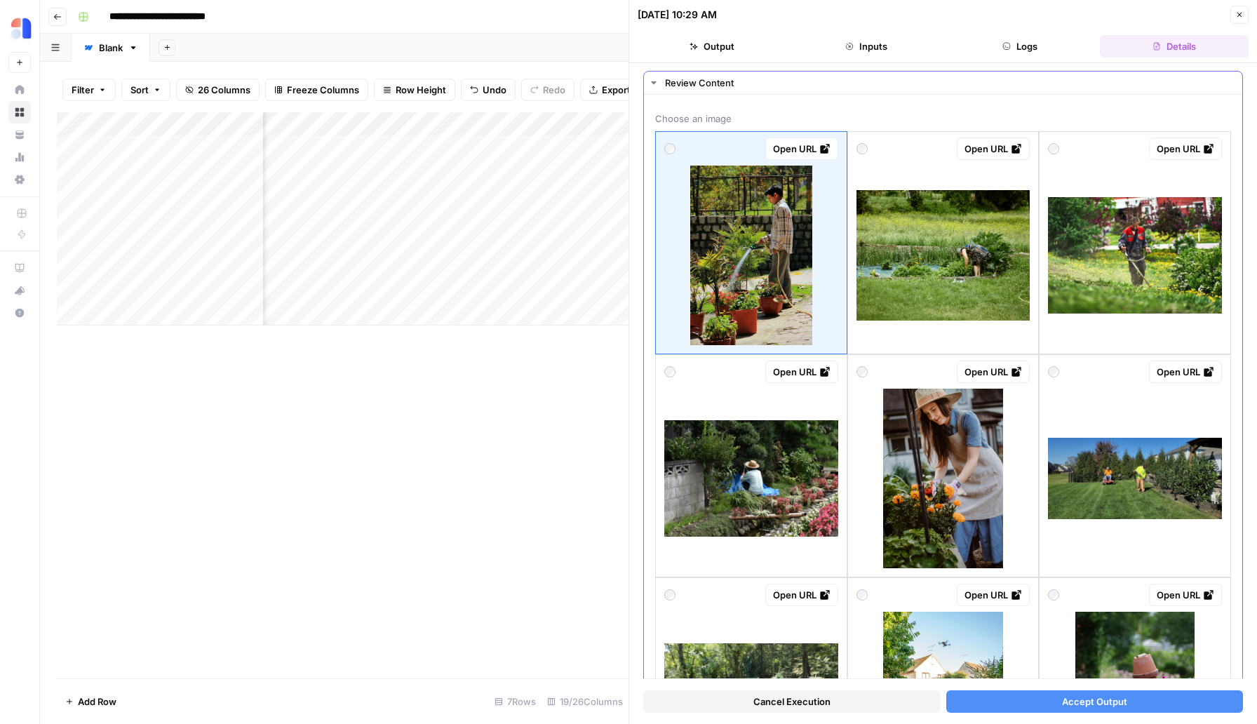
scroll to position [23, 0]
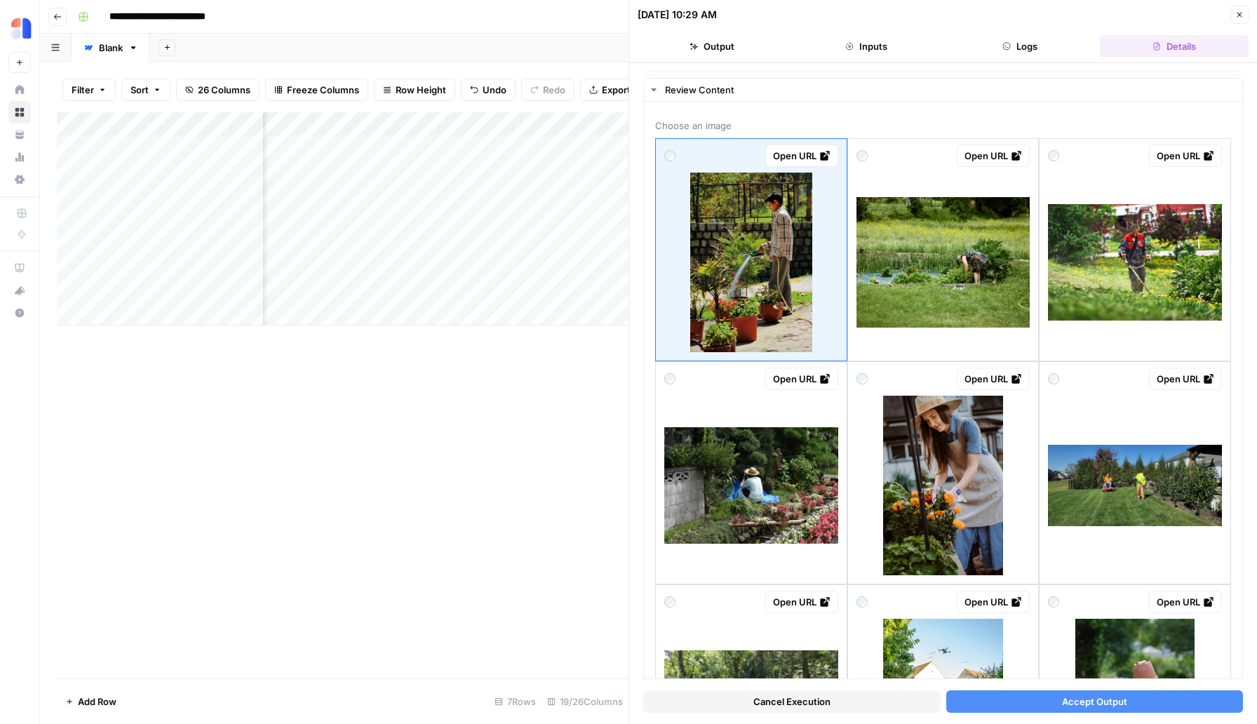
click at [1041, 705] on button "Accept Output" at bounding box center [1094, 701] width 297 height 22
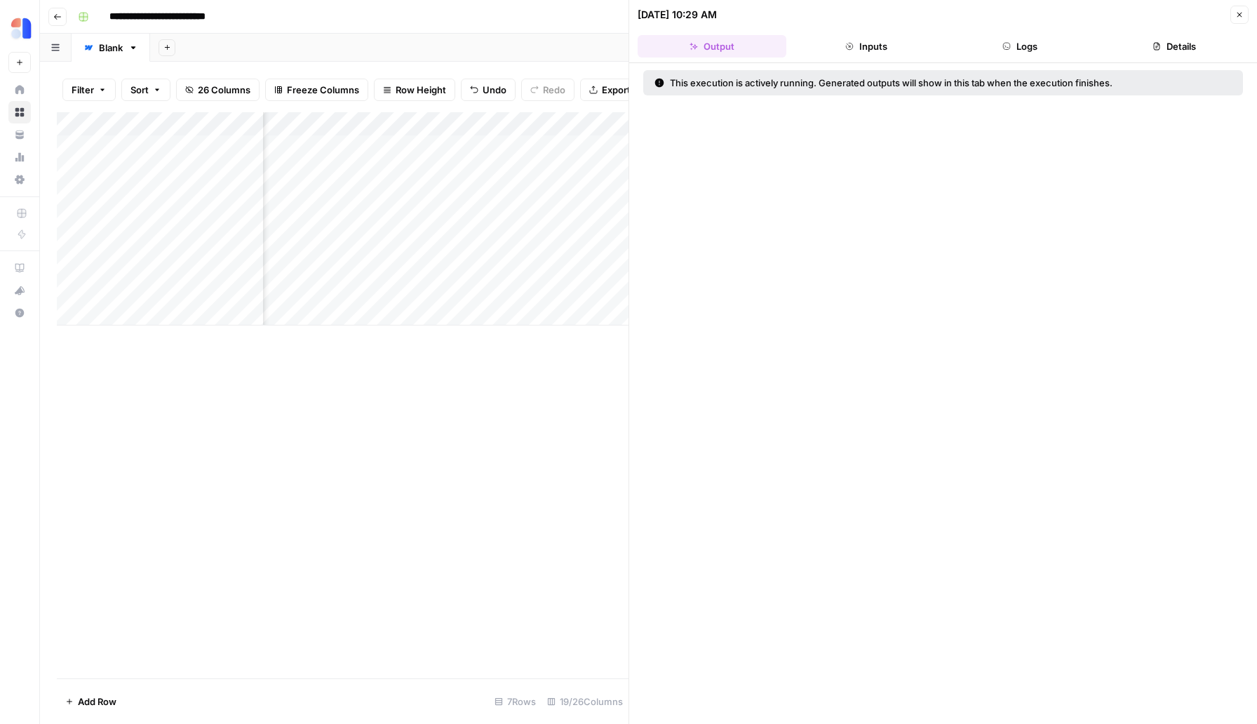
click at [1239, 15] on icon "button" at bounding box center [1239, 15] width 8 height 8
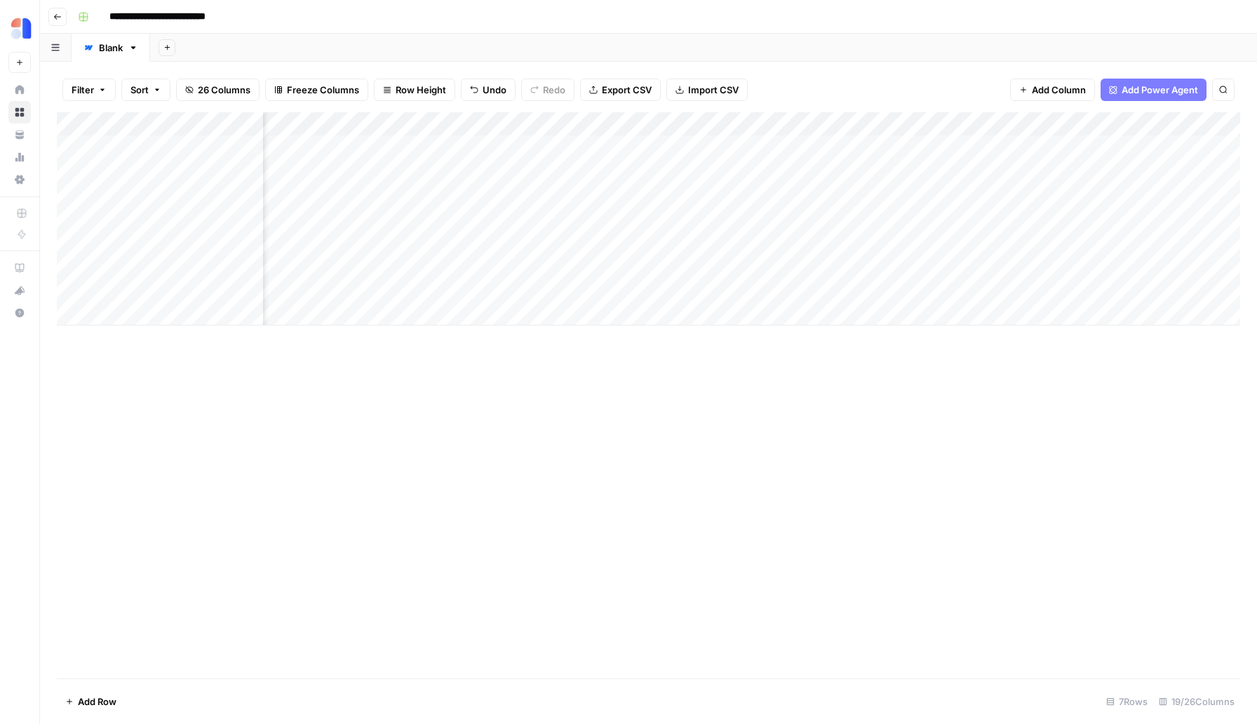
scroll to position [0, 909]
click at [402, 264] on div "Add Column" at bounding box center [648, 218] width 1183 height 213
click at [405, 290] on div "Add Column" at bounding box center [648, 218] width 1183 height 213
click at [650, 266] on div "Add Column" at bounding box center [648, 218] width 1183 height 213
click at [654, 287] on div "Add Column" at bounding box center [648, 218] width 1183 height 213
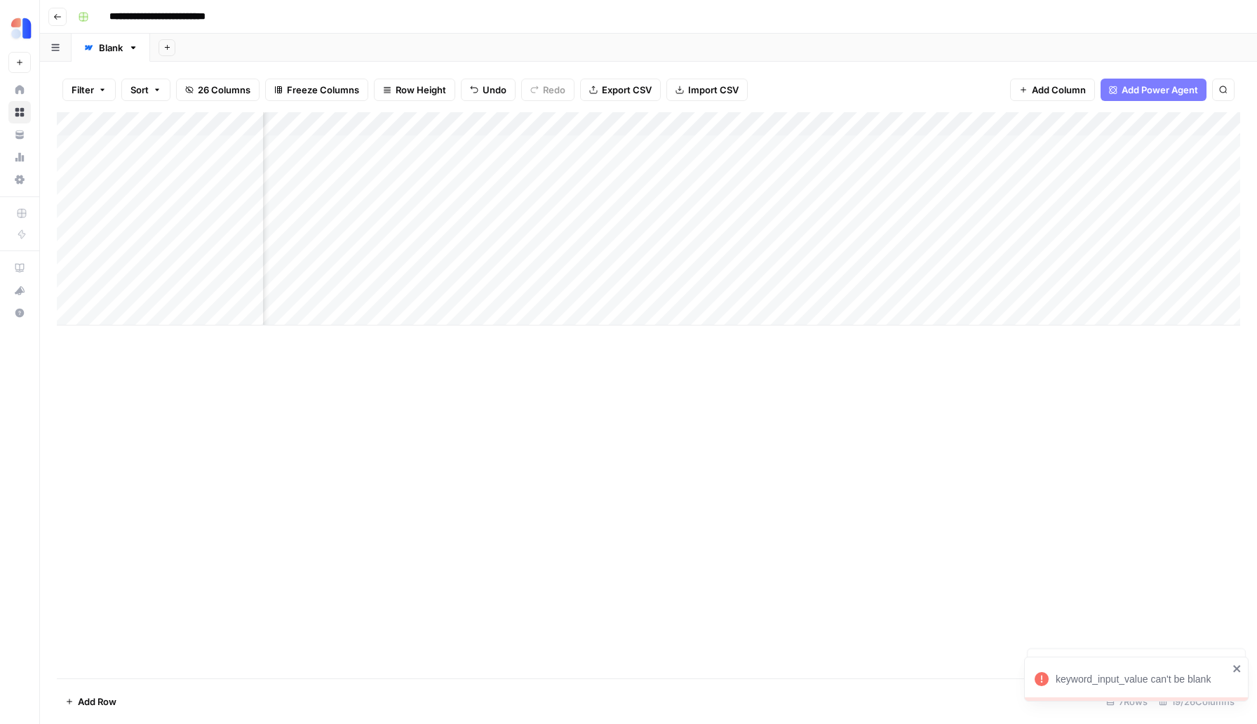
click at [654, 288] on div "Add Column" at bounding box center [648, 218] width 1183 height 213
click at [651, 262] on div "Add Column" at bounding box center [648, 218] width 1183 height 213
click at [1015, 290] on div "Add Column" at bounding box center [648, 218] width 1183 height 213
click at [1015, 290] on textarea at bounding box center [1082, 291] width 224 height 20
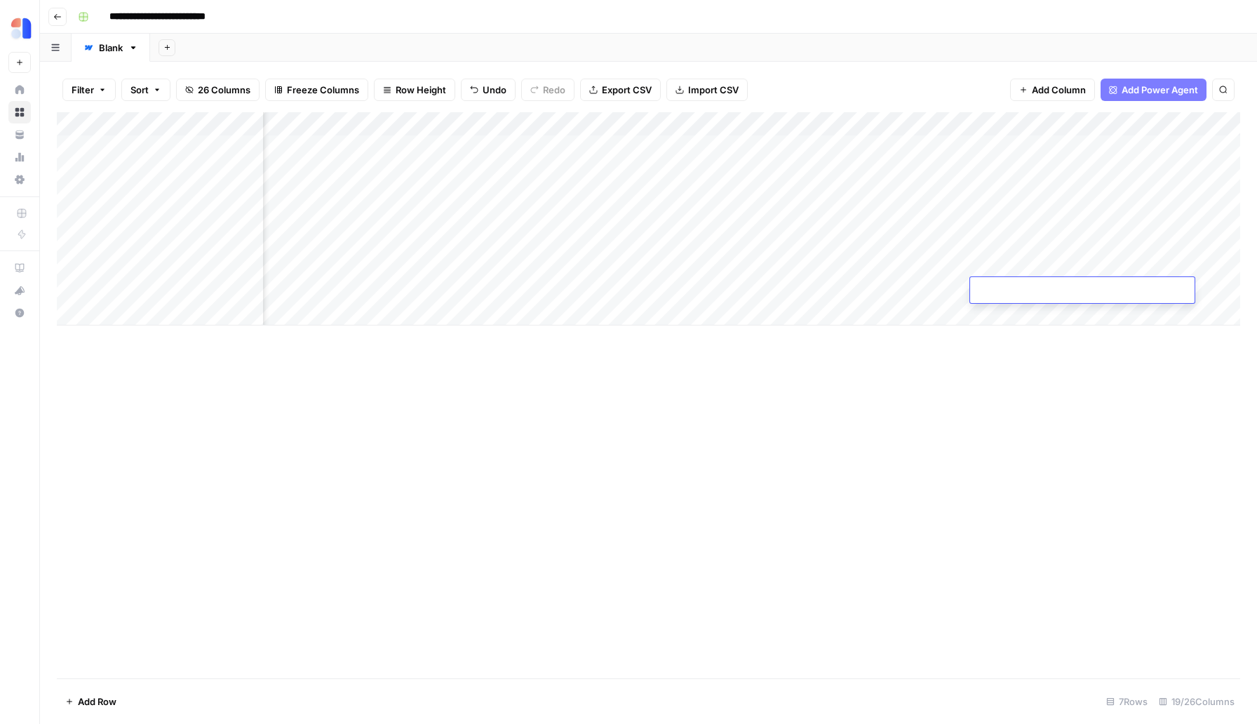
type textarea "**********"
click at [1000, 259] on div "Add Column" at bounding box center [648, 218] width 1183 height 213
click at [121, 266] on div "Add Column" at bounding box center [648, 218] width 1183 height 213
click at [121, 266] on textarea "**********" at bounding box center [191, 267] width 224 height 20
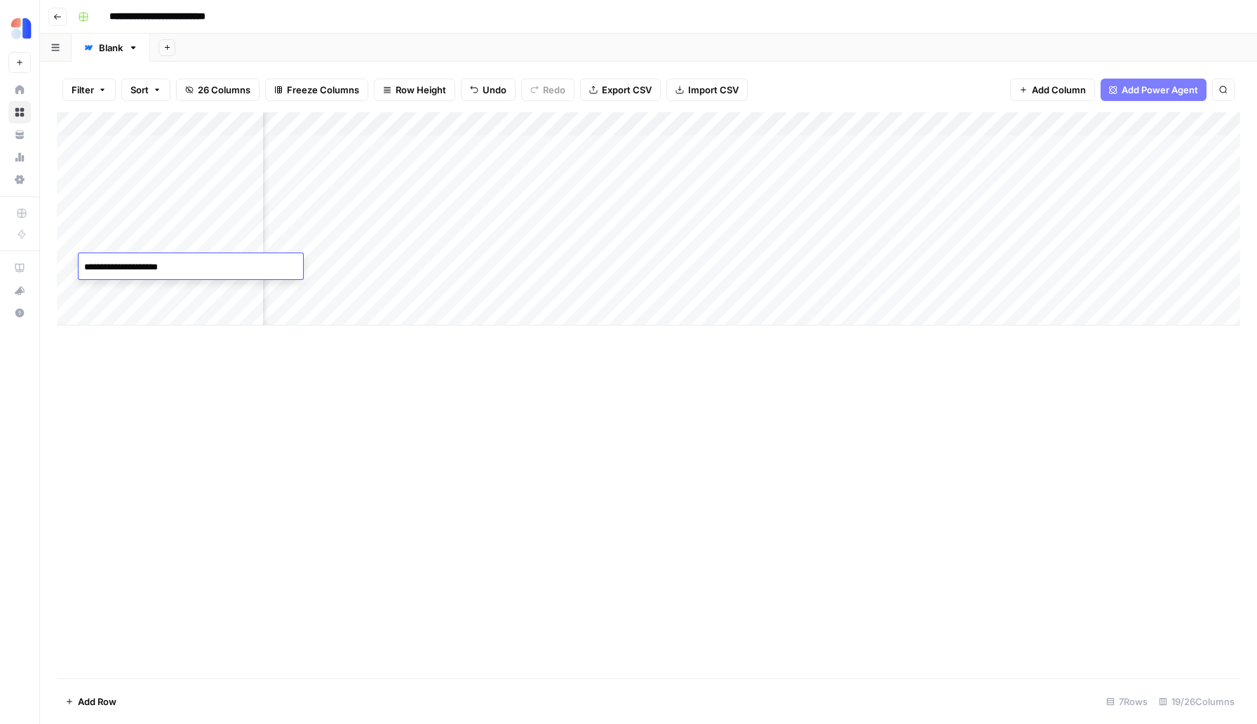
click at [1000, 266] on div "Add Column" at bounding box center [648, 218] width 1183 height 213
click at [1000, 266] on textarea at bounding box center [1082, 267] width 224 height 20
type textarea "**********"
click at [664, 397] on div "Add Column" at bounding box center [648, 395] width 1183 height 566
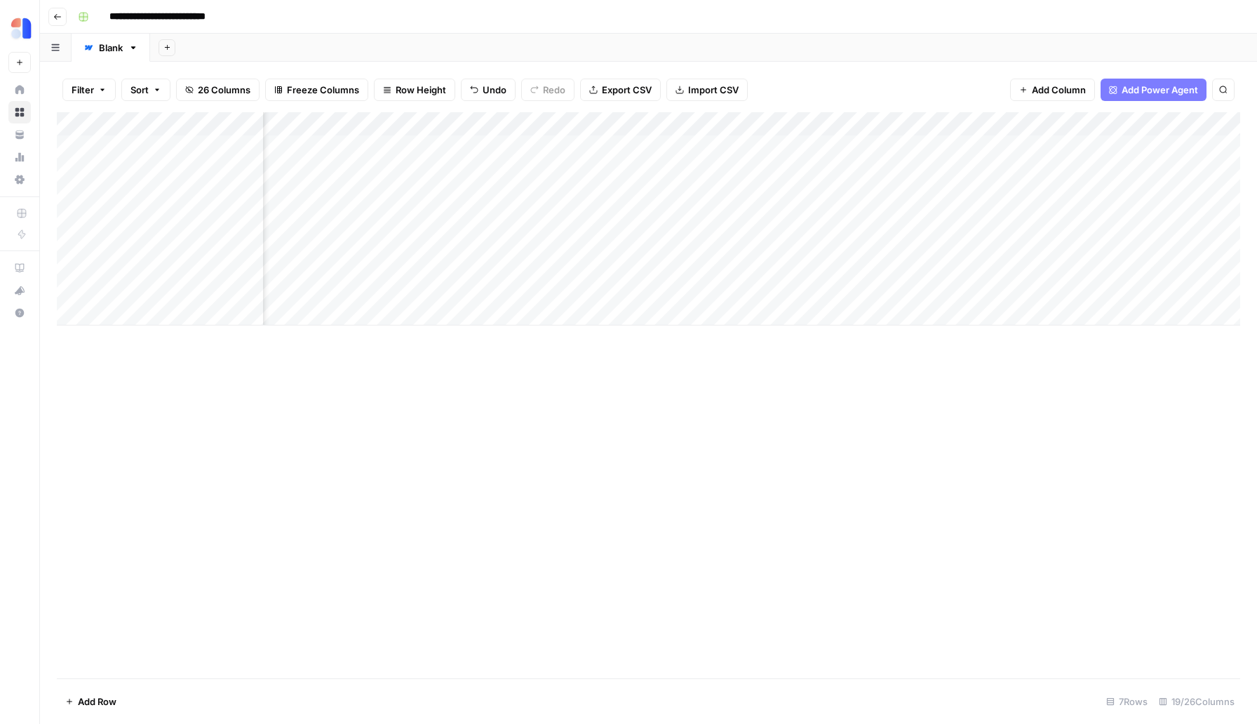
click at [650, 262] on div "Add Column" at bounding box center [648, 218] width 1183 height 213
click at [649, 290] on div "Add Column" at bounding box center [648, 218] width 1183 height 213
click at [785, 289] on div "Add Column" at bounding box center [648, 218] width 1183 height 213
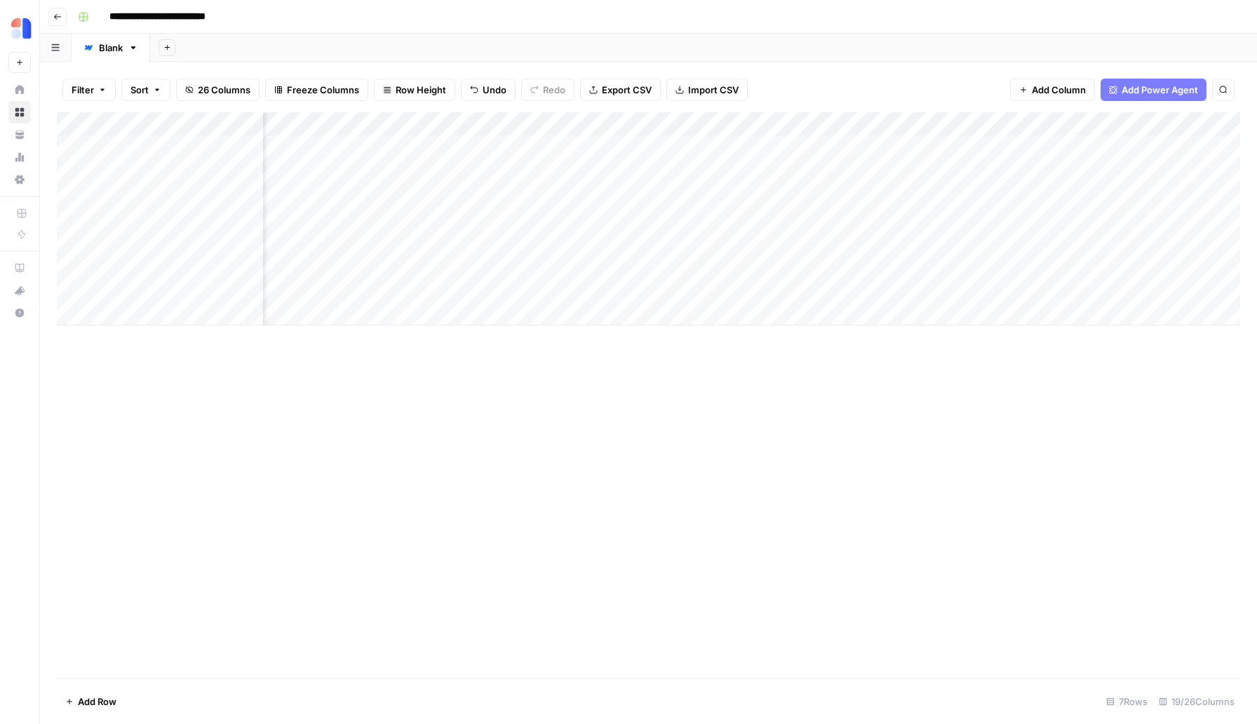
click at [880, 289] on div "Add Column" at bounding box center [648, 218] width 1183 height 213
click at [614, 260] on div "Add Column" at bounding box center [648, 218] width 1183 height 213
click at [754, 268] on div "Add Column" at bounding box center [648, 218] width 1183 height 213
click at [865, 265] on div "Add Column" at bounding box center [648, 218] width 1183 height 213
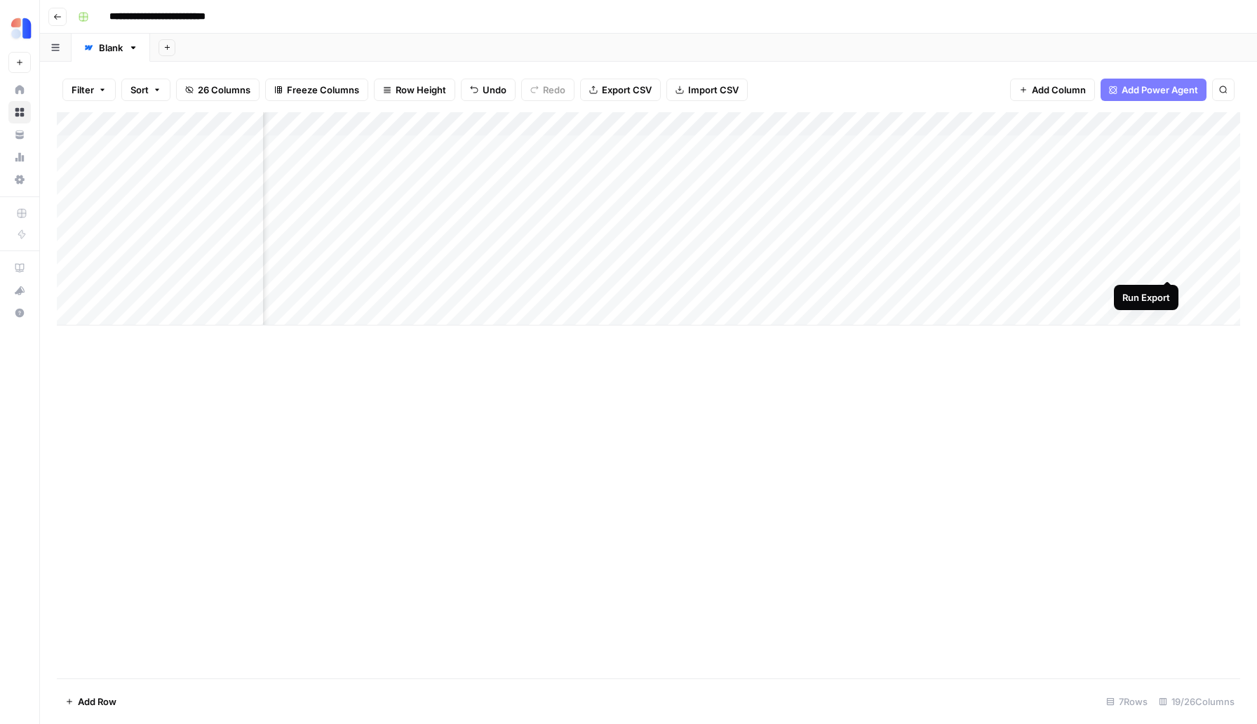
click at [1166, 262] on div "Add Column" at bounding box center [648, 218] width 1183 height 213
click at [1166, 289] on div "Add Column" at bounding box center [648, 218] width 1183 height 213
click at [630, 289] on div "Add Column" at bounding box center [648, 218] width 1183 height 213
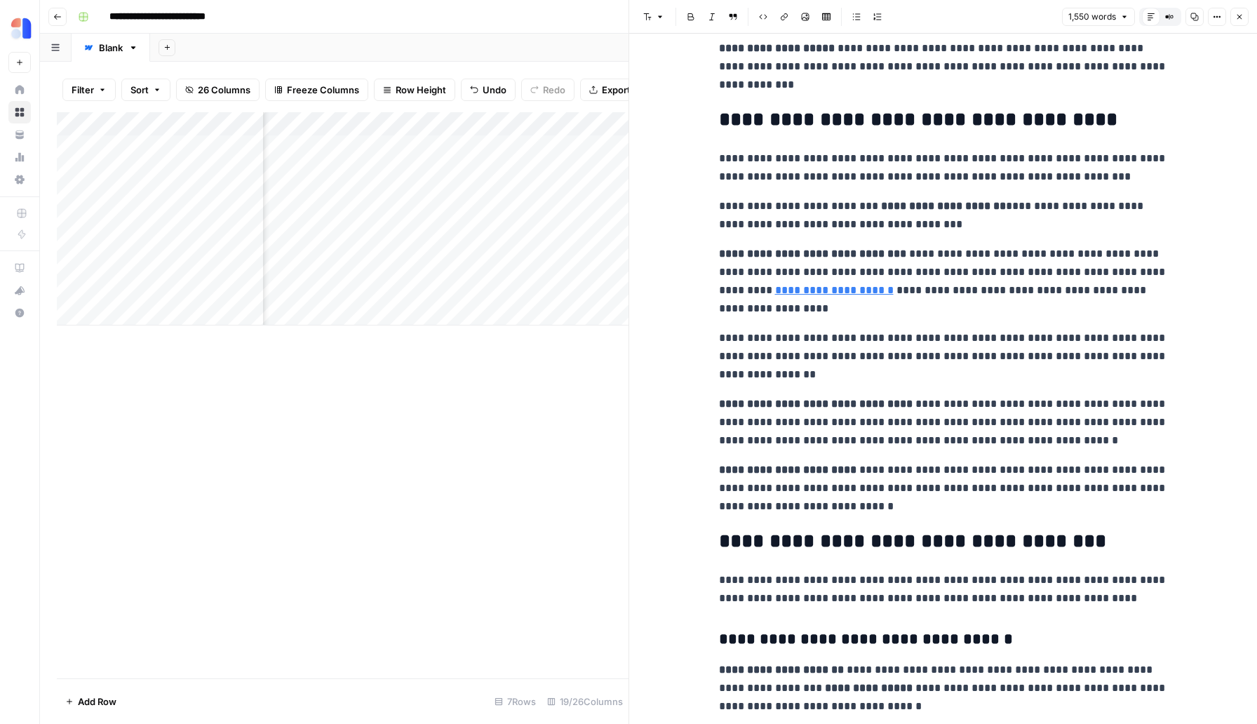
scroll to position [483, 0]
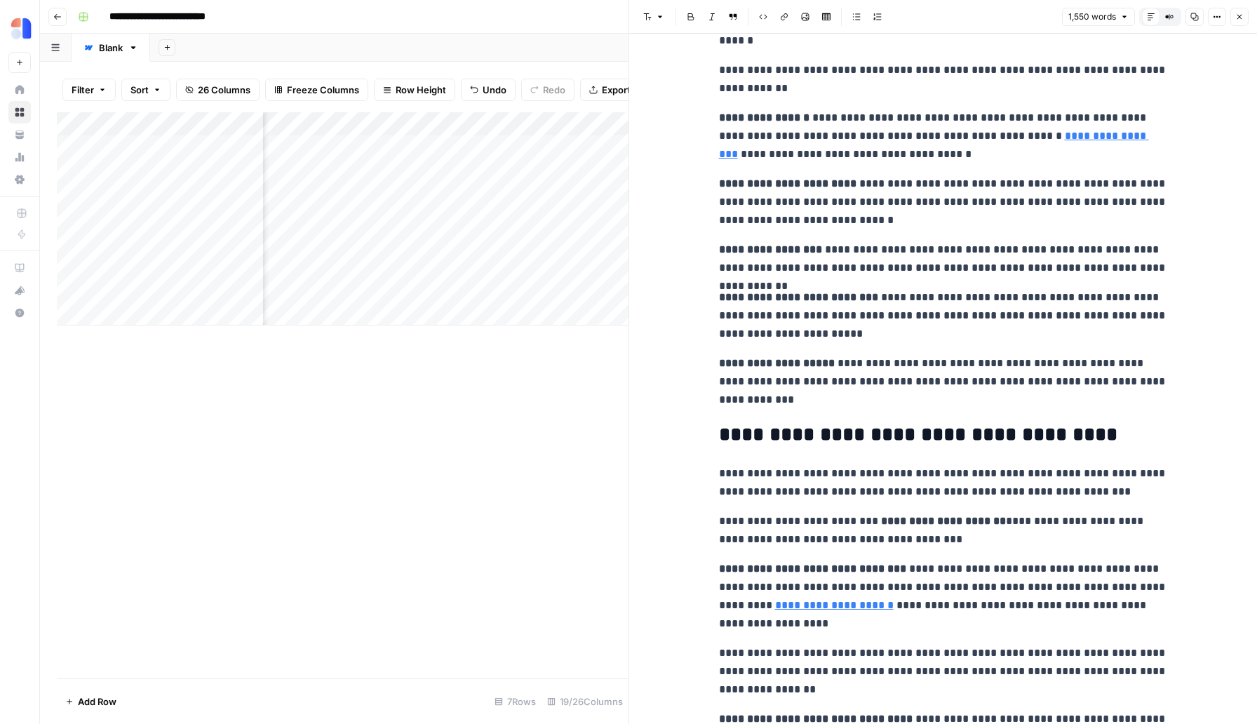
click at [566, 486] on div "Add Column" at bounding box center [342, 395] width 571 height 566
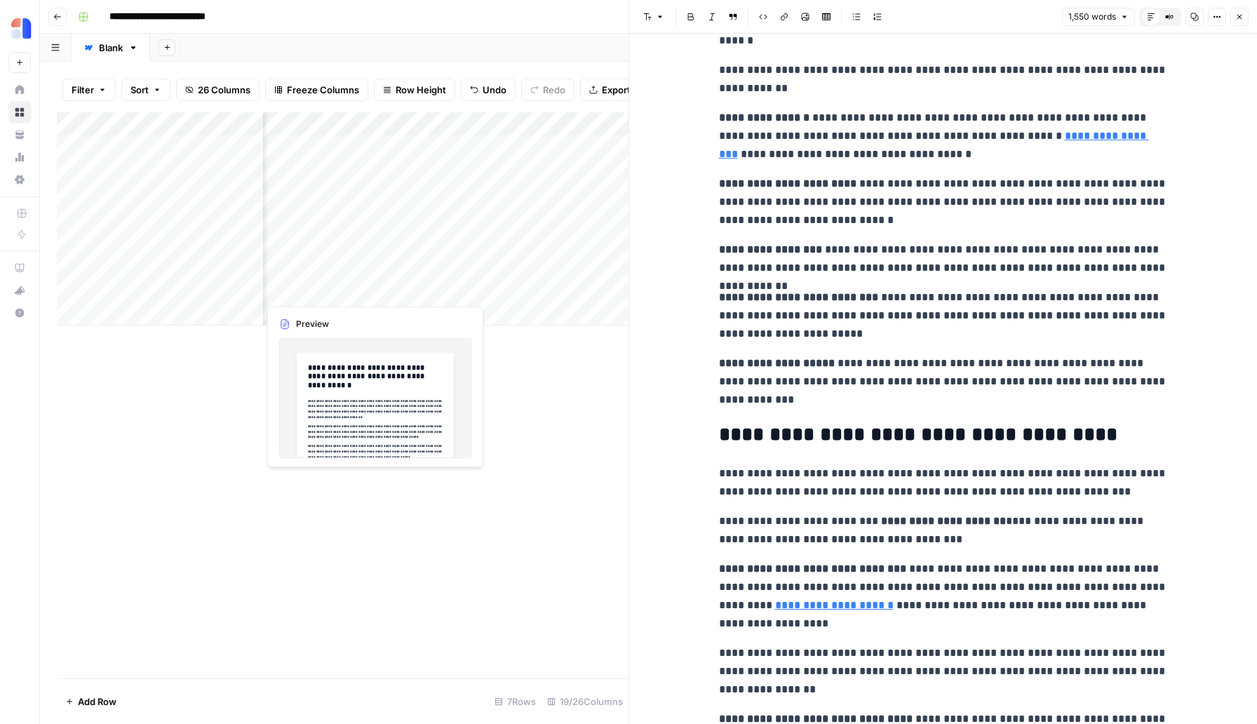
scroll to position [0, 405]
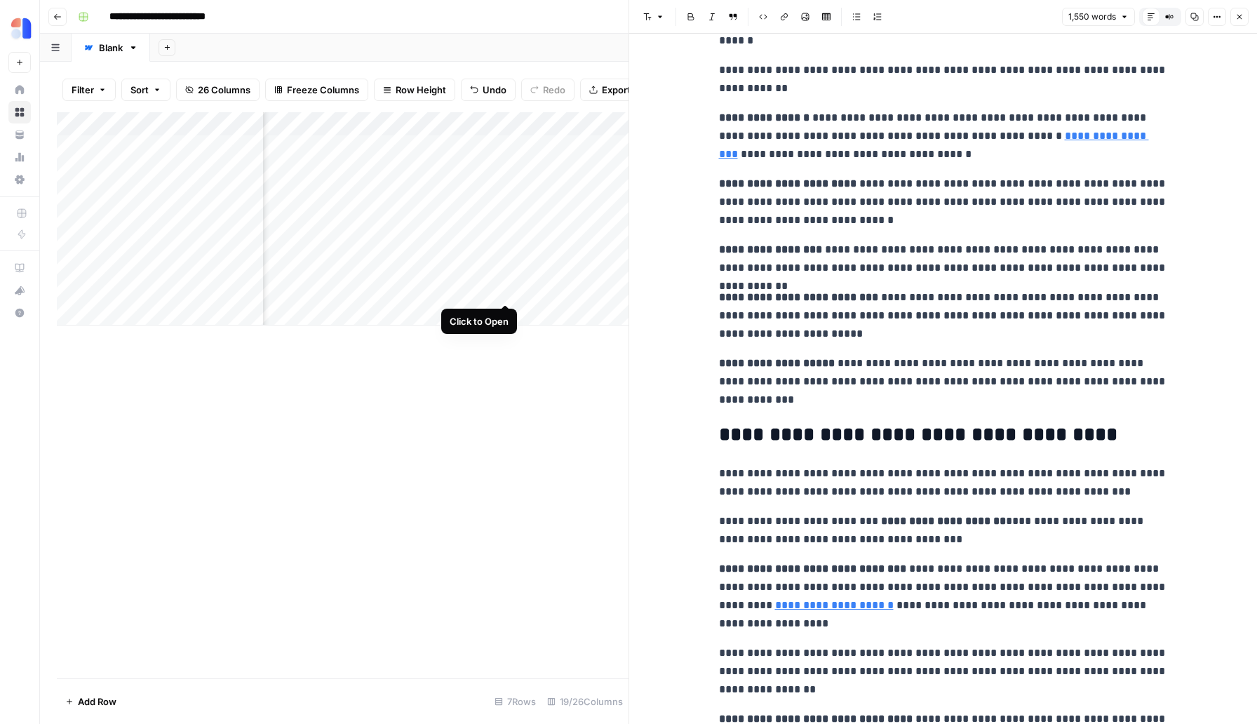
click at [506, 287] on div "Add Column" at bounding box center [342, 218] width 571 height 213
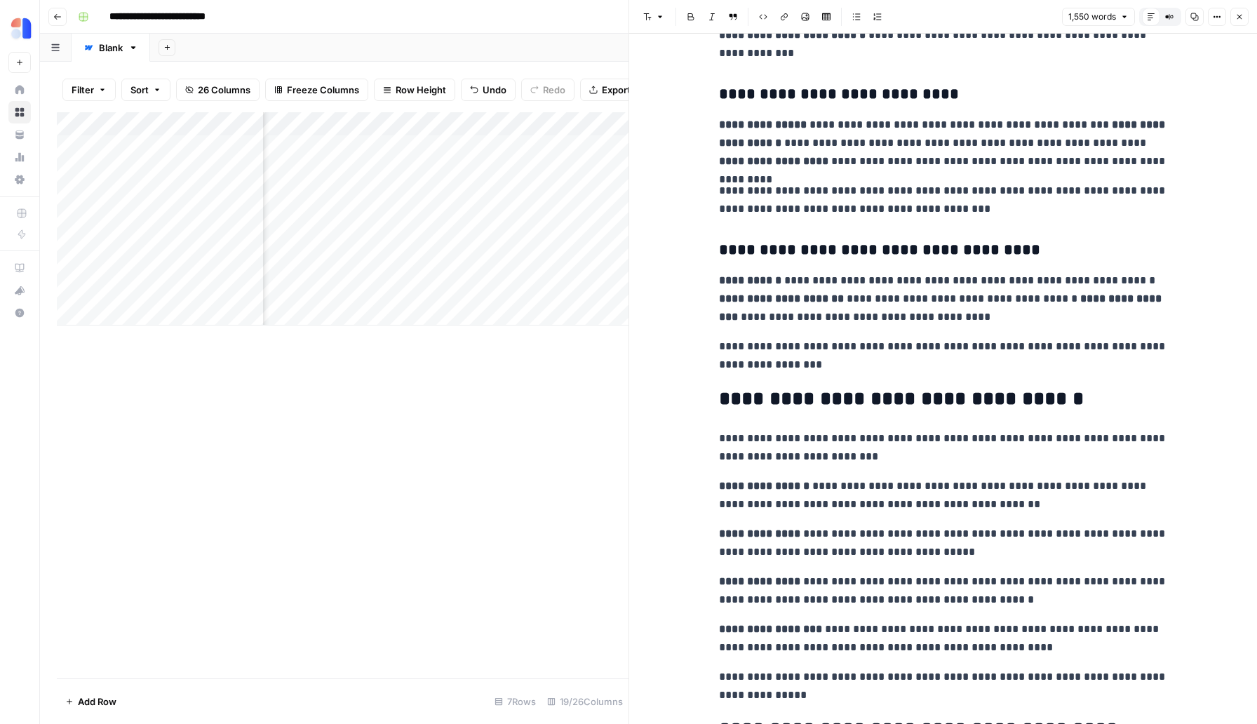
scroll to position [0, 891]
click at [600, 287] on div "Add Column" at bounding box center [342, 218] width 571 height 213
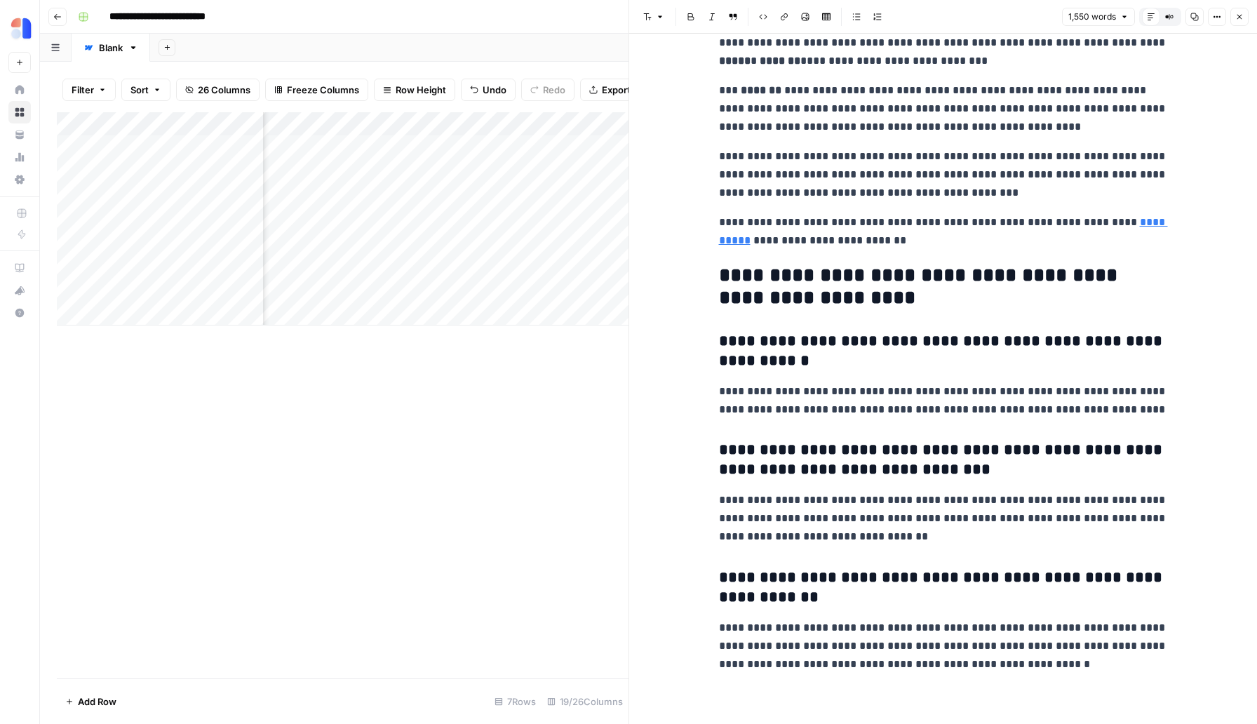
scroll to position [0, 980]
click at [510, 264] on div "Add Column" at bounding box center [342, 218] width 571 height 213
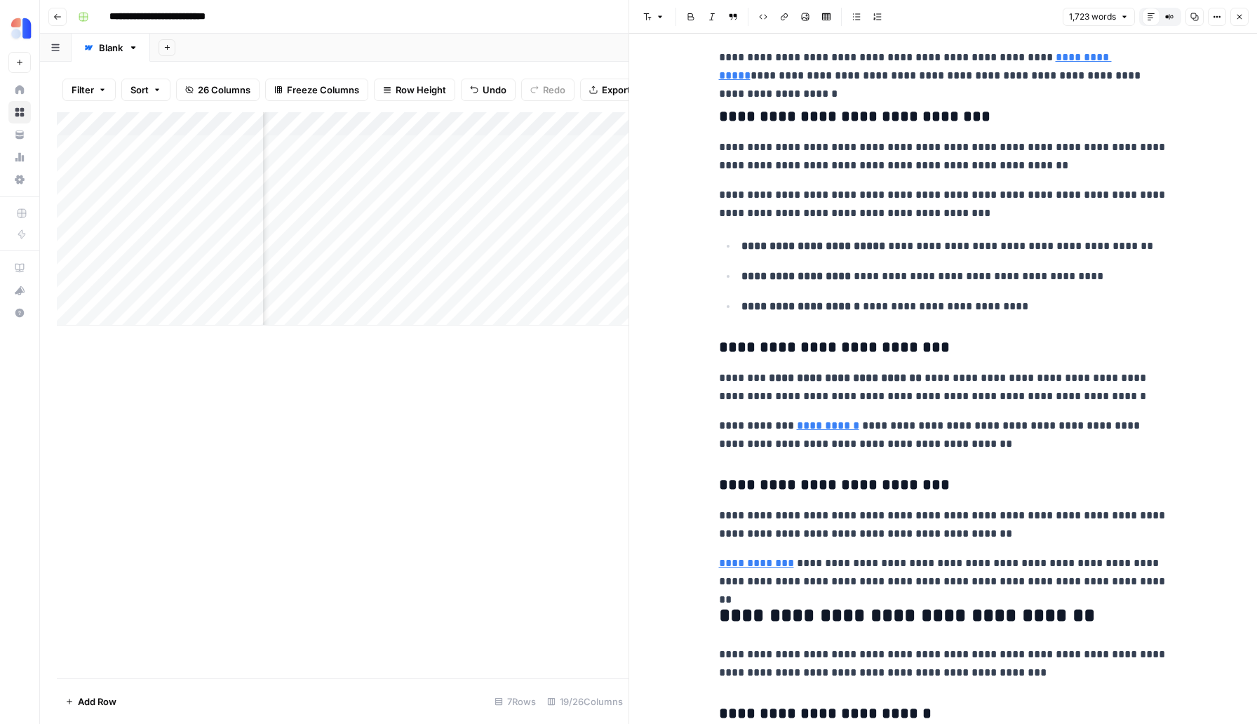
scroll to position [1538, 0]
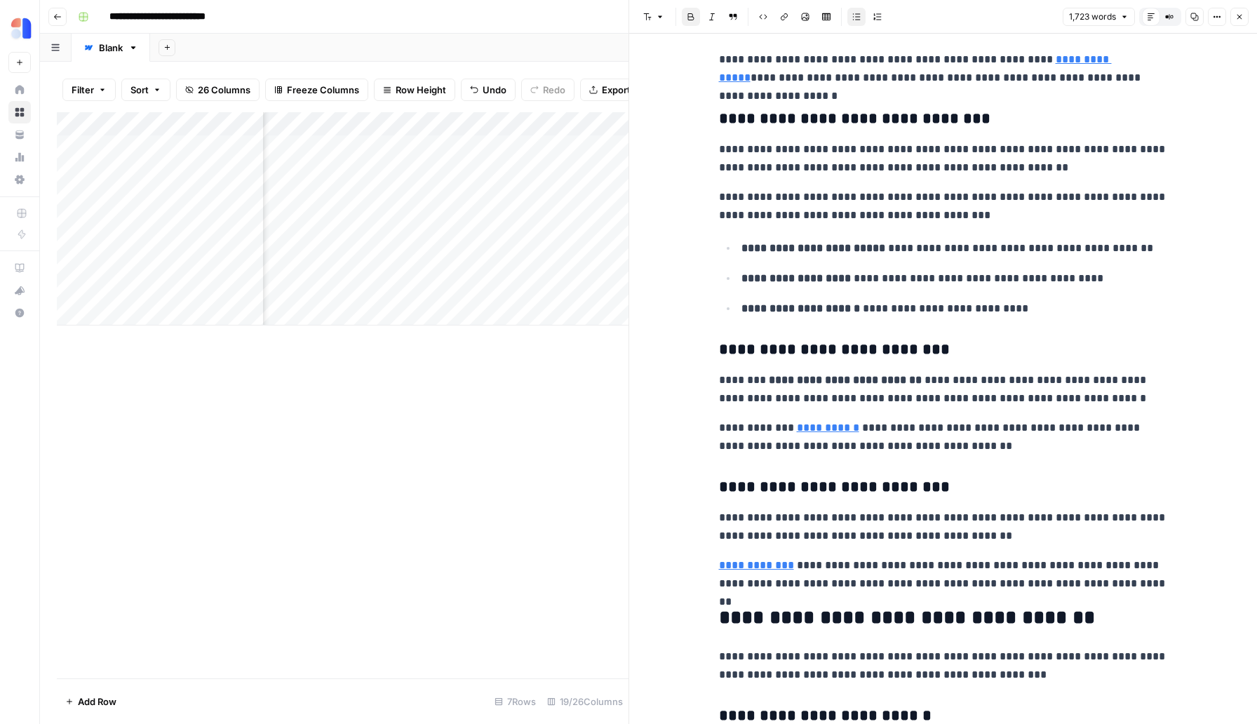
click at [733, 250] on ul "**********" at bounding box center [943, 277] width 449 height 79
drag, startPoint x: 724, startPoint y: 249, endPoint x: 1029, endPoint y: 306, distance: 309.7
click at [1029, 306] on ul "**********" at bounding box center [943, 277] width 449 height 79
copy ul "**********"
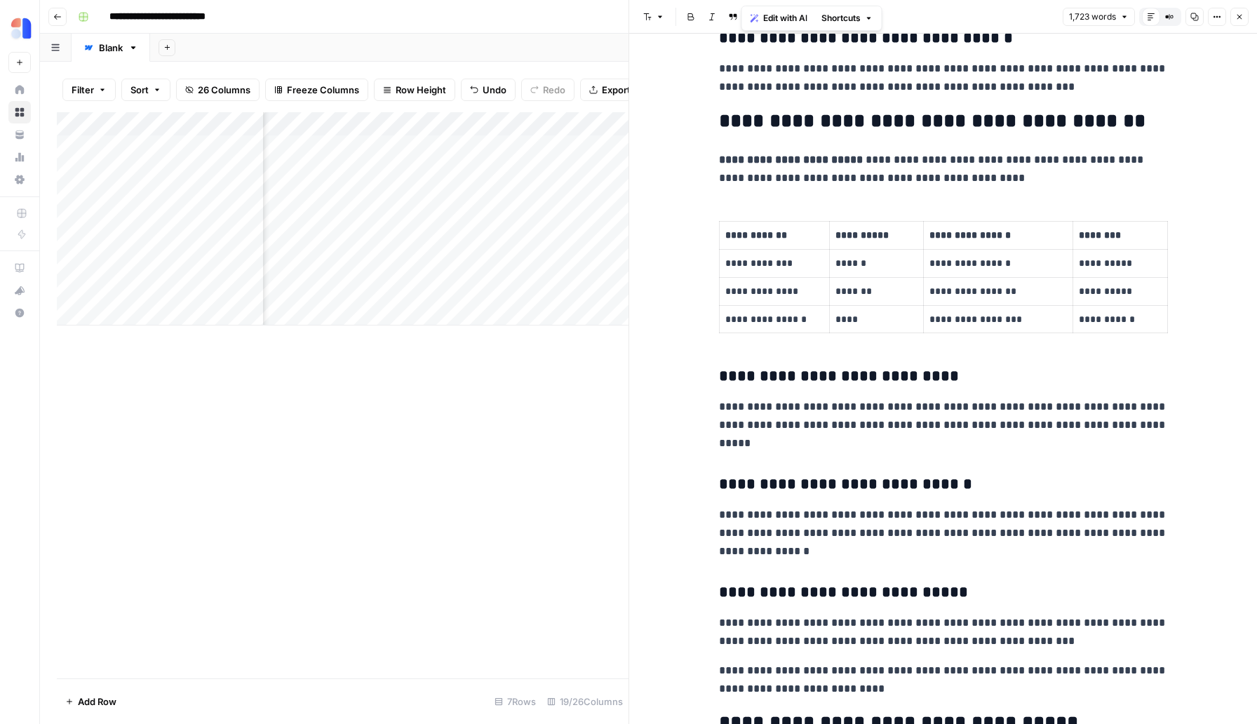
scroll to position [3315, 0]
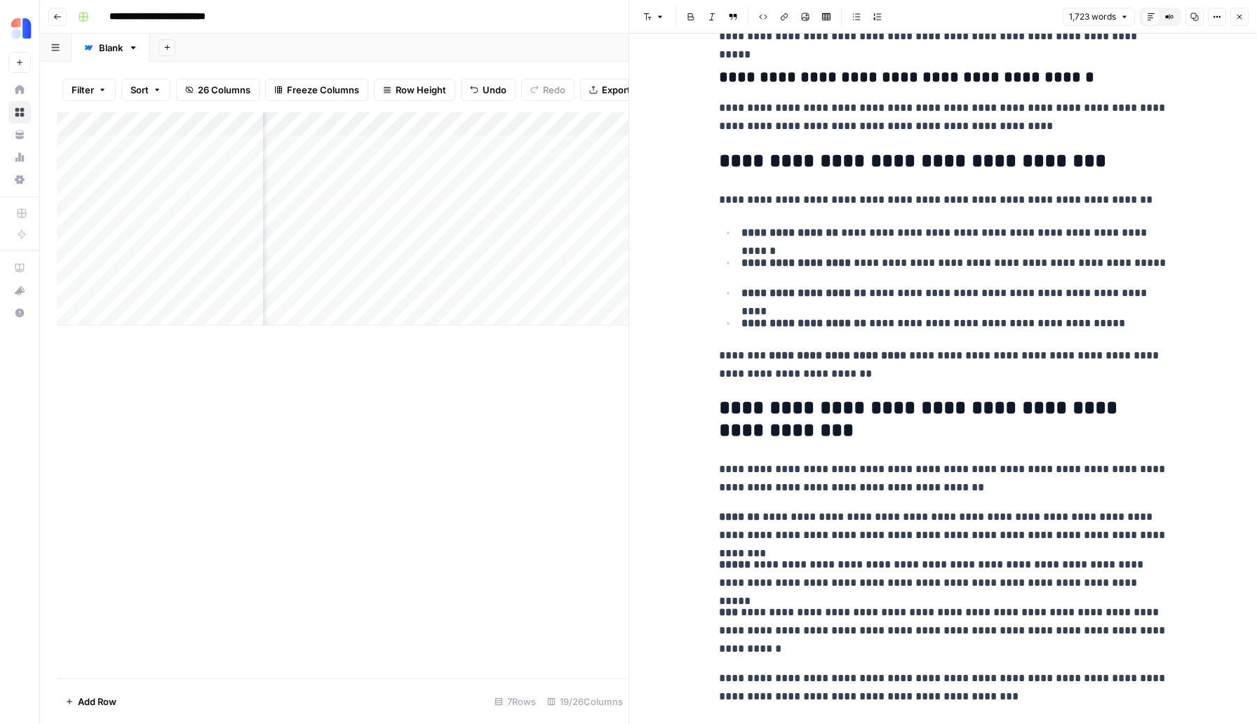
scroll to position [4314, 0]
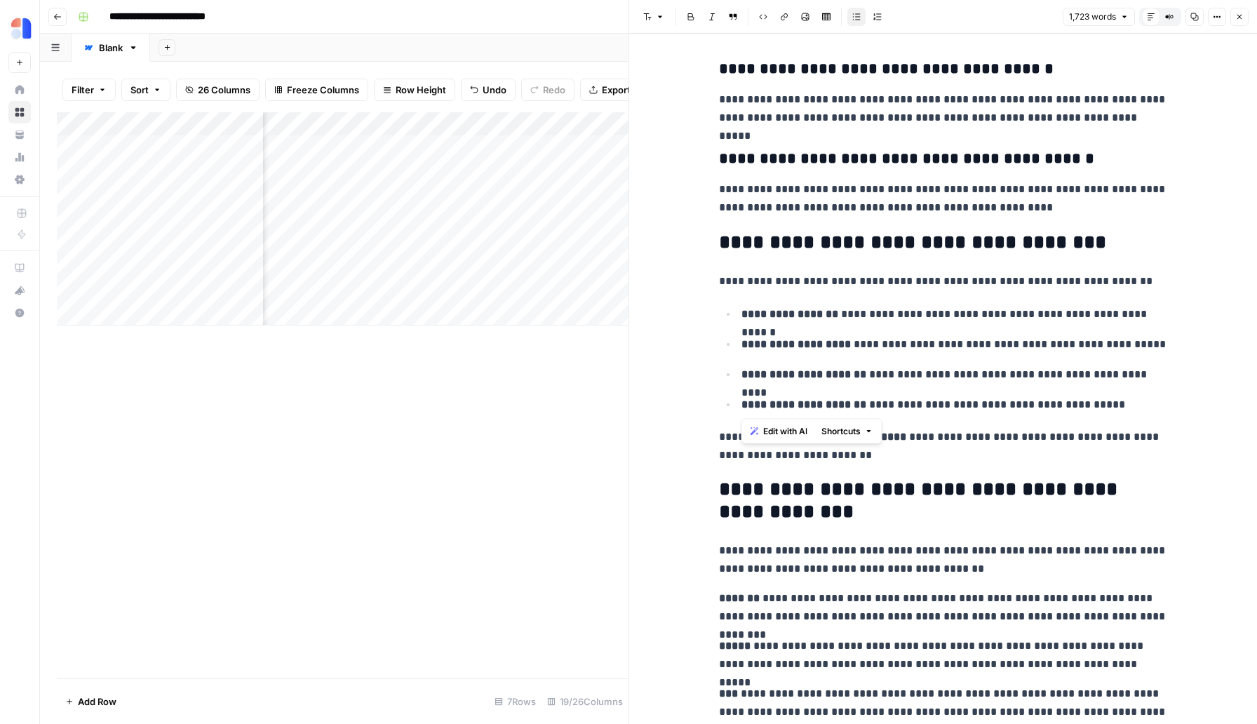
drag, startPoint x: 743, startPoint y: 316, endPoint x: 982, endPoint y: 387, distance: 249.4
click at [982, 387] on ul "**********" at bounding box center [943, 358] width 449 height 109
click at [732, 314] on ul "**********" at bounding box center [943, 358] width 449 height 109
drag, startPoint x: 740, startPoint y: 311, endPoint x: 1110, endPoint y: 409, distance: 382.8
click at [1110, 409] on ul "**********" at bounding box center [943, 358] width 449 height 109
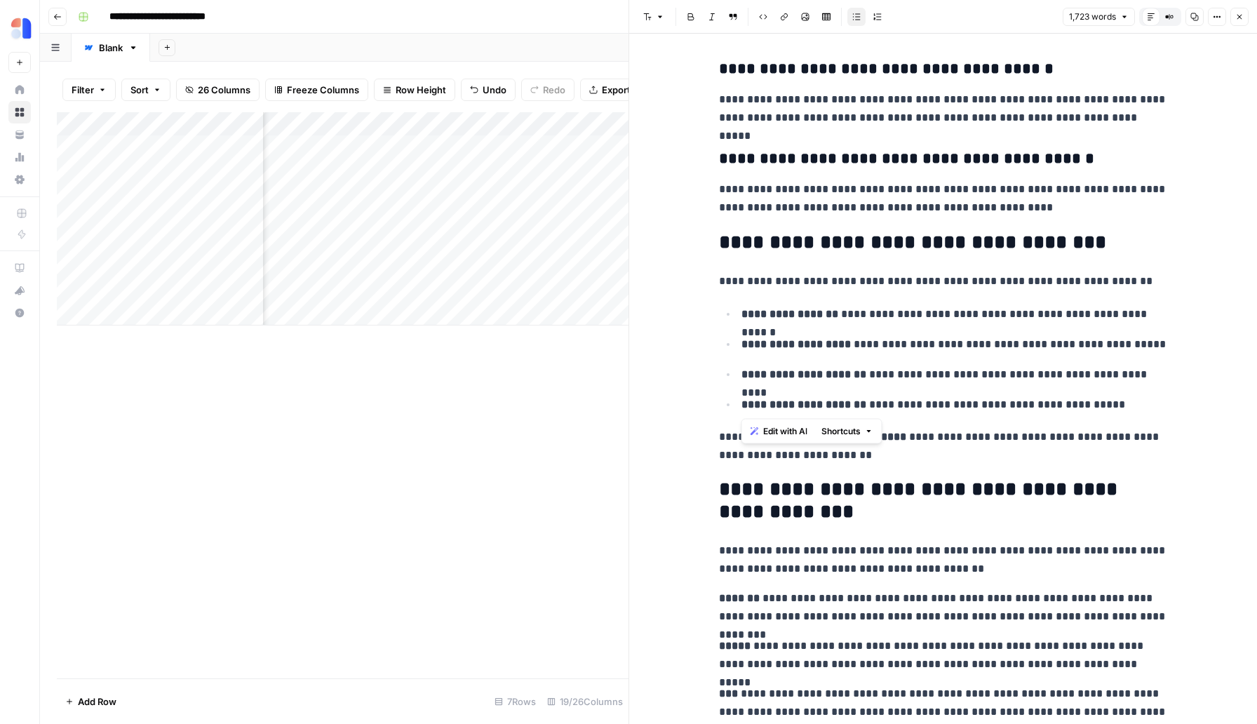
copy ul "**********"
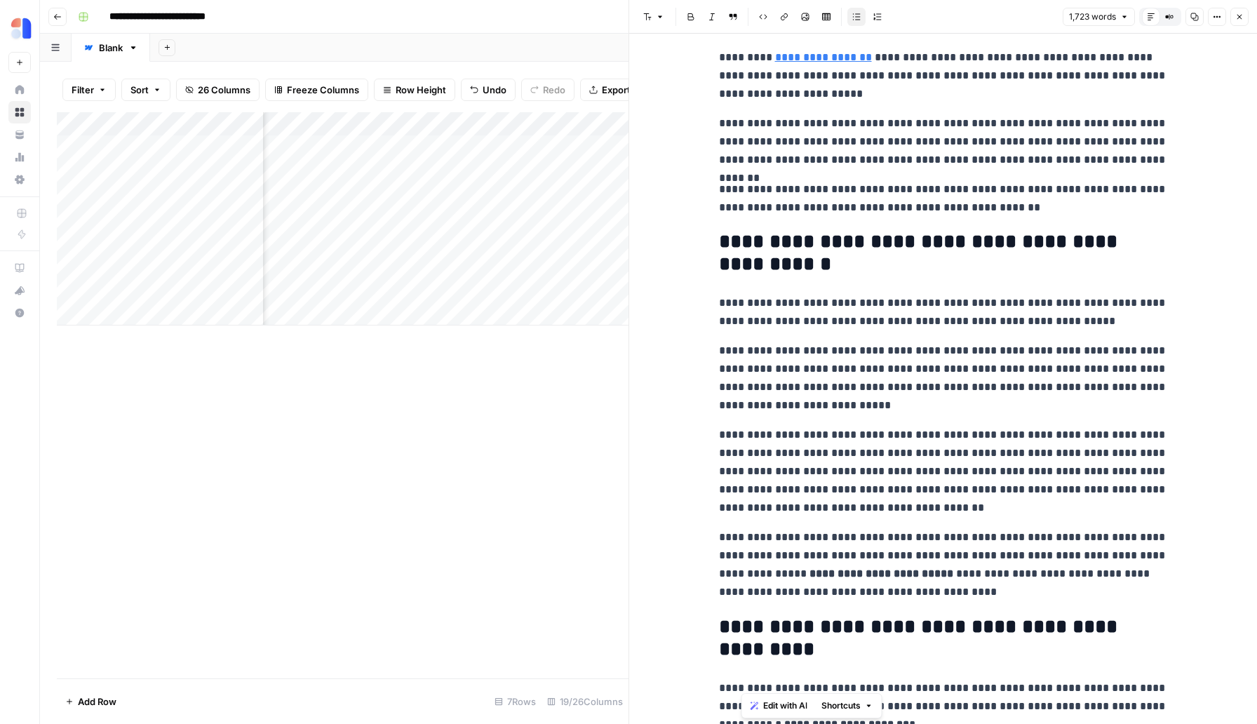
scroll to position [0, 0]
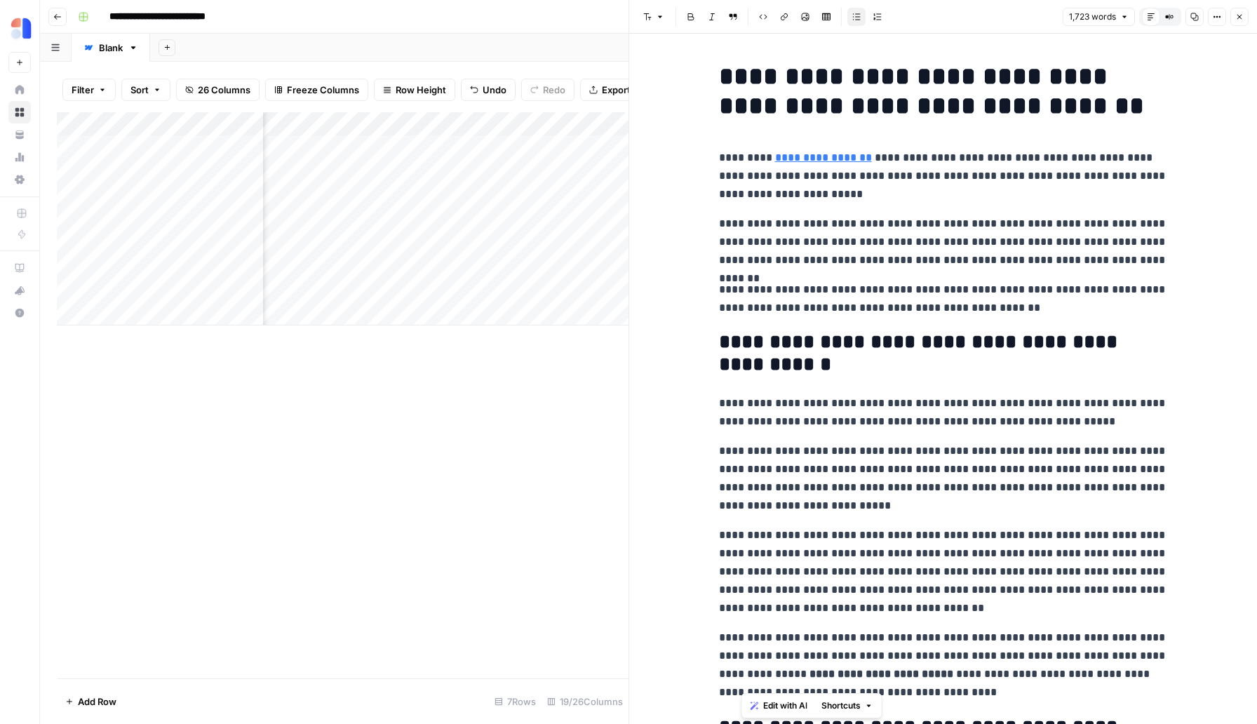
click at [604, 402] on div "Add Column" at bounding box center [342, 395] width 571 height 566
click at [1240, 18] on icon "button" at bounding box center [1239, 17] width 5 height 5
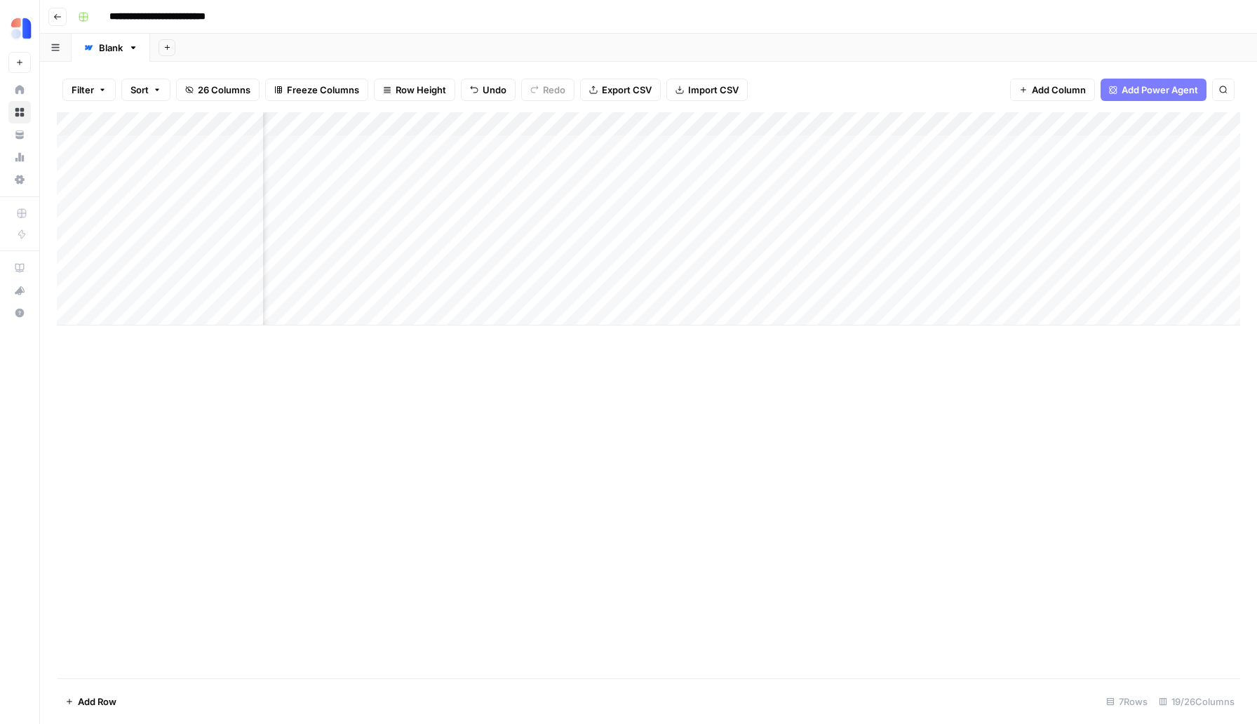
click at [826, 259] on div "Add Column" at bounding box center [648, 218] width 1183 height 213
click at [806, 366] on div "Add Column" at bounding box center [648, 395] width 1183 height 566
click at [856, 288] on div "Add Column" at bounding box center [648, 218] width 1183 height 213
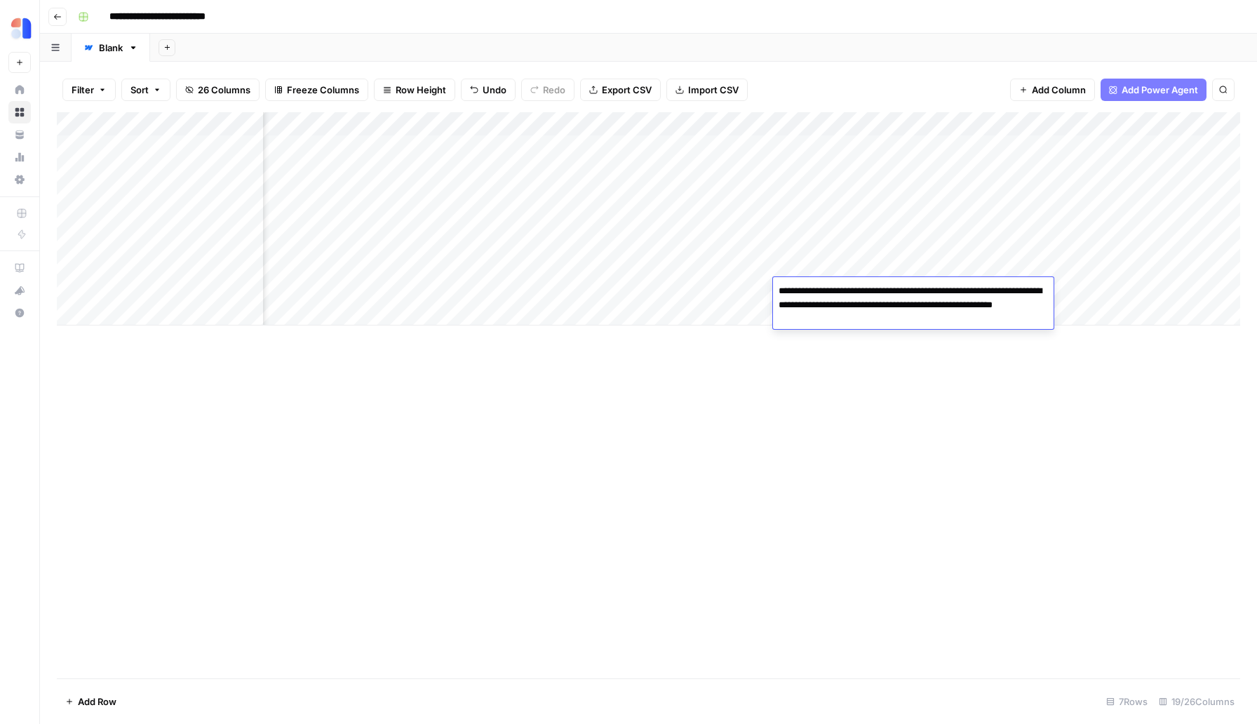
click at [856, 288] on textarea "**********" at bounding box center [913, 305] width 280 height 48
click at [868, 435] on div "Add Column" at bounding box center [648, 395] width 1183 height 566
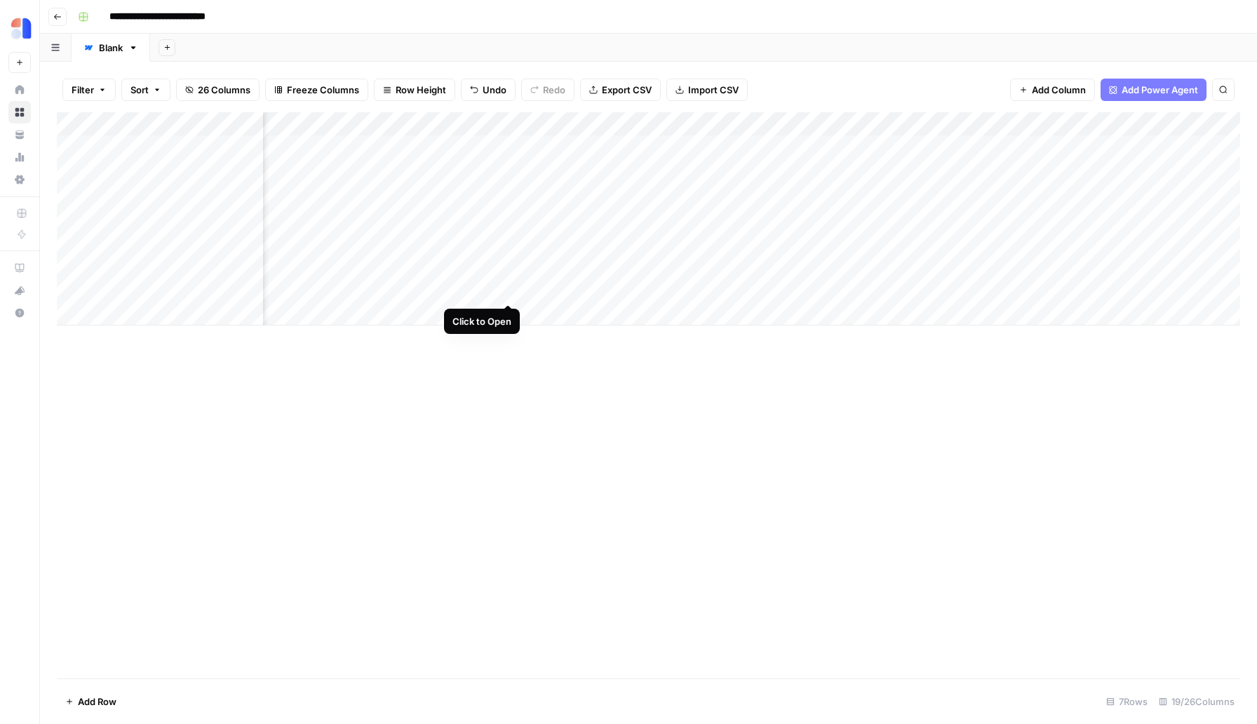
click at [508, 286] on div "Add Column" at bounding box center [648, 218] width 1183 height 213
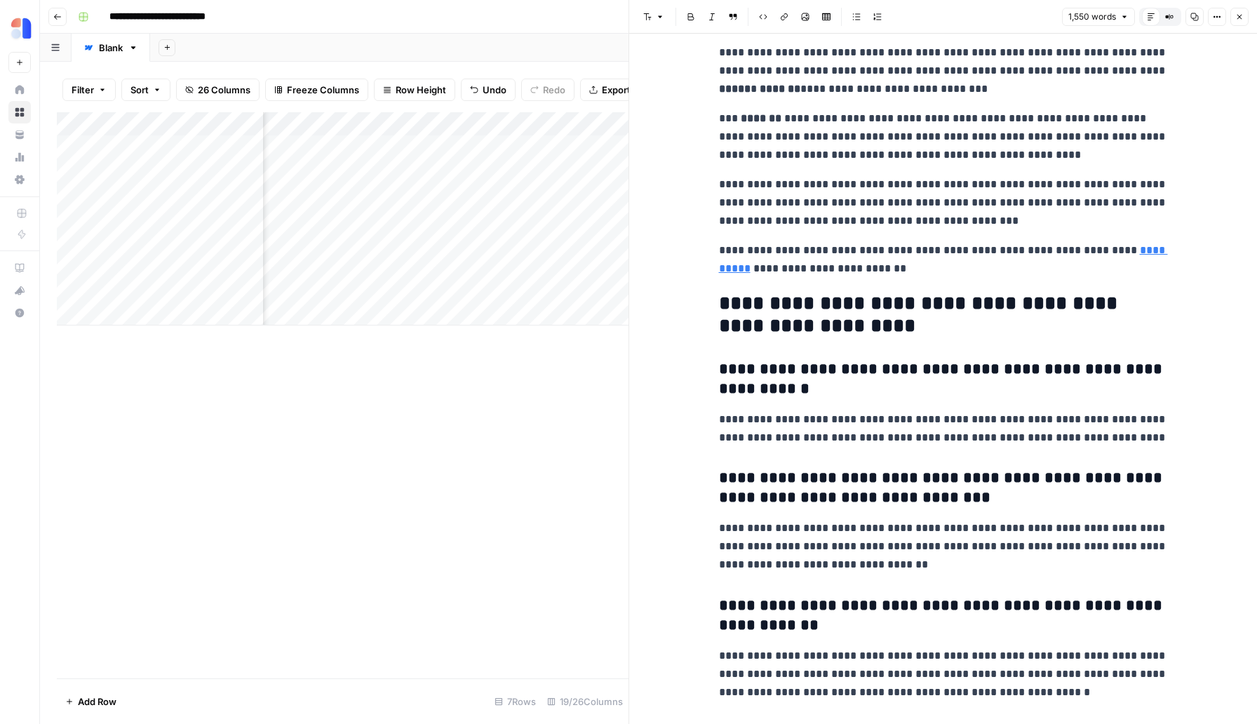
scroll to position [3817, 0]
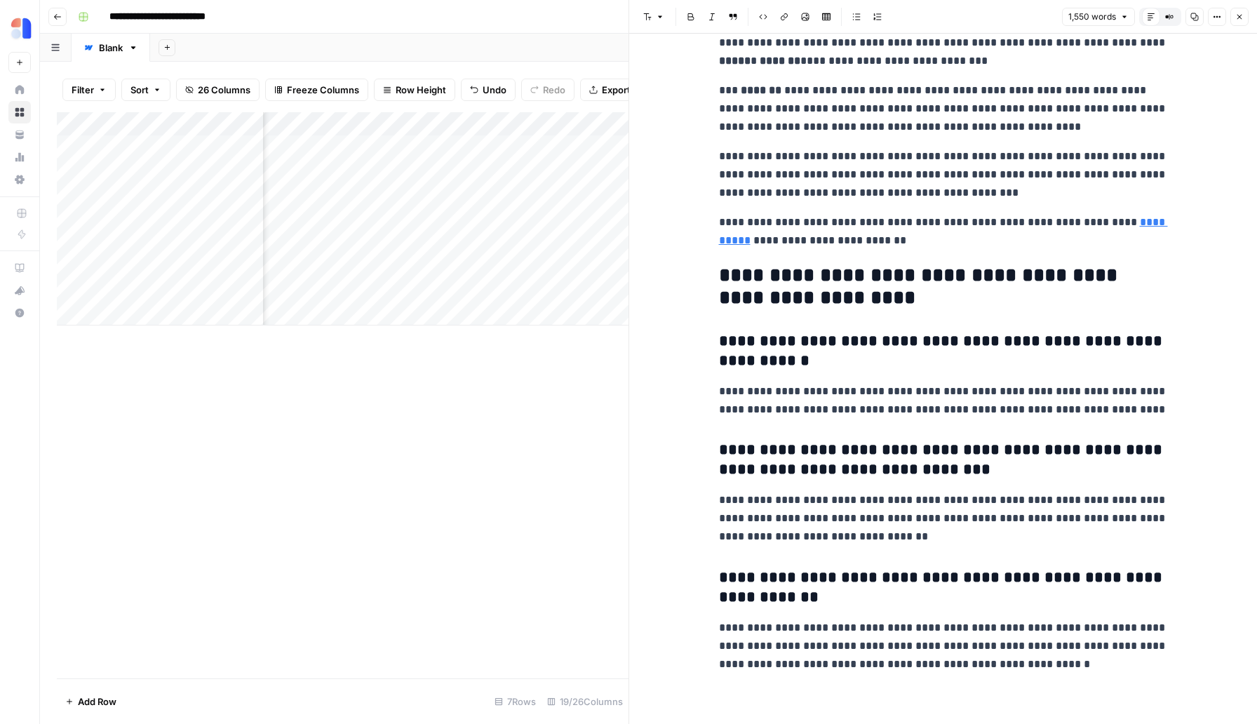
click at [595, 400] on div "Add Column" at bounding box center [342, 395] width 571 height 566
click at [1240, 19] on icon "button" at bounding box center [1239, 17] width 8 height 8
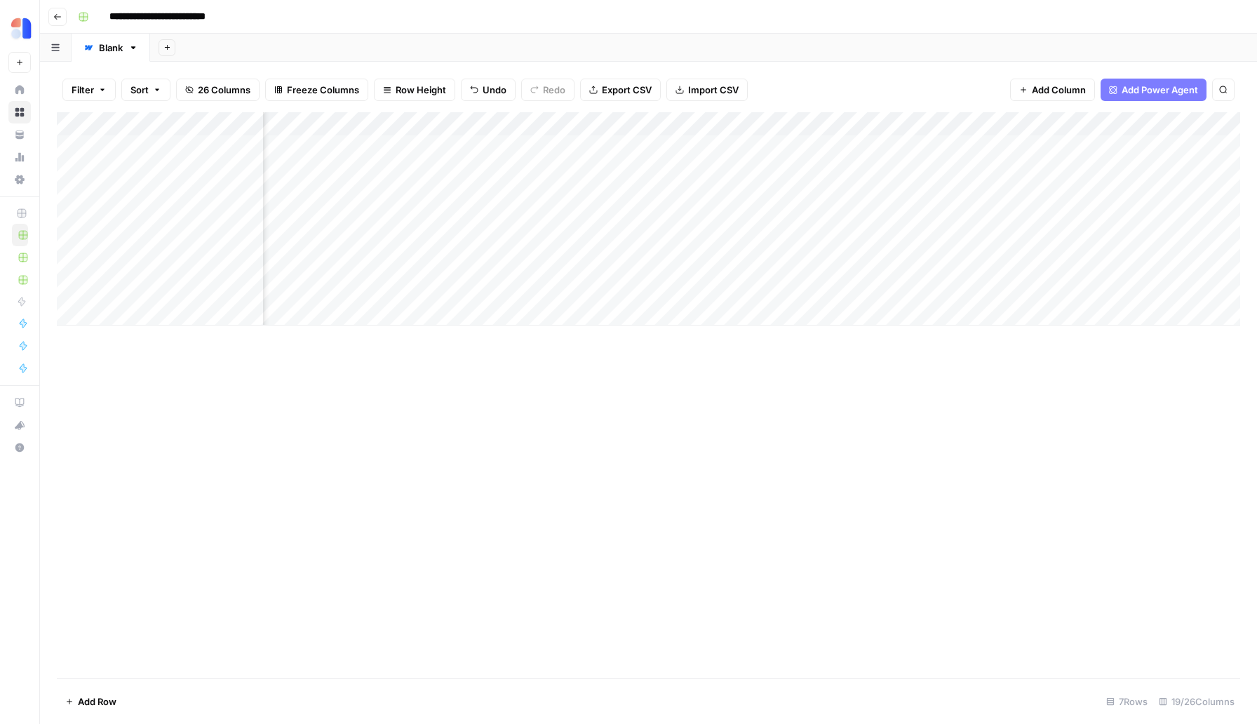
click at [117, 311] on div "Add Column" at bounding box center [648, 218] width 1183 height 213
click at [118, 317] on textarea at bounding box center [191, 315] width 224 height 20
type textarea "**********"
click at [123, 338] on div "Add Column" at bounding box center [648, 230] width 1183 height 237
paste textarea "**********"
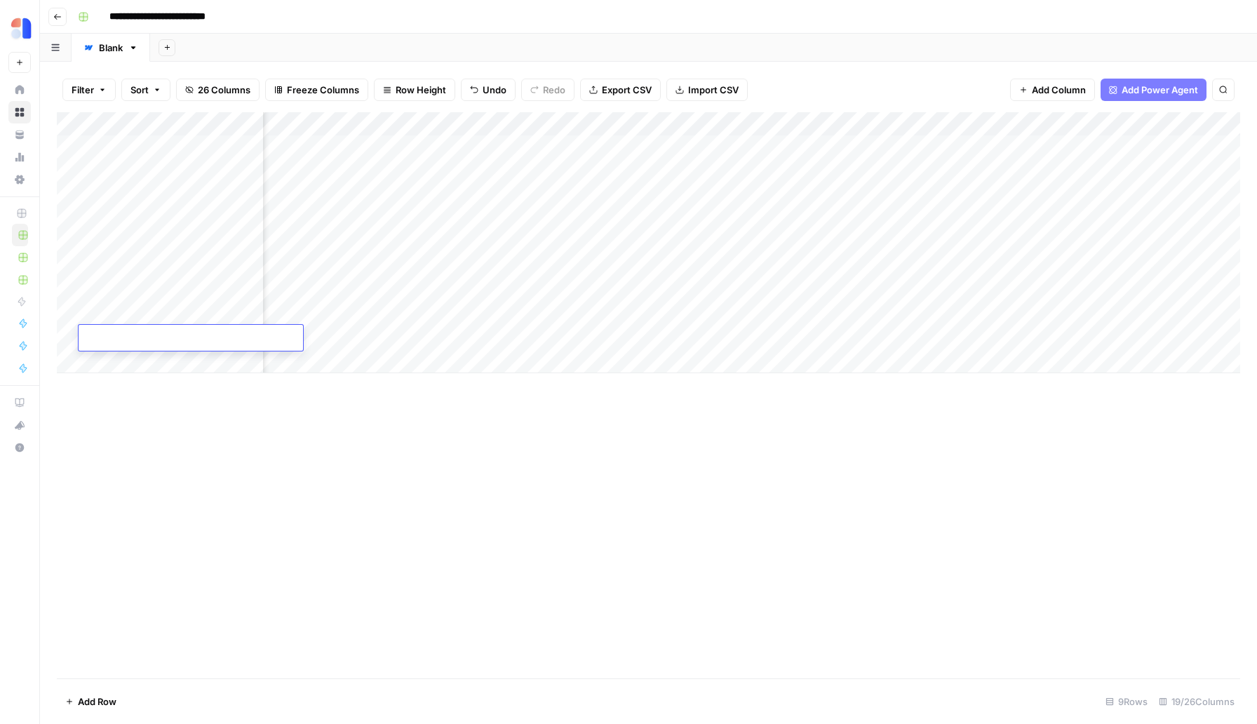
type textarea "**********"
click at [398, 482] on div "Add Column" at bounding box center [648, 395] width 1183 height 566
click at [226, 480] on div "Add Column" at bounding box center [648, 395] width 1183 height 566
click at [323, 312] on div "Add Column" at bounding box center [648, 242] width 1183 height 261
click at [69, 313] on div "Add Column" at bounding box center [648, 242] width 1183 height 261
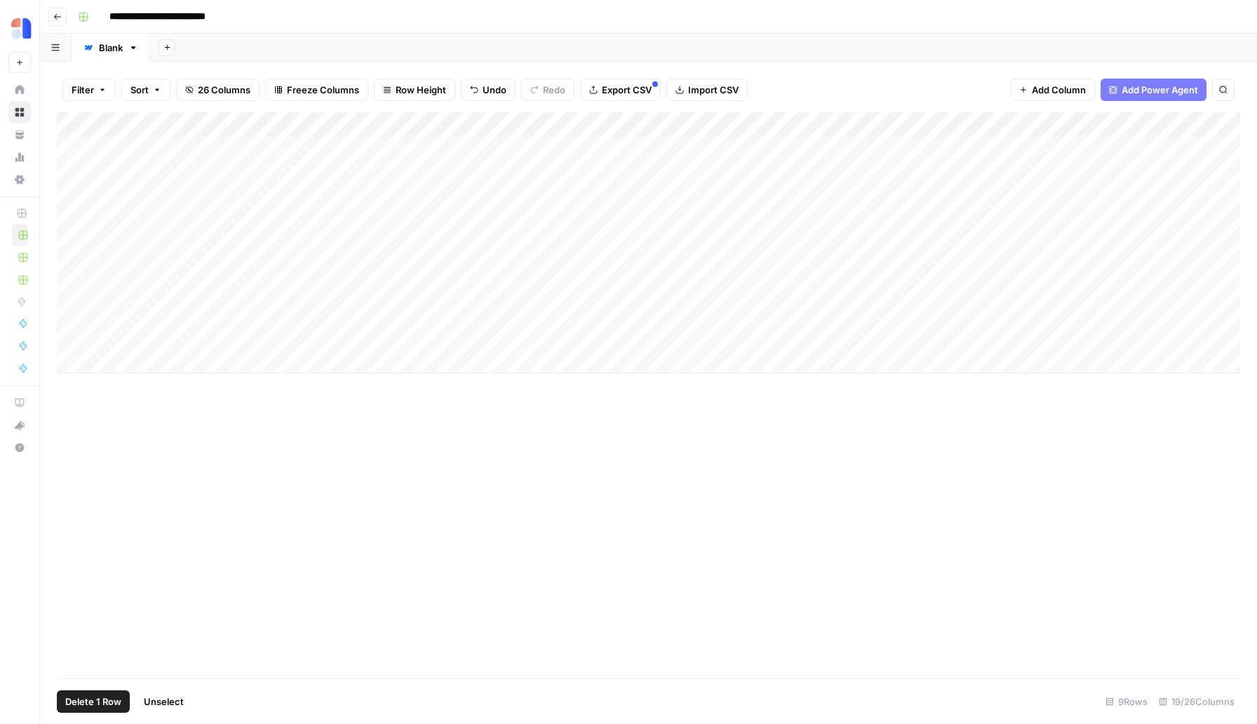
click at [72, 337] on div "Add Column" at bounding box center [648, 242] width 1183 height 261
click at [69, 339] on div "Add Column" at bounding box center [648, 242] width 1183 height 261
click at [69, 312] on div "Add Column" at bounding box center [648, 242] width 1183 height 261
click at [365, 312] on div "Add Column" at bounding box center [648, 242] width 1183 height 261
click at [365, 337] on div "Add Column" at bounding box center [648, 242] width 1183 height 261
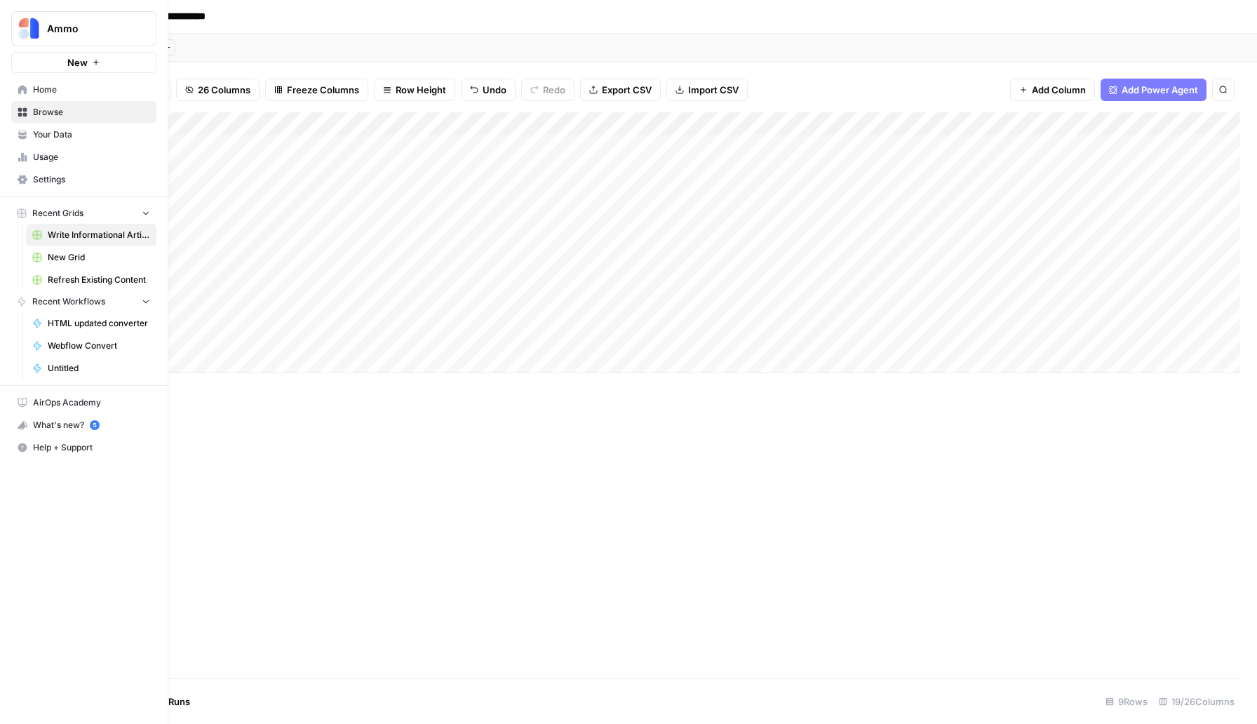
click at [69, 163] on link "Usage" at bounding box center [83, 157] width 145 height 22
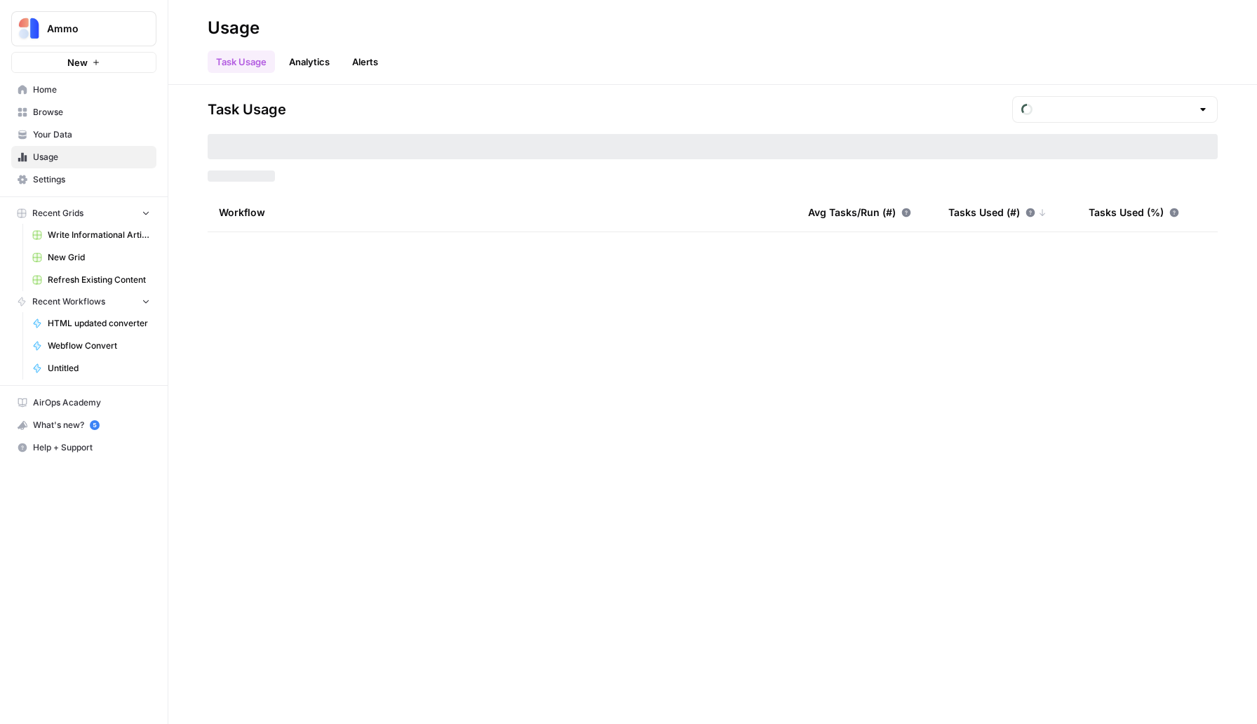
type input "August Included Tasks"
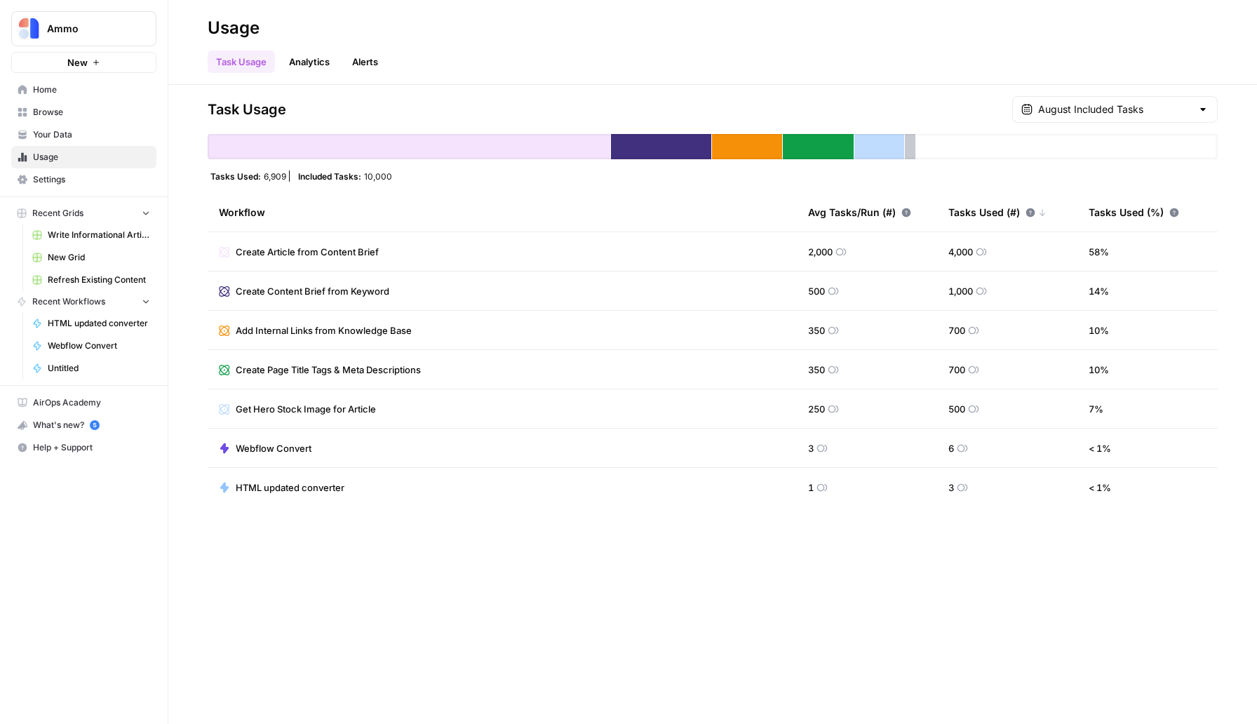
click at [76, 88] on span "Home" at bounding box center [91, 89] width 117 height 13
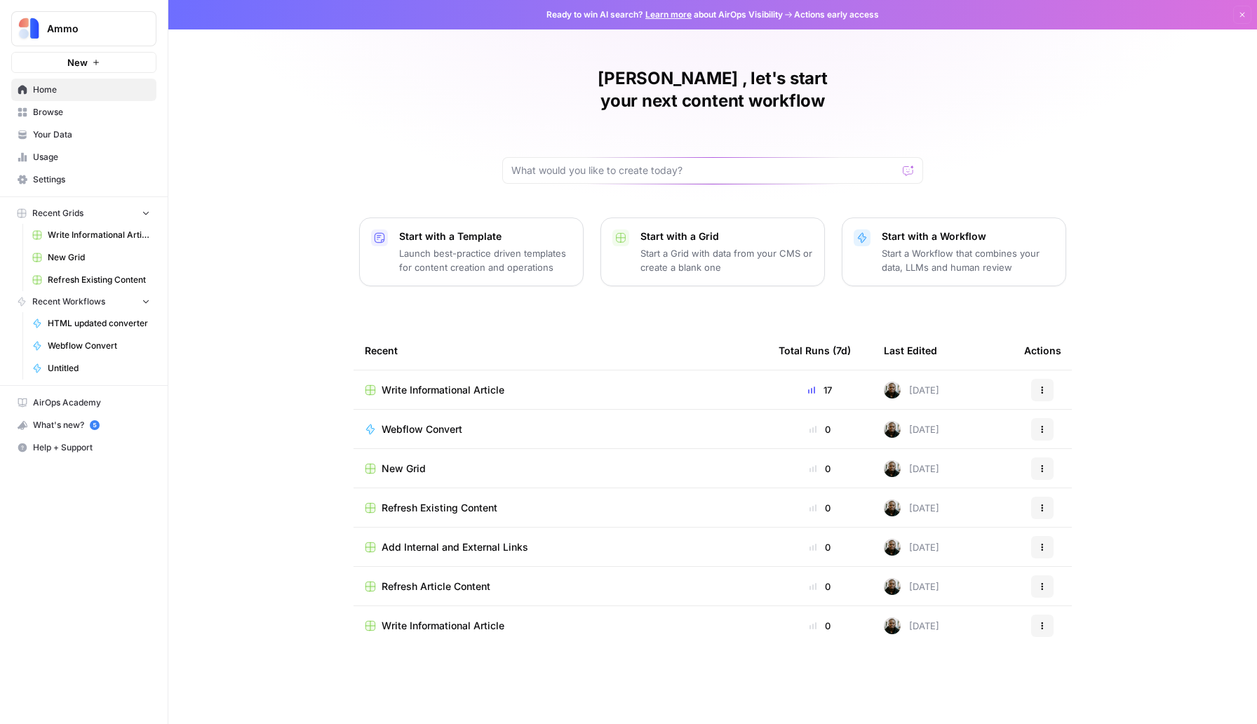
click at [417, 383] on span "Write Informational Article" at bounding box center [442, 390] width 123 height 14
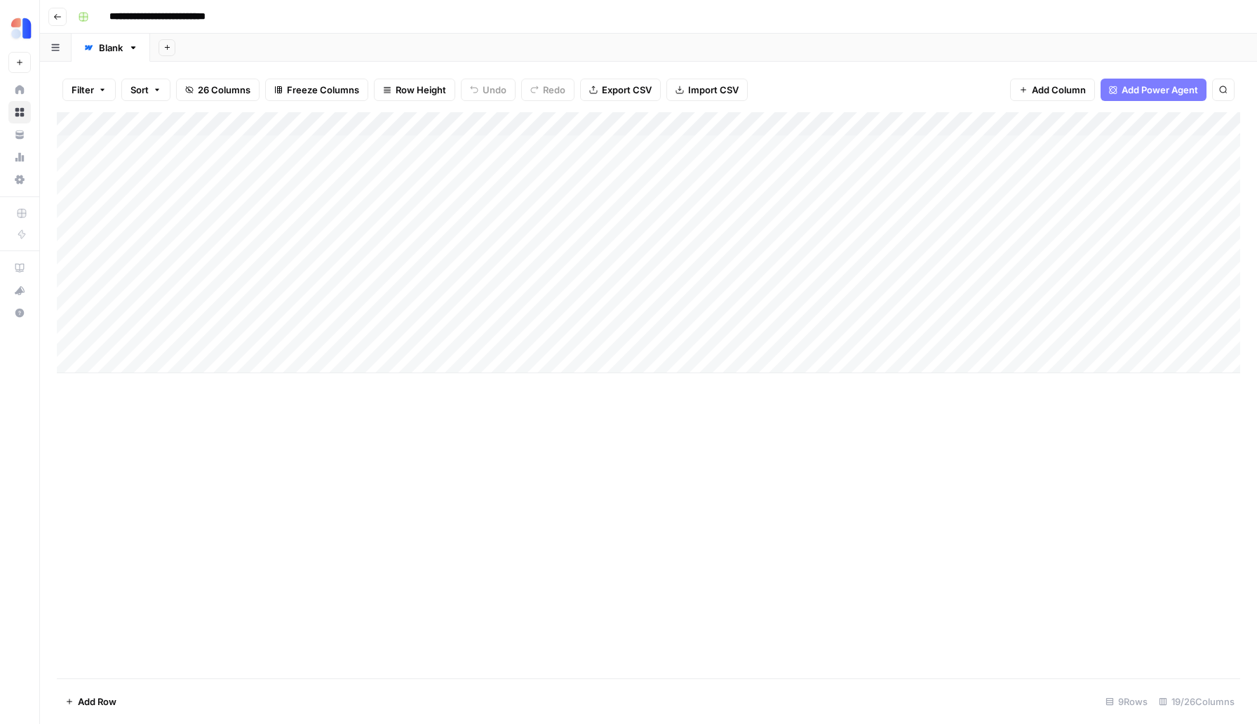
click at [459, 312] on div "Add Column" at bounding box center [648, 242] width 1183 height 261
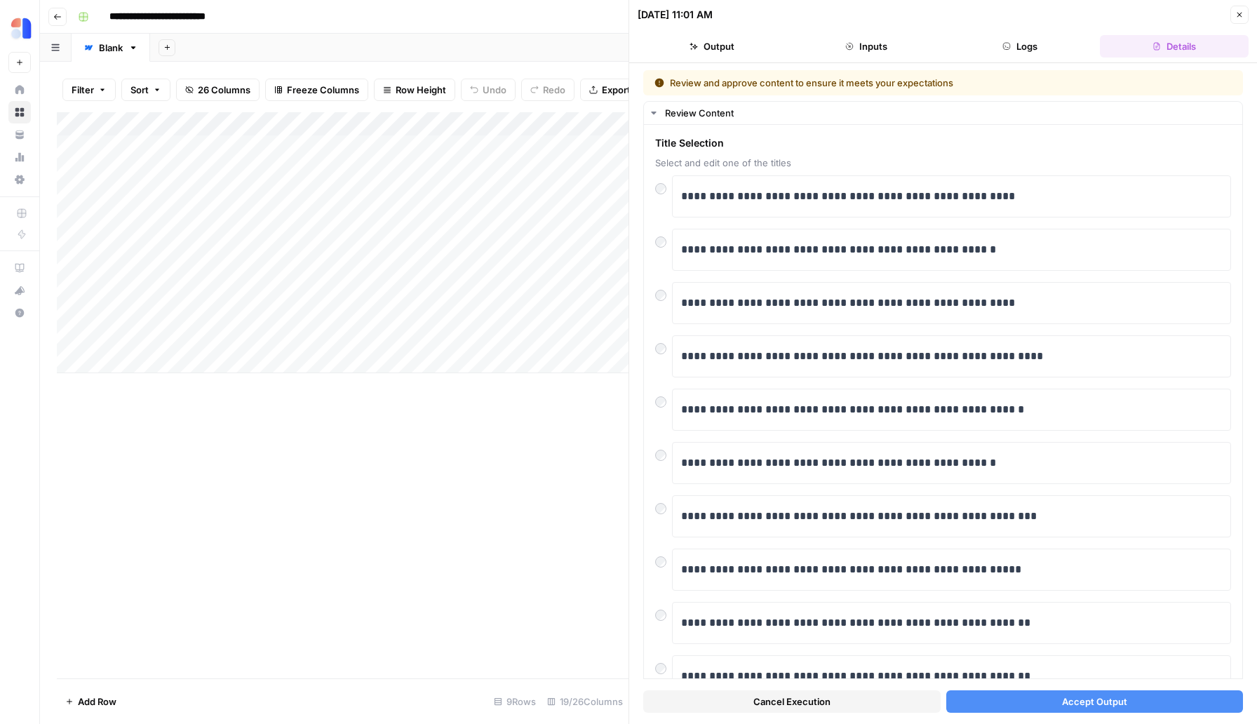
click at [1079, 697] on span "Accept Output" at bounding box center [1094, 701] width 65 height 14
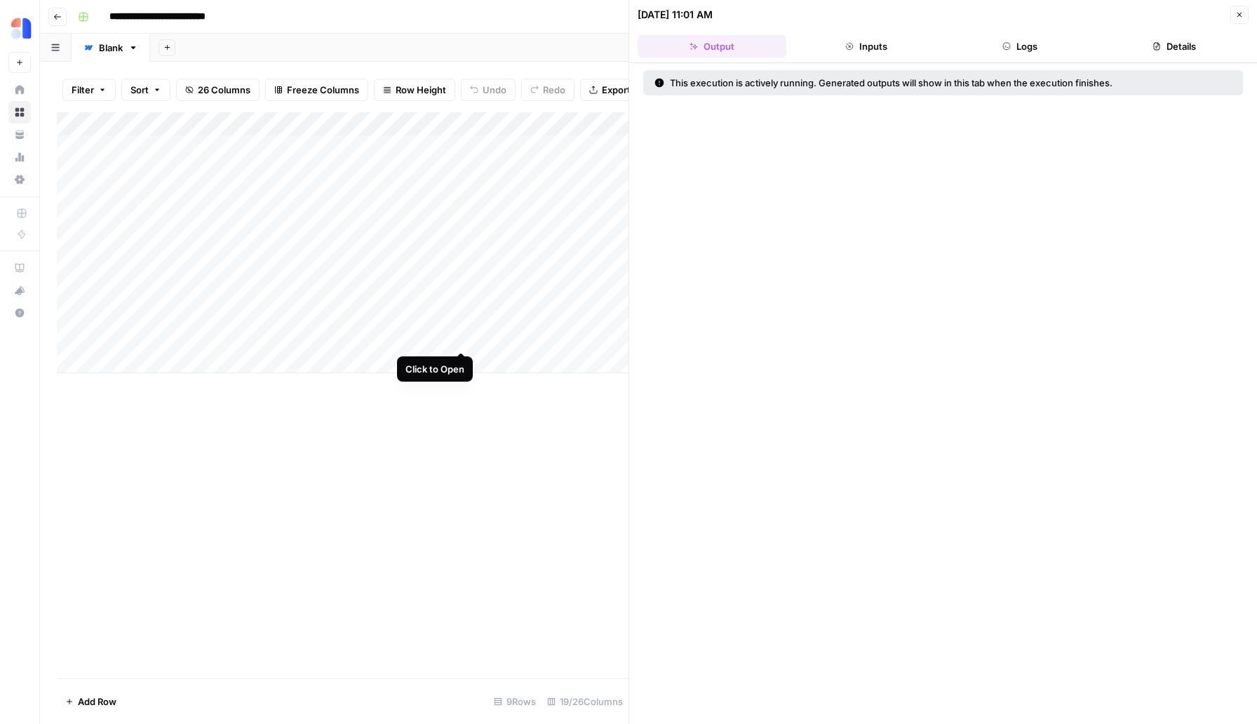
click at [459, 339] on div "Add Column" at bounding box center [342, 242] width 571 height 261
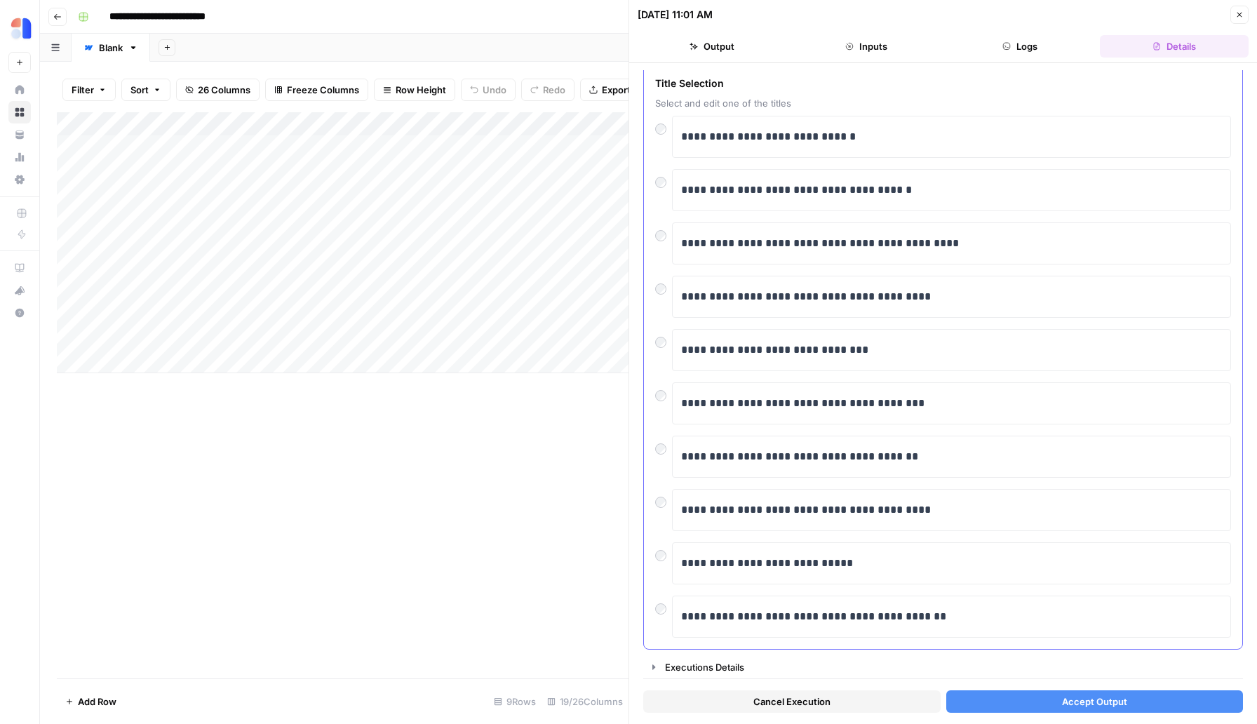
scroll to position [60, 0]
click at [1020, 701] on button "Accept Output" at bounding box center [1094, 701] width 297 height 22
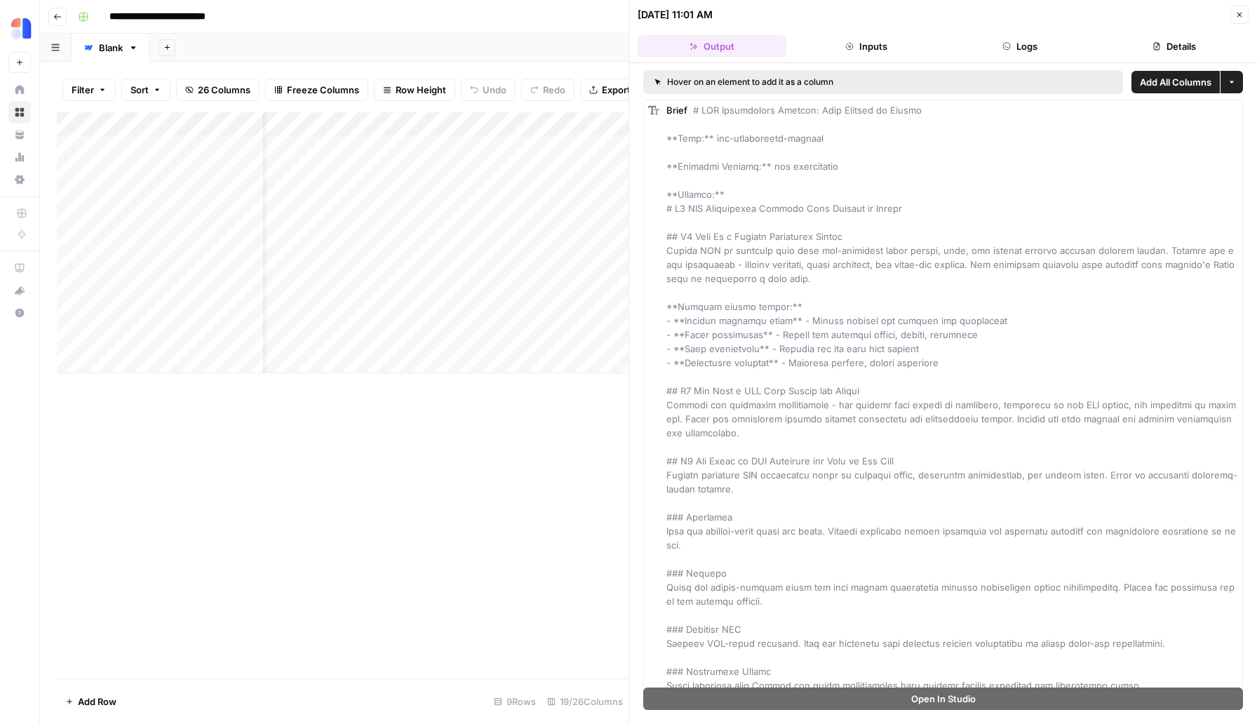
scroll to position [0, 116]
click at [584, 337] on div "Add Column" at bounding box center [342, 242] width 571 height 261
click at [517, 334] on div "Add Column" at bounding box center [342, 242] width 571 height 261
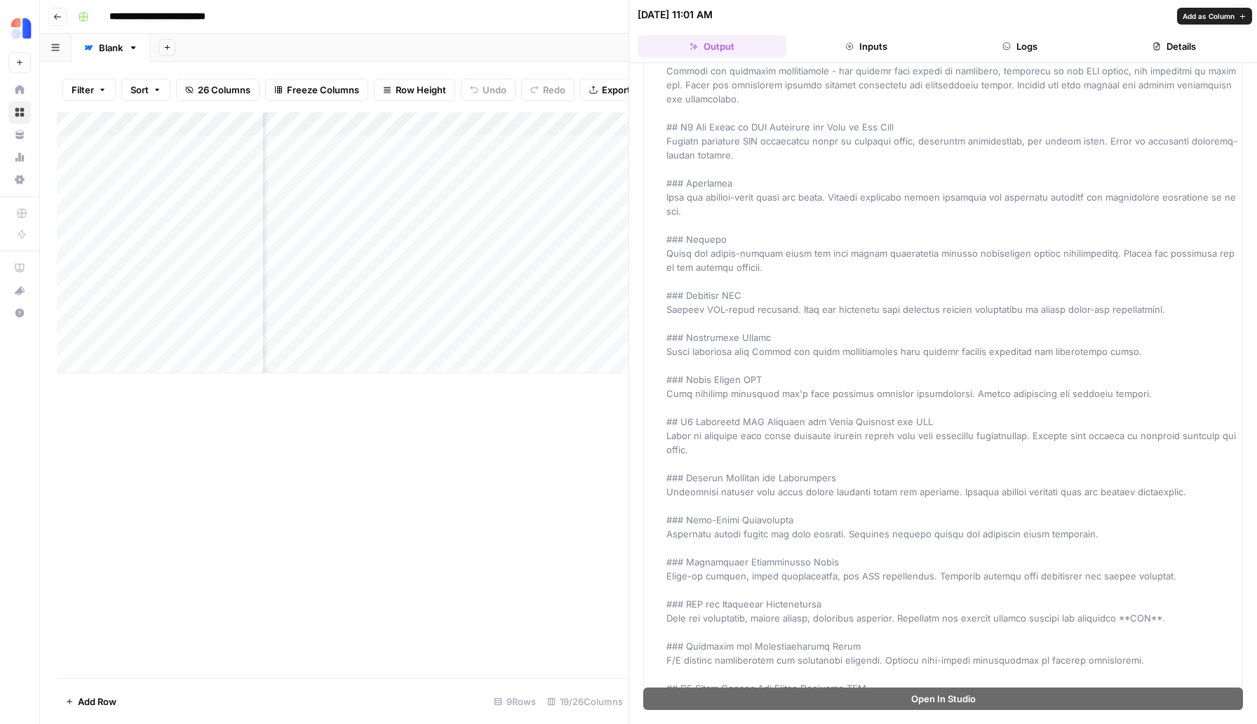
scroll to position [0, 0]
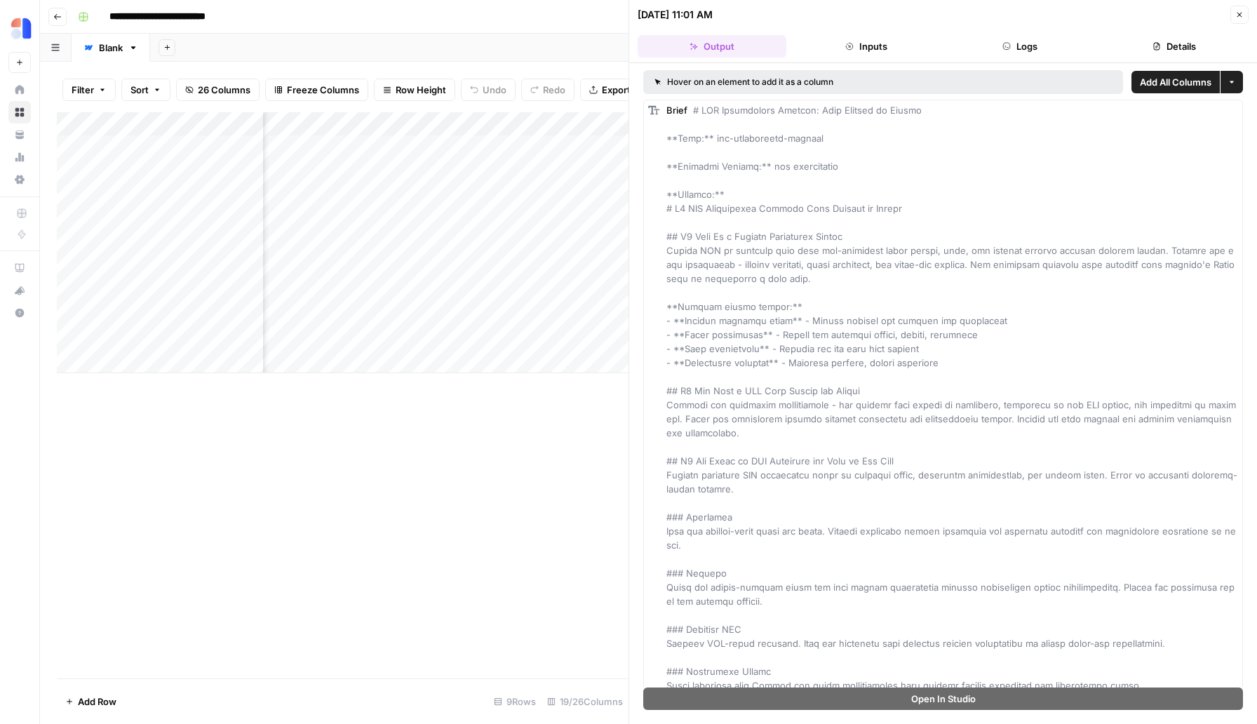
click at [1236, 13] on icon "button" at bounding box center [1239, 15] width 8 height 8
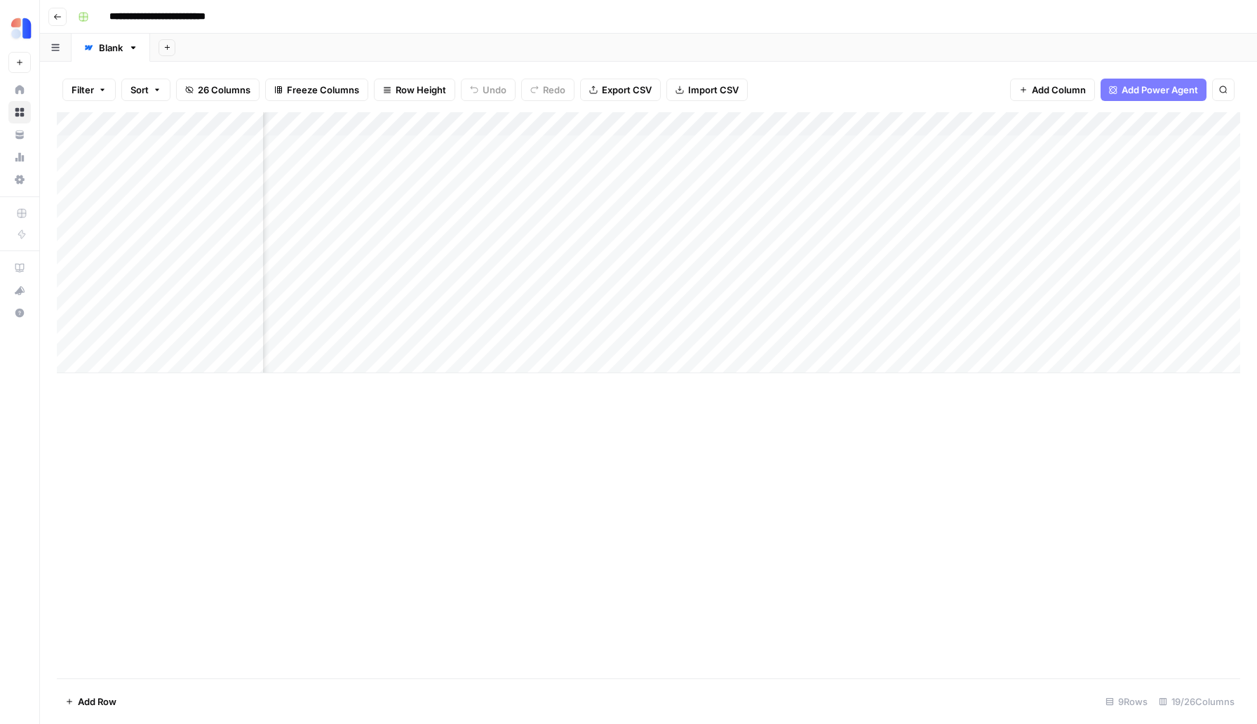
scroll to position [0, 462]
click at [648, 336] on div "Add Column" at bounding box center [648, 242] width 1183 height 261
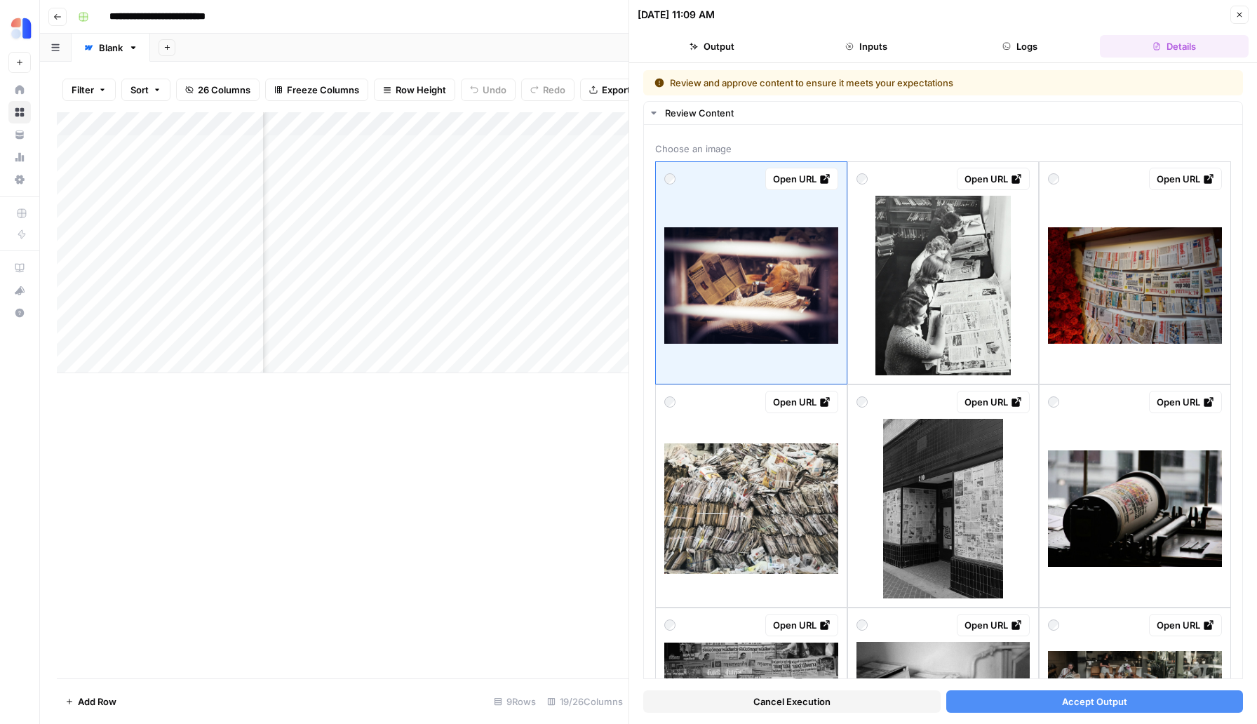
click at [1043, 703] on button "Accept Output" at bounding box center [1094, 701] width 297 height 22
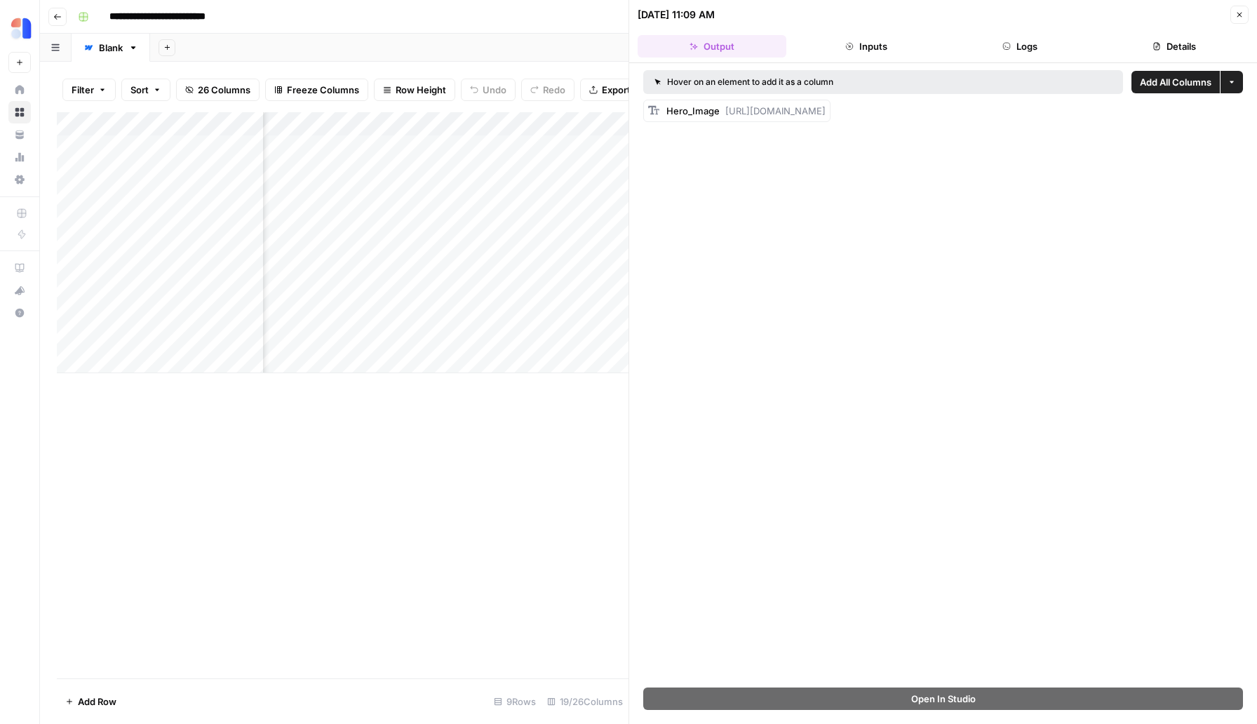
scroll to position [0, 645]
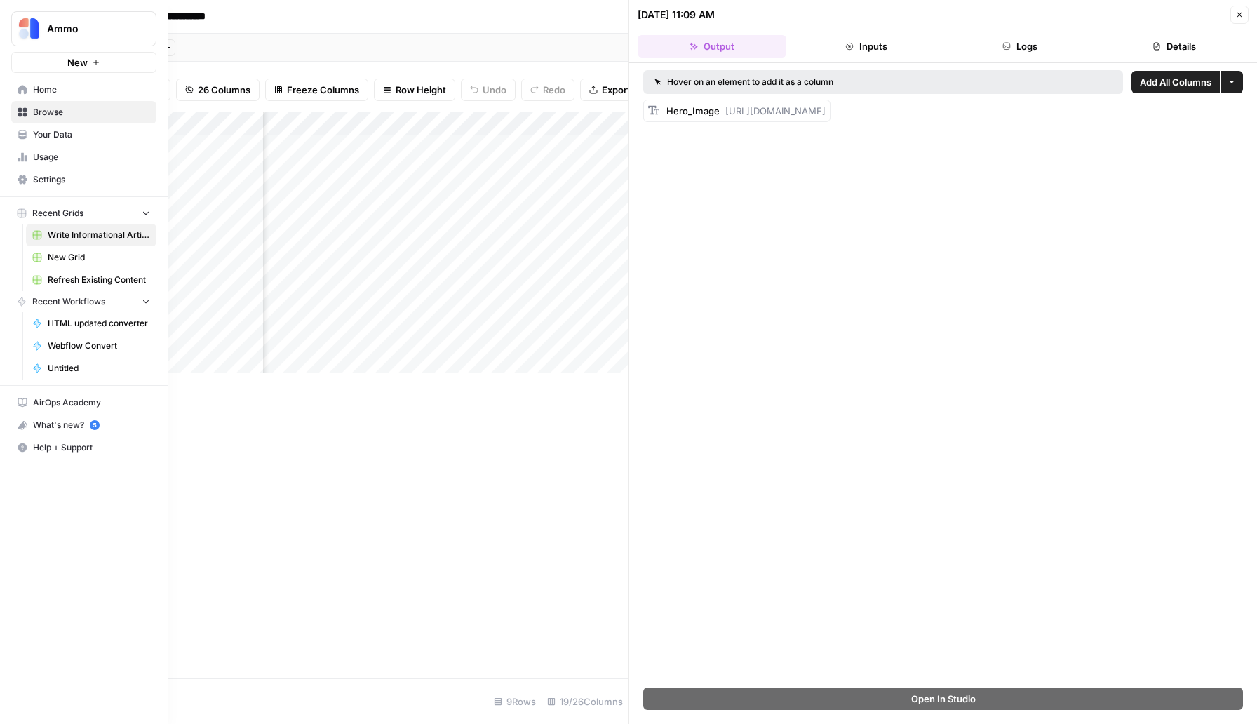
click at [46, 153] on span "Usage" at bounding box center [91, 157] width 117 height 13
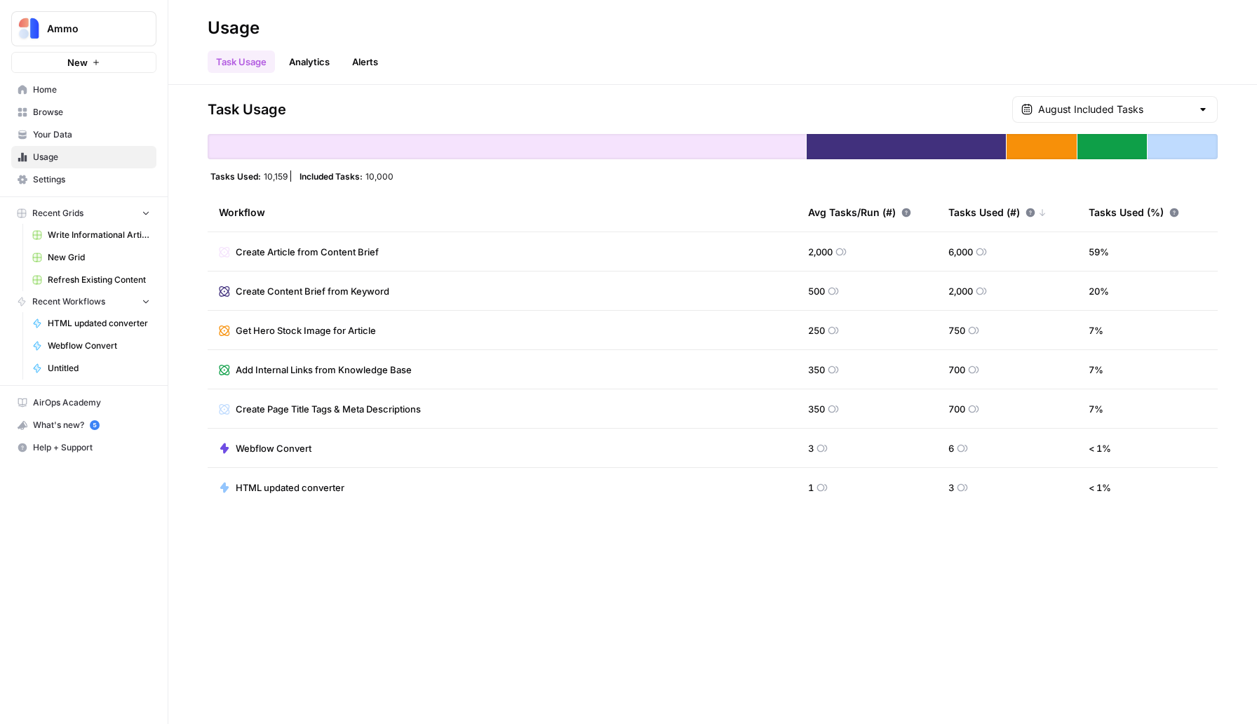
click at [105, 183] on span "Settings" at bounding box center [91, 179] width 117 height 13
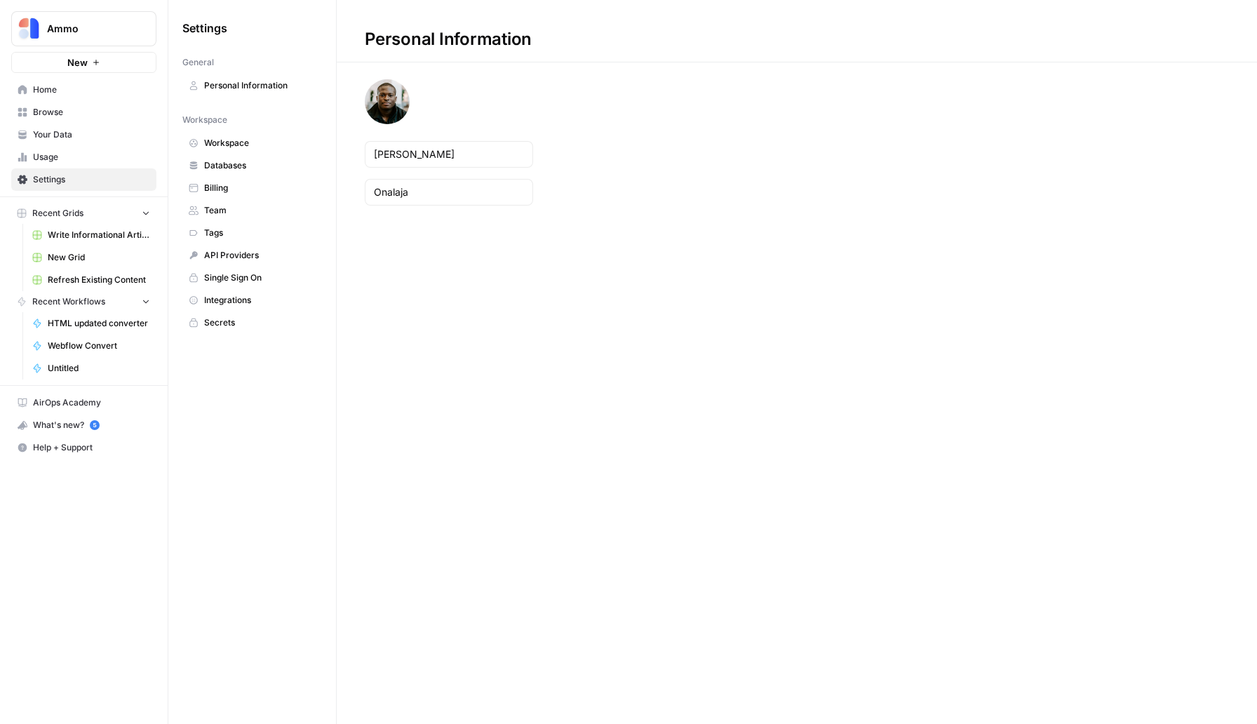
click at [252, 194] on span "Billing" at bounding box center [259, 188] width 111 height 13
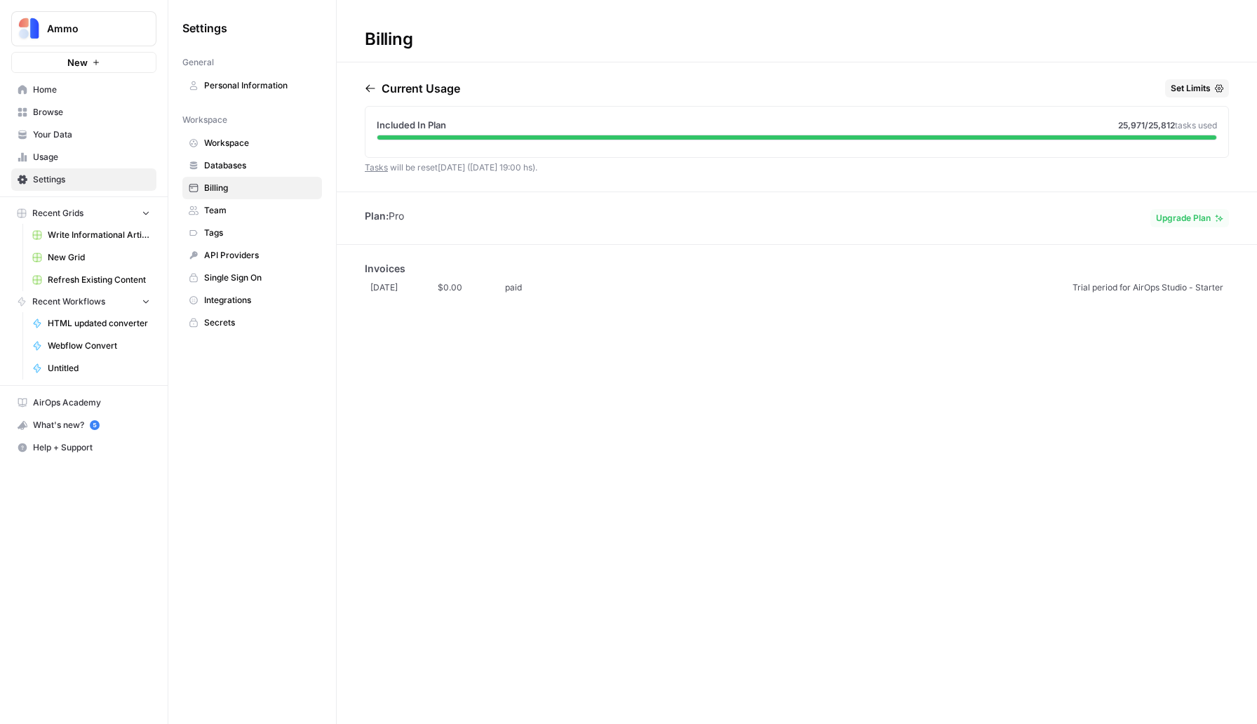
click at [1172, 216] on span "Upgrade Plan" at bounding box center [1183, 218] width 55 height 13
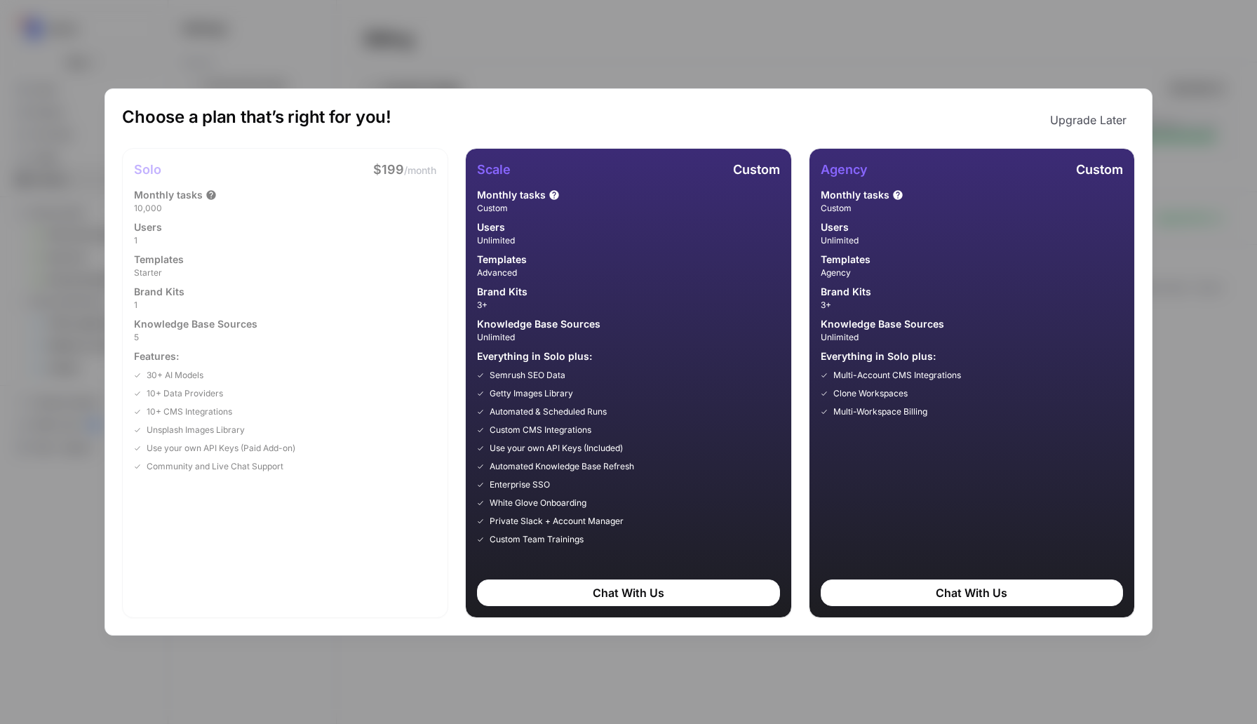
drag, startPoint x: 377, startPoint y: 168, endPoint x: 428, endPoint y: 189, distance: 55.6
click at [428, 189] on div "Solo $199 /month Monthly tasks 10,000 Users 1 Templates Starter Brand Kits 1 Kn…" at bounding box center [285, 316] width 302 height 313
click at [417, 170] on span "/month" at bounding box center [420, 170] width 32 height 12
click at [1093, 110] on button "Upgrade Later" at bounding box center [1087, 120] width 93 height 28
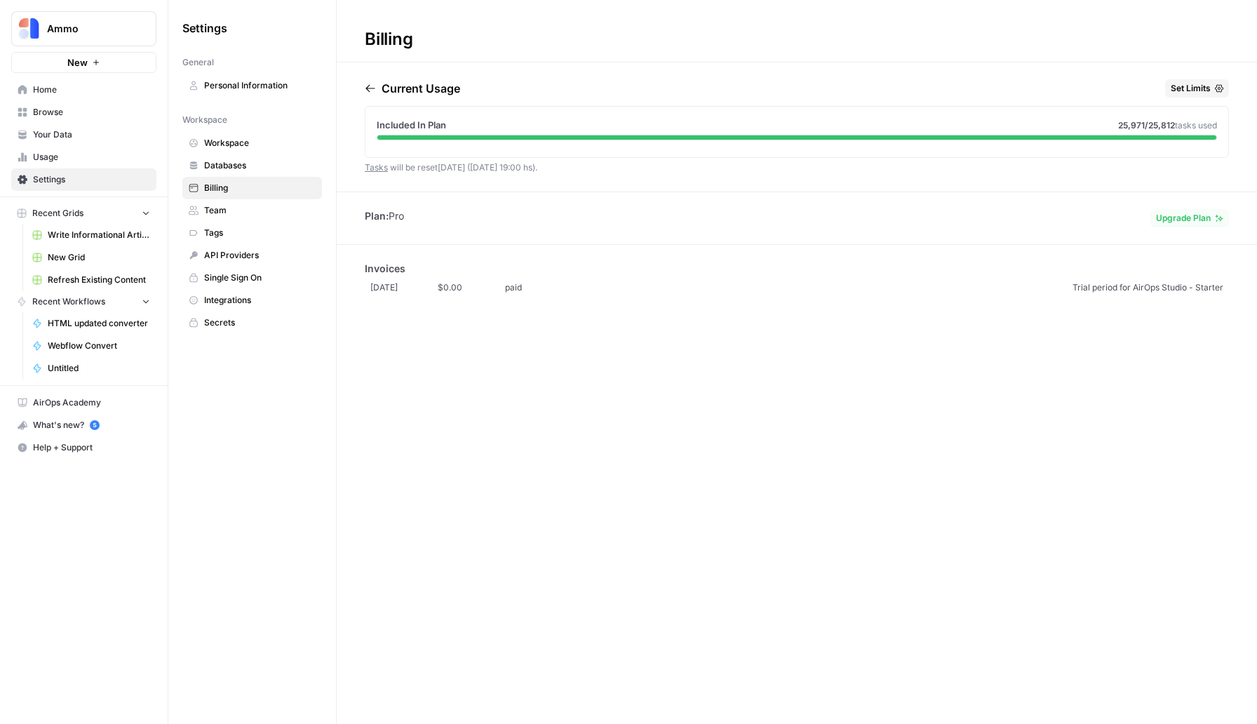
click at [382, 166] on link "Tasks" at bounding box center [376, 167] width 23 height 11
click at [241, 158] on link "Databases" at bounding box center [252, 165] width 140 height 22
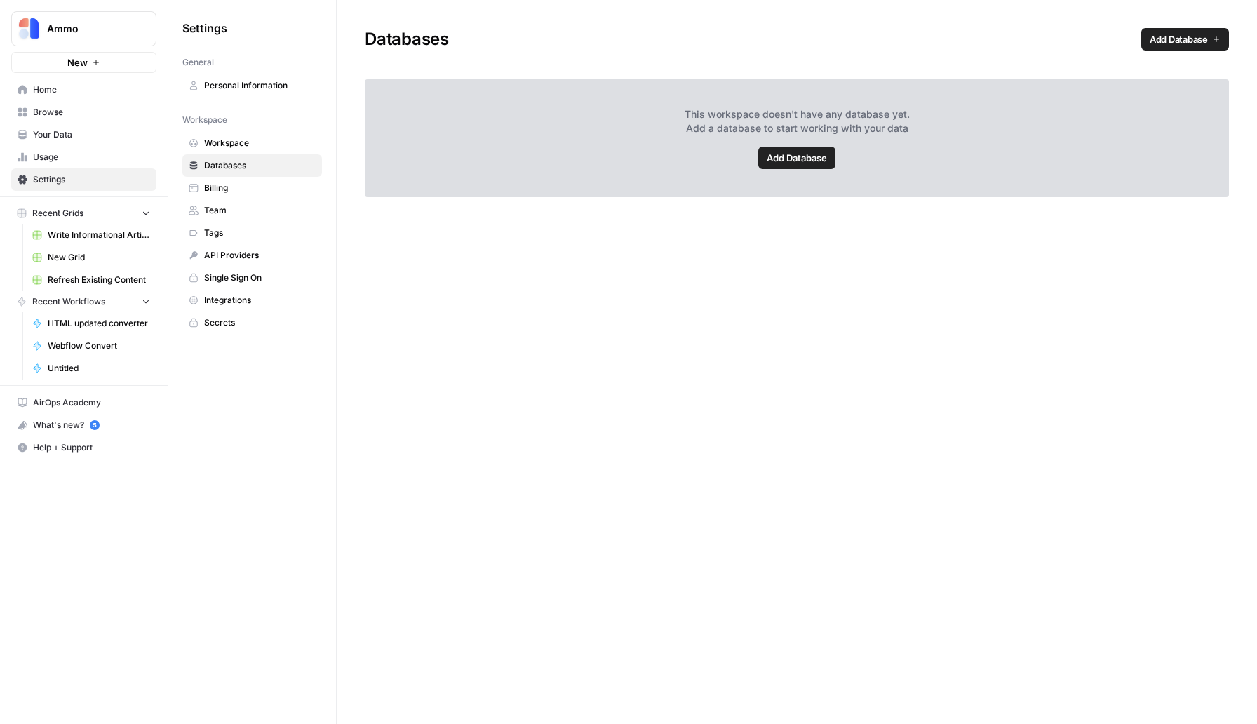
click at [240, 140] on span "Workspace" at bounding box center [259, 143] width 111 height 13
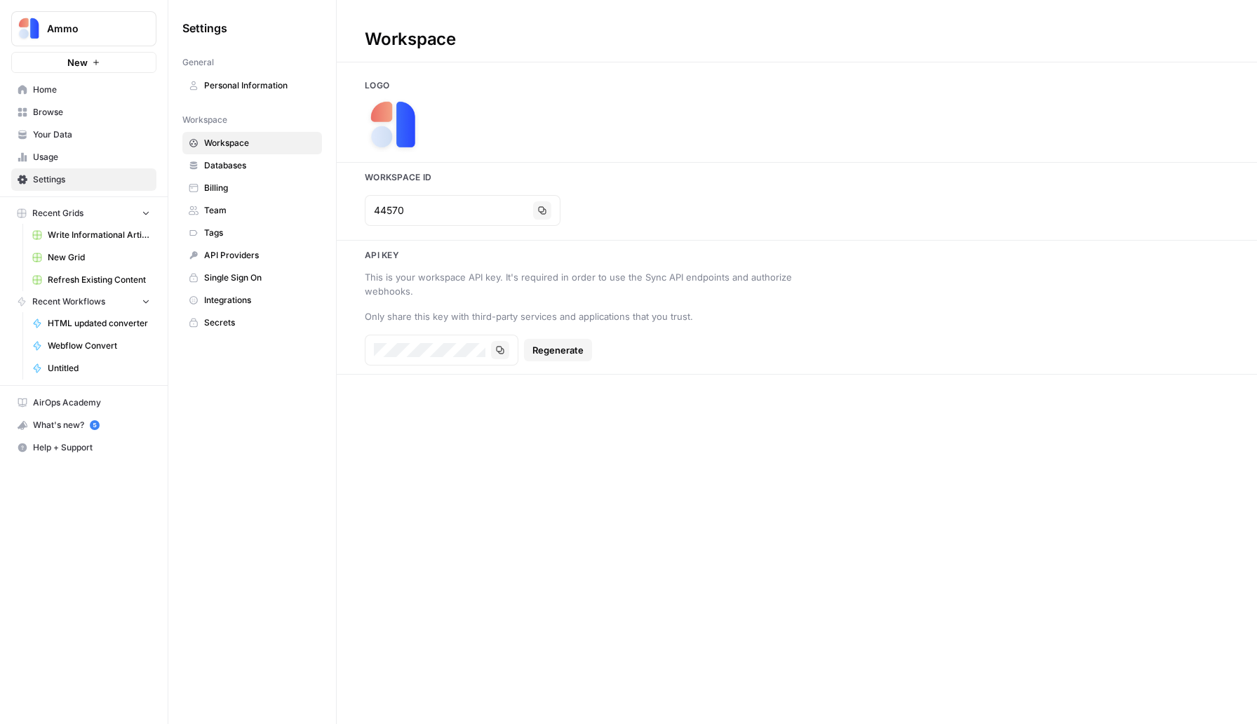
click at [51, 154] on span "Usage" at bounding box center [91, 157] width 117 height 13
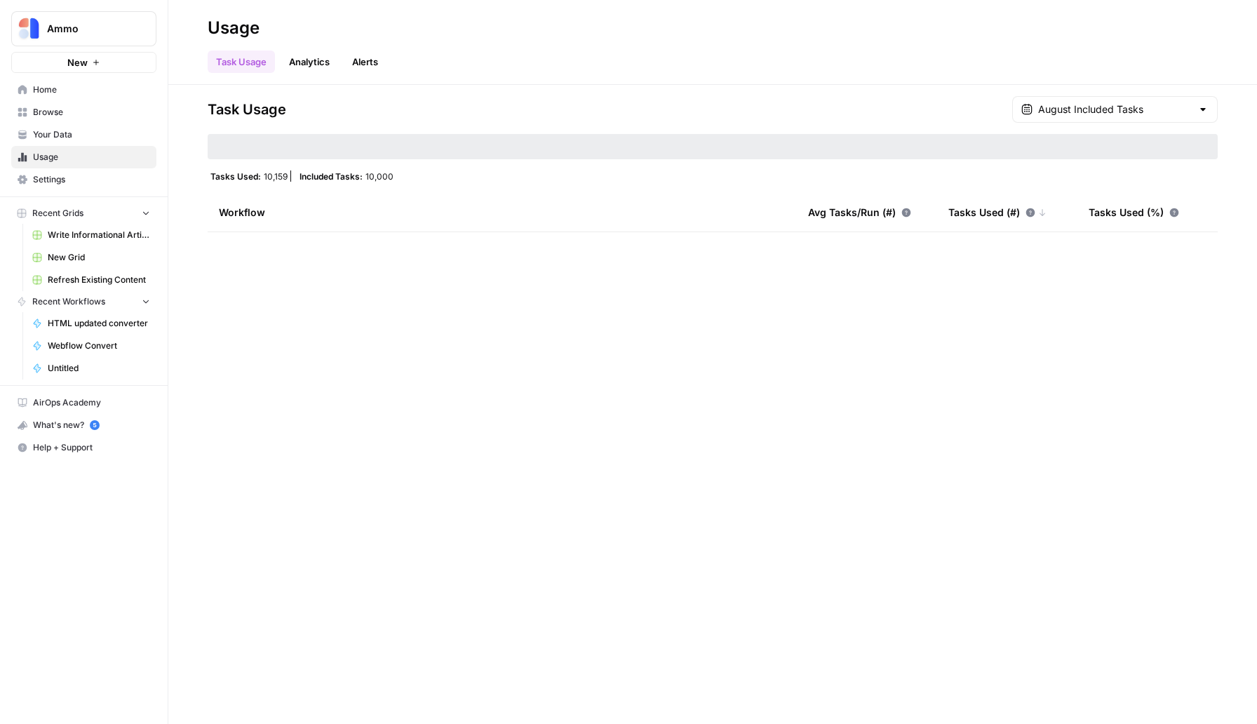
click at [74, 130] on span "Your Data" at bounding box center [91, 134] width 117 height 13
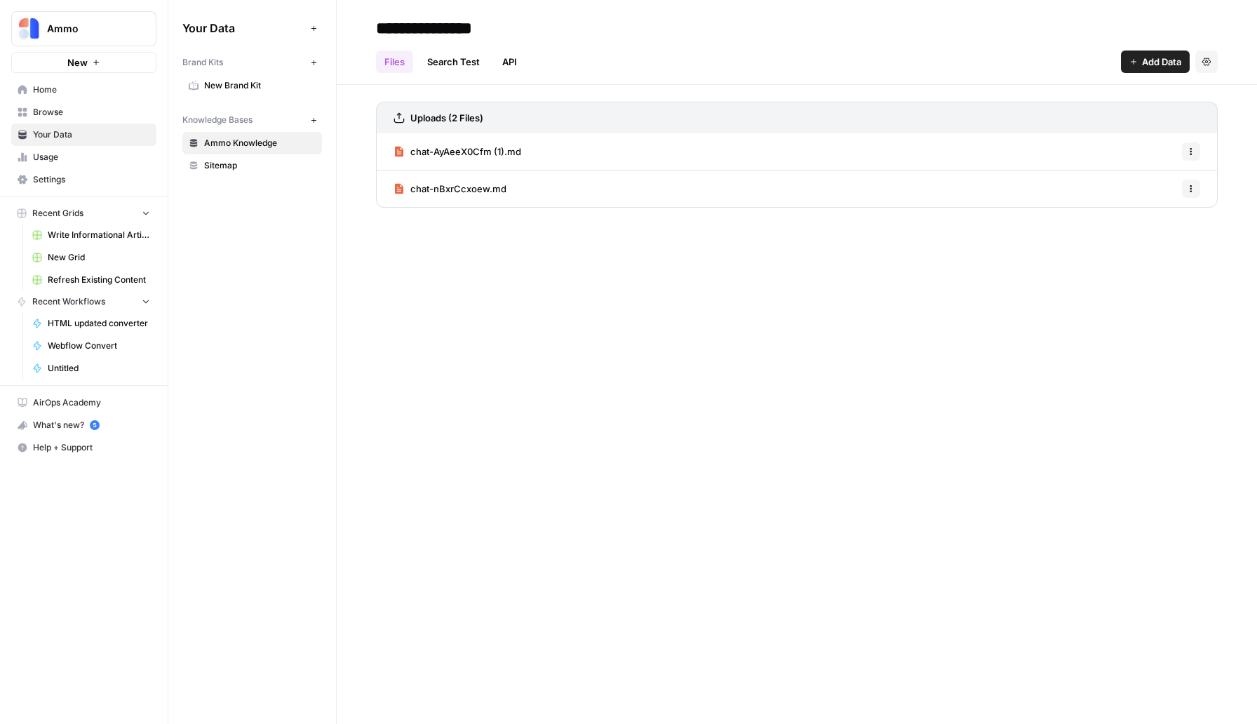
click at [86, 116] on span "Browse" at bounding box center [91, 112] width 117 height 13
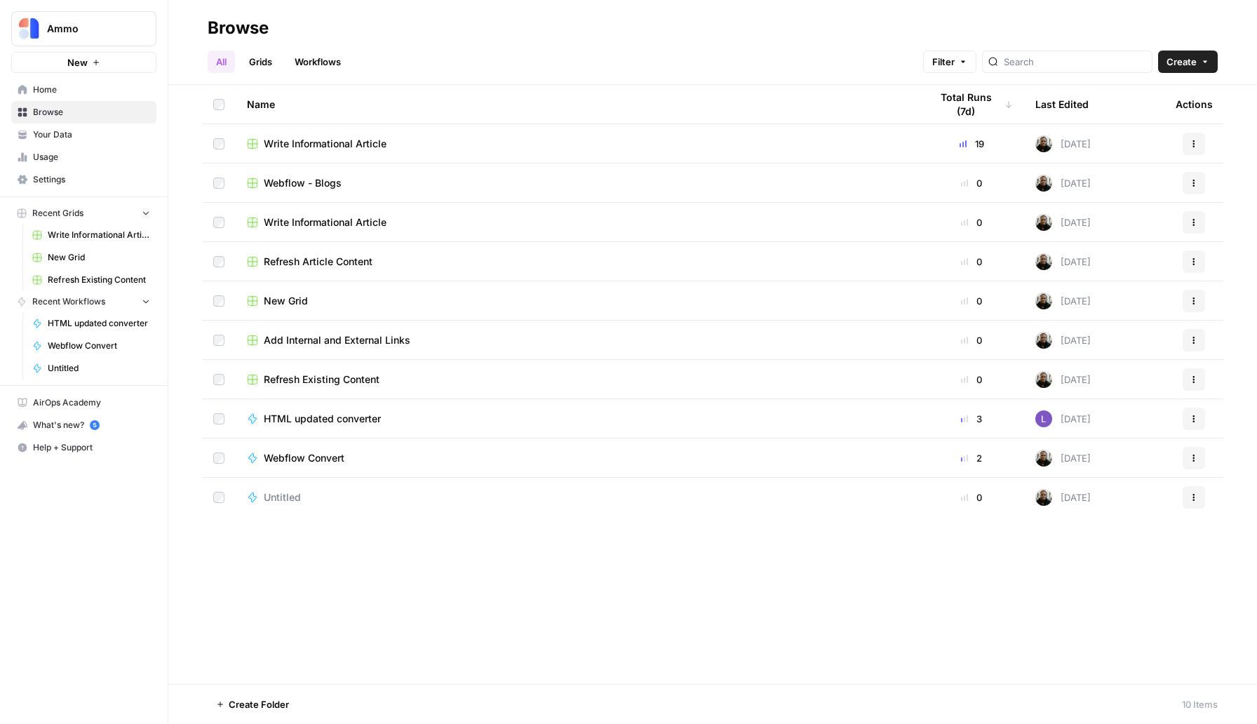
click at [339, 142] on span "Write Informational Article" at bounding box center [325, 144] width 123 height 14
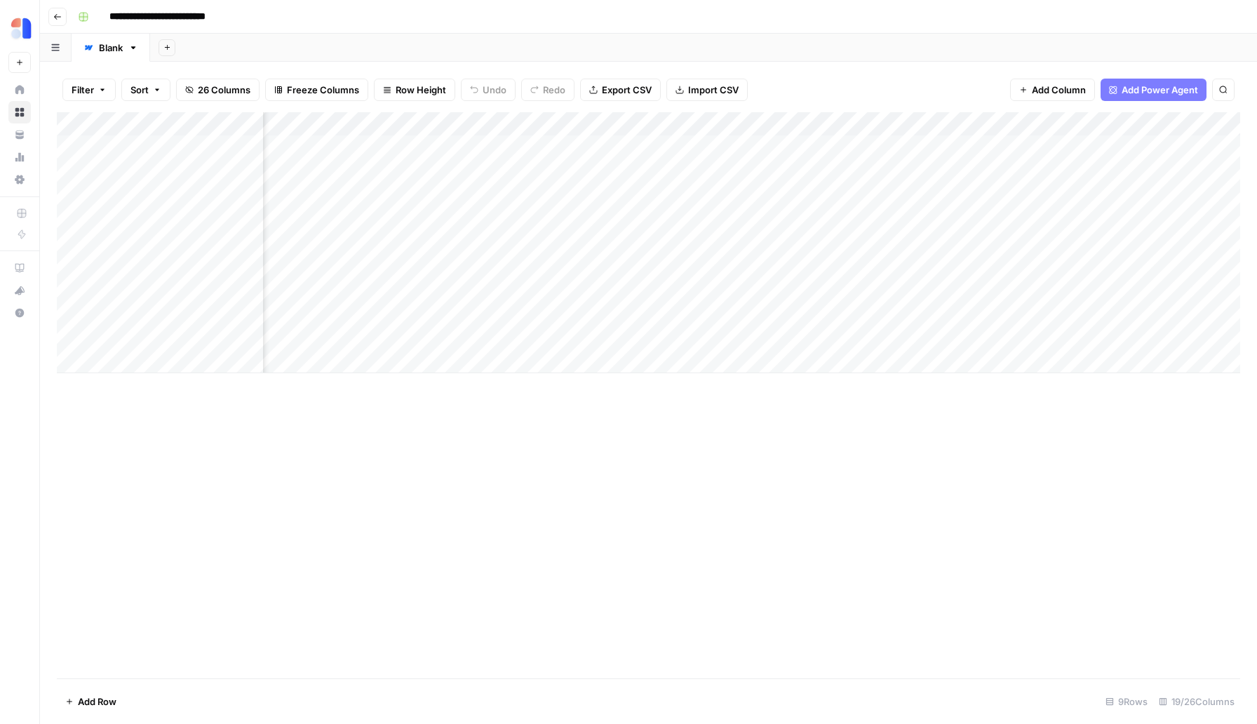
scroll to position [0, 422]
click at [887, 337] on div "Add Column" at bounding box center [648, 242] width 1183 height 261
click at [888, 333] on div "Add Column" at bounding box center [648, 242] width 1183 height 261
click at [519, 337] on div "Add Column" at bounding box center [648, 242] width 1183 height 261
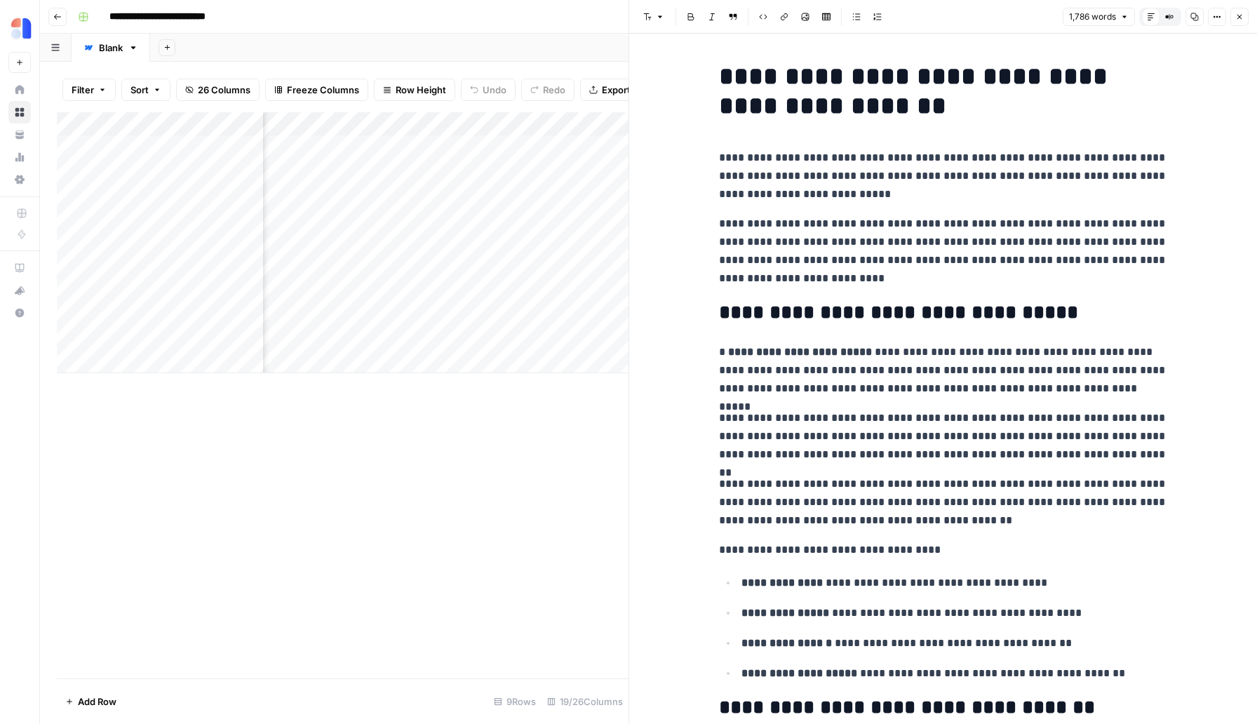
click at [1237, 11] on button "Close" at bounding box center [1239, 17] width 18 height 18
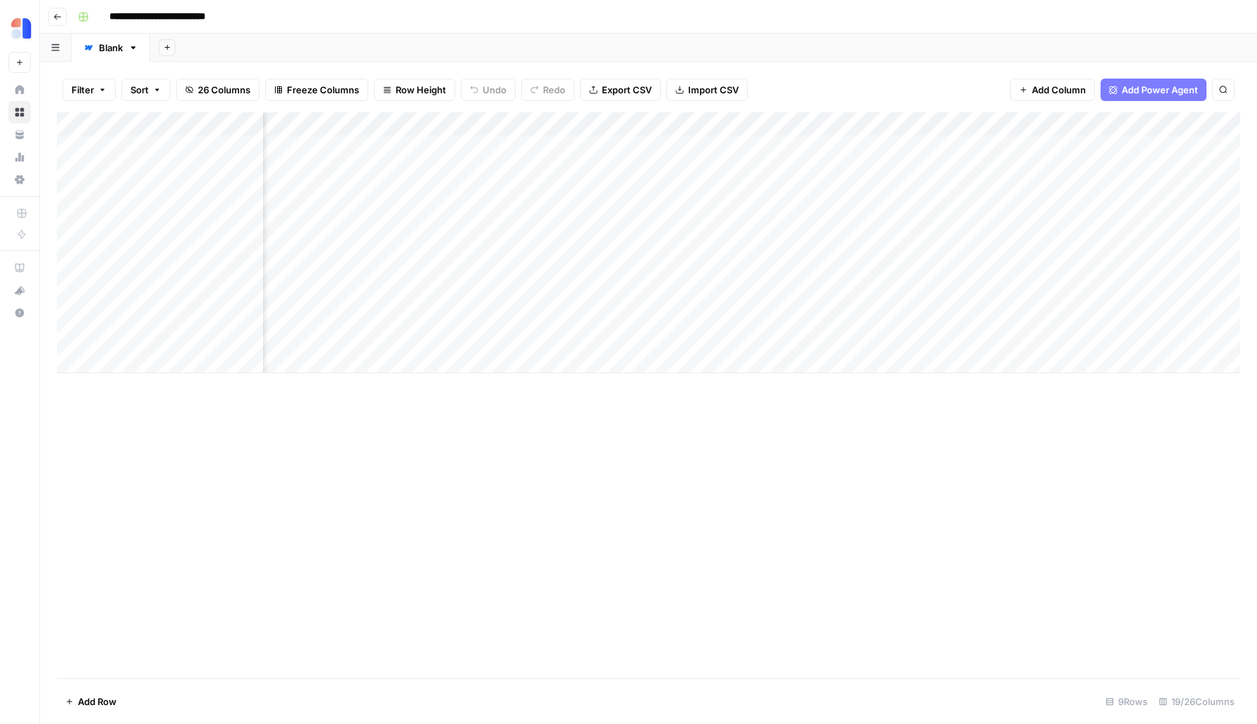
click at [919, 334] on div "Add Column" at bounding box center [648, 242] width 1183 height 261
click at [1235, 632] on icon "close" at bounding box center [1236, 635] width 7 height 7
